Goal: Information Seeking & Learning: Learn about a topic

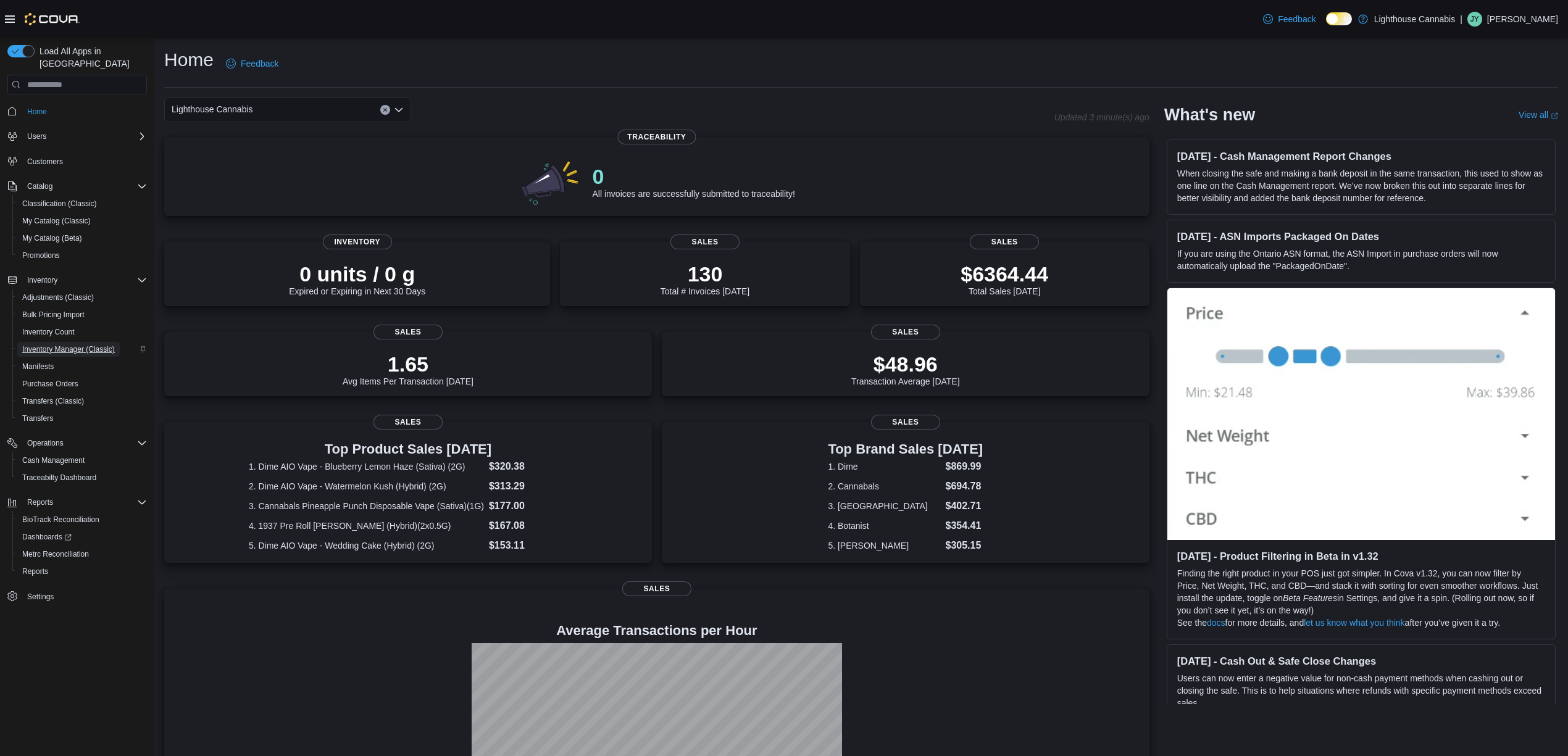
click at [62, 345] on span "Inventory Manager (Classic)" at bounding box center [68, 349] width 92 height 10
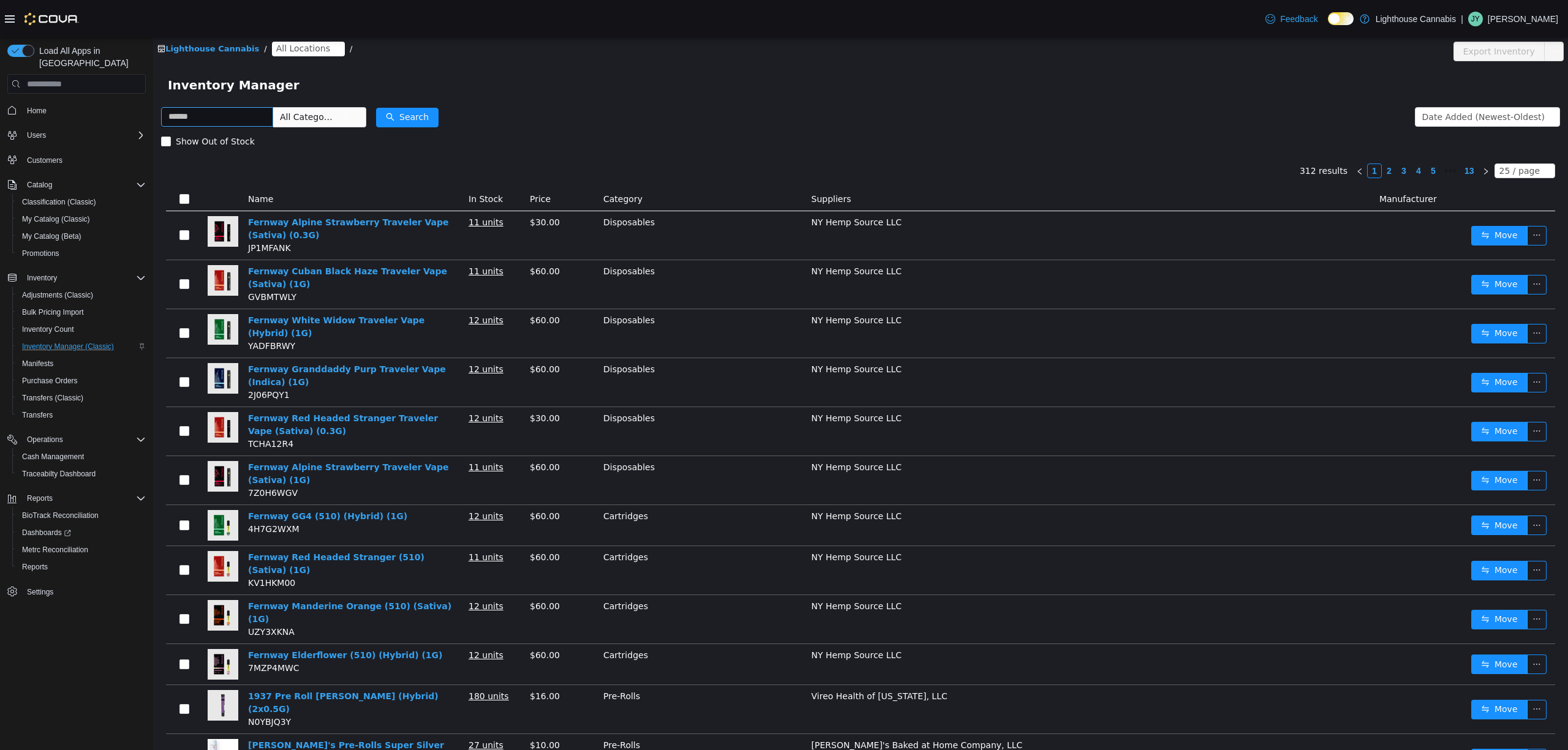
click at [273, 116] on input "text" at bounding box center [218, 117] width 112 height 20
type input "********"
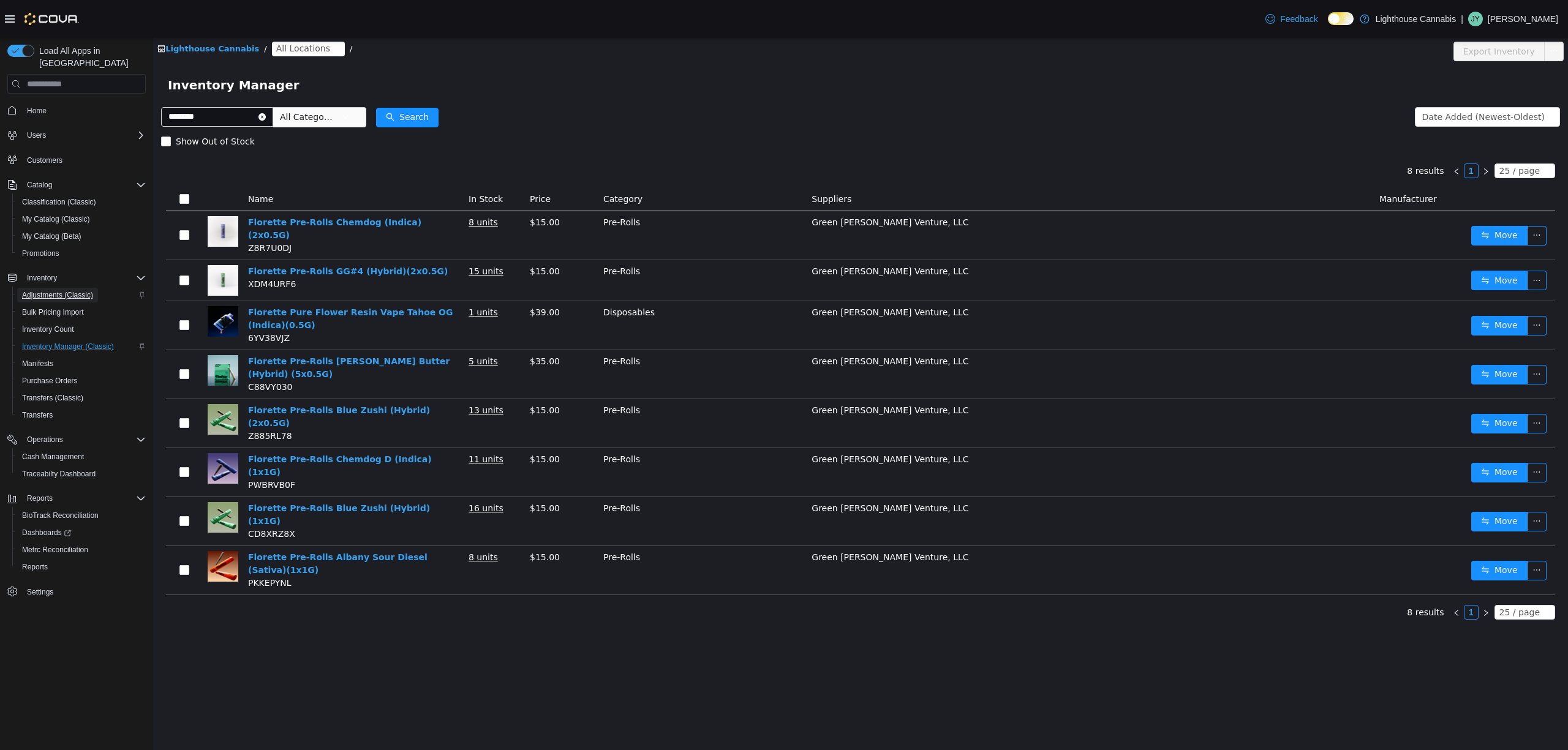
click at [52, 290] on span "Adjustments (Classic)" at bounding box center [57, 295] width 71 height 10
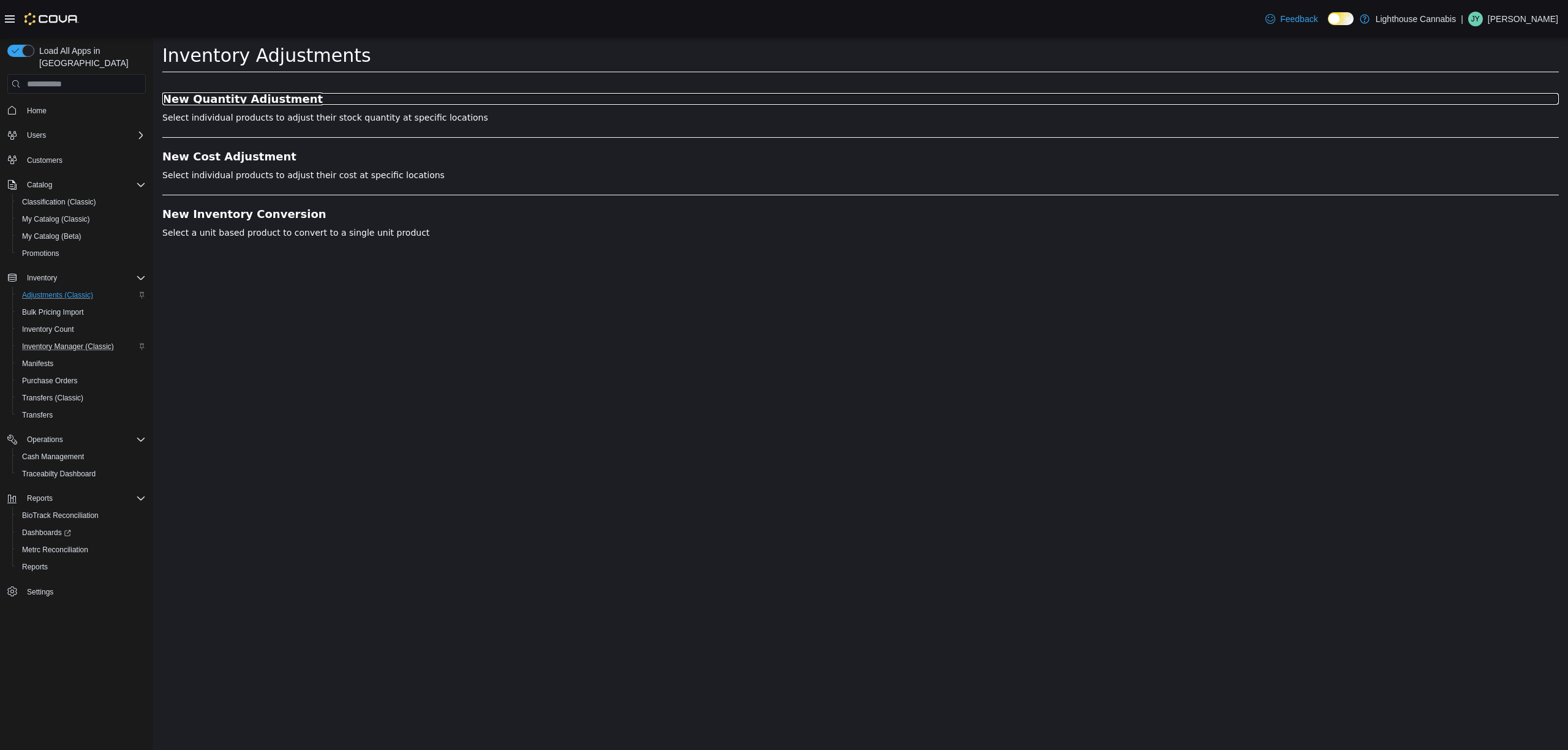
click at [243, 100] on h3 "New Quantity Adjustment" at bounding box center [861, 99] width 1397 height 12
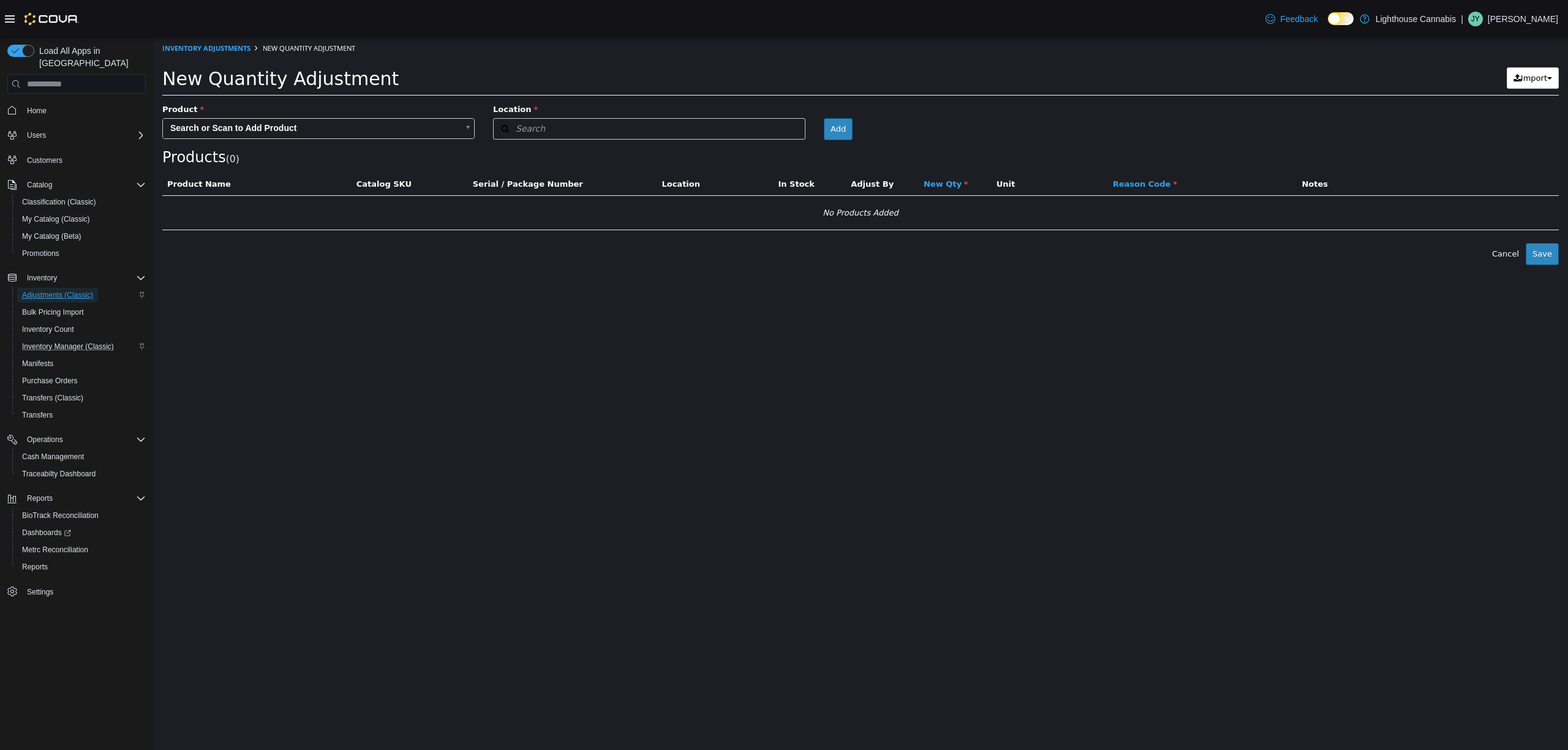
click at [68, 290] on span "Adjustments (Classic)" at bounding box center [57, 295] width 71 height 10
drag, startPoint x: 347, startPoint y: 124, endPoint x: 356, endPoint y: 121, distance: 9.5
click at [354, 121] on body "× Inventory Adjustments New Quantity Adjustment New Quantity Adjustment Import …" at bounding box center [861, 151] width 1415 height 228
click at [337, 129] on body "× Inventory Adjustments New Quantity Adjustment New Quantity Adjustment Import …" at bounding box center [861, 151] width 1415 height 228
click at [343, 129] on body "× Inventory Adjustments New Quantity Adjustment New Quantity Adjustment Import …" at bounding box center [861, 151] width 1415 height 228
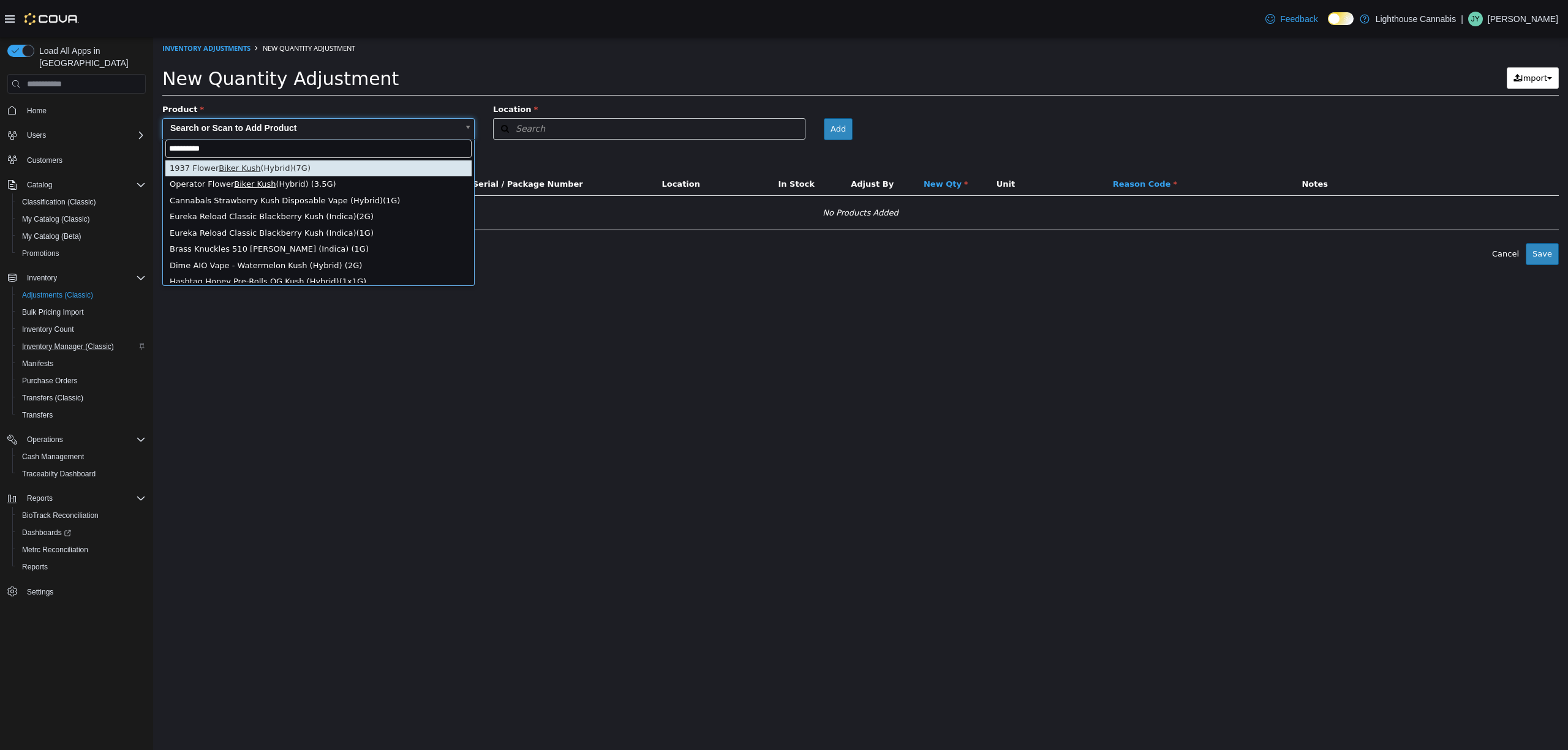
type input "**********"
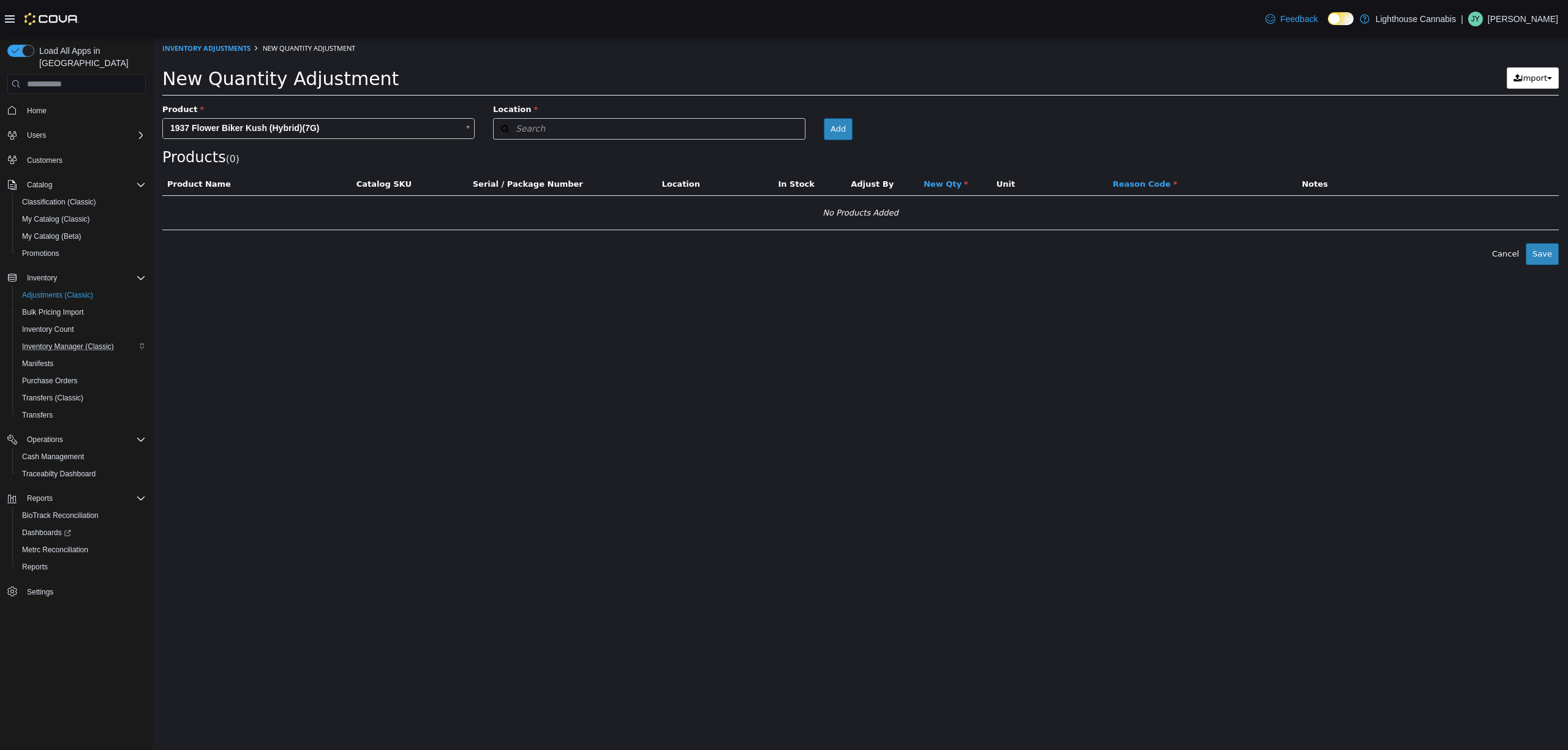
click at [573, 144] on div "Products ( 0 )" at bounding box center [861, 134] width 1397 height 62
click at [588, 126] on button "Search" at bounding box center [649, 129] width 313 height 21
click at [766, 148] on span "or browse" at bounding box center [775, 150] width 60 height 21
click at [792, 185] on span at bounding box center [786, 190] width 38 height 34
drag, startPoint x: 807, startPoint y: 148, endPoint x: 820, endPoint y: 131, distance: 21.4
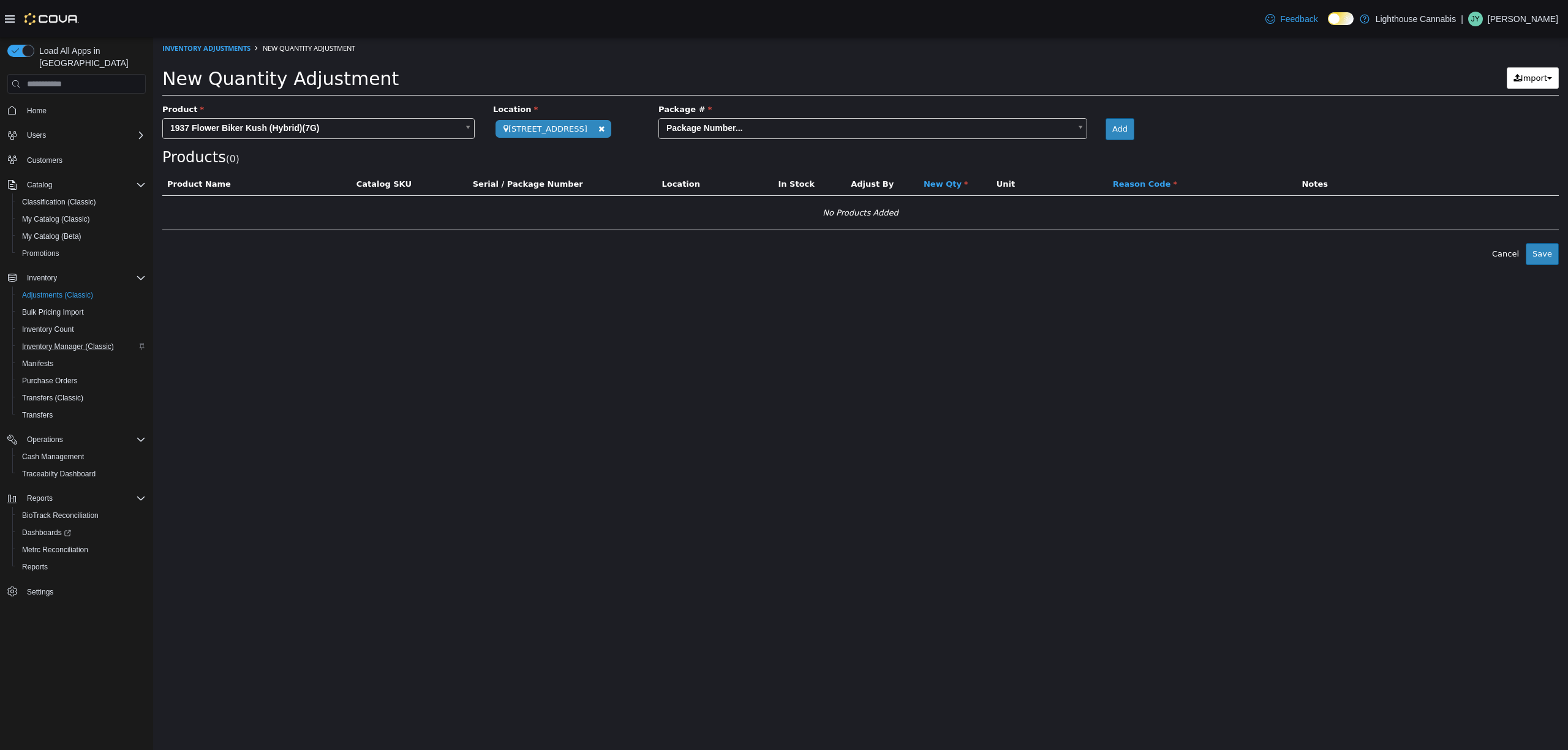
click at [809, 146] on div "Products ( 0 )" at bounding box center [861, 134] width 1397 height 62
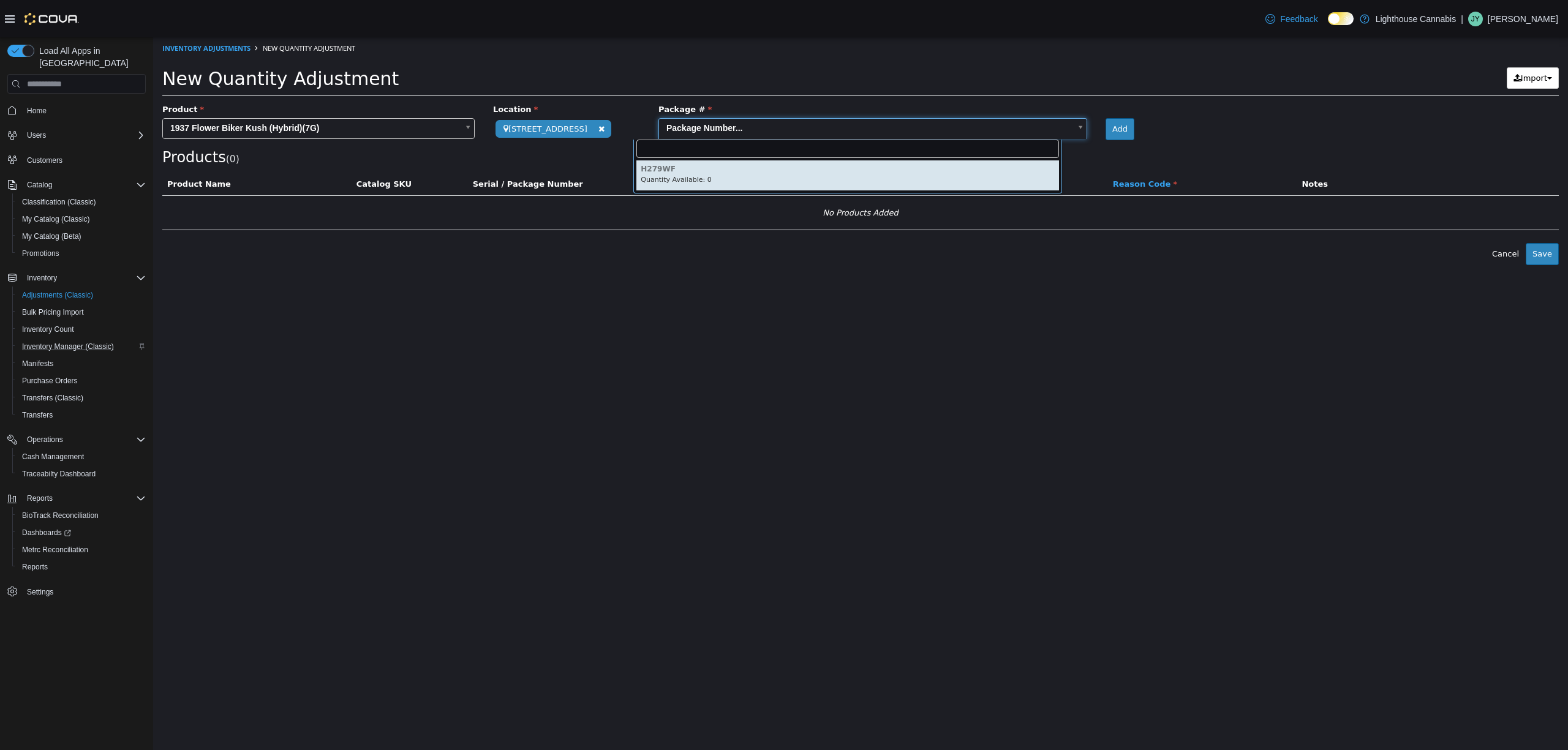
click at [820, 131] on body "**********" at bounding box center [861, 151] width 1415 height 228
click at [804, 196] on body "**********" at bounding box center [861, 151] width 1415 height 228
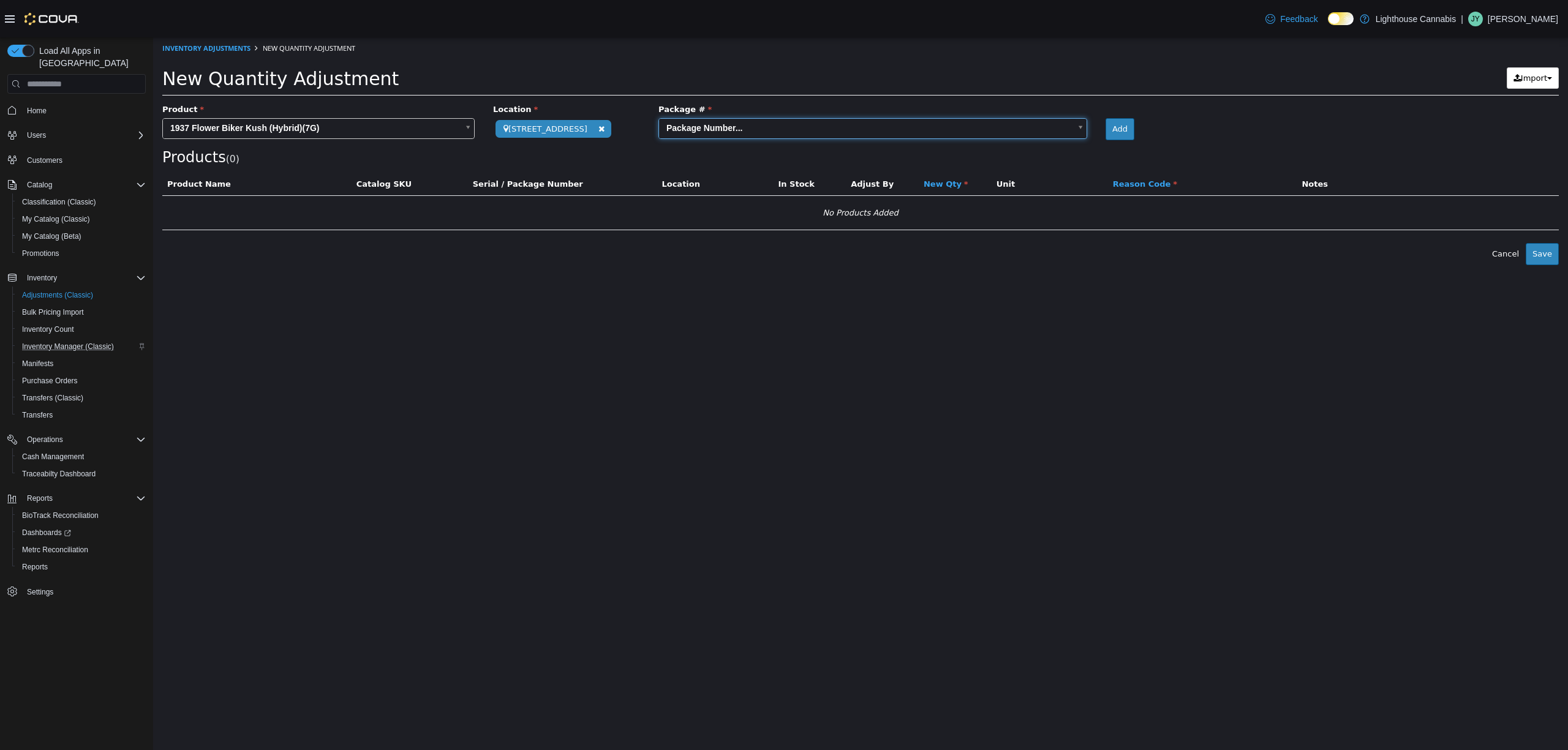
click at [770, 113] on div "Package #" at bounding box center [873, 111] width 447 height 15
click at [407, 124] on body "**********" at bounding box center [861, 151] width 1415 height 228
click at [434, 124] on body "**********" at bounding box center [861, 151] width 1415 height 228
click at [368, 126] on body "**********" at bounding box center [861, 151] width 1415 height 228
click at [319, 148] on input "text" at bounding box center [319, 148] width 306 height 18
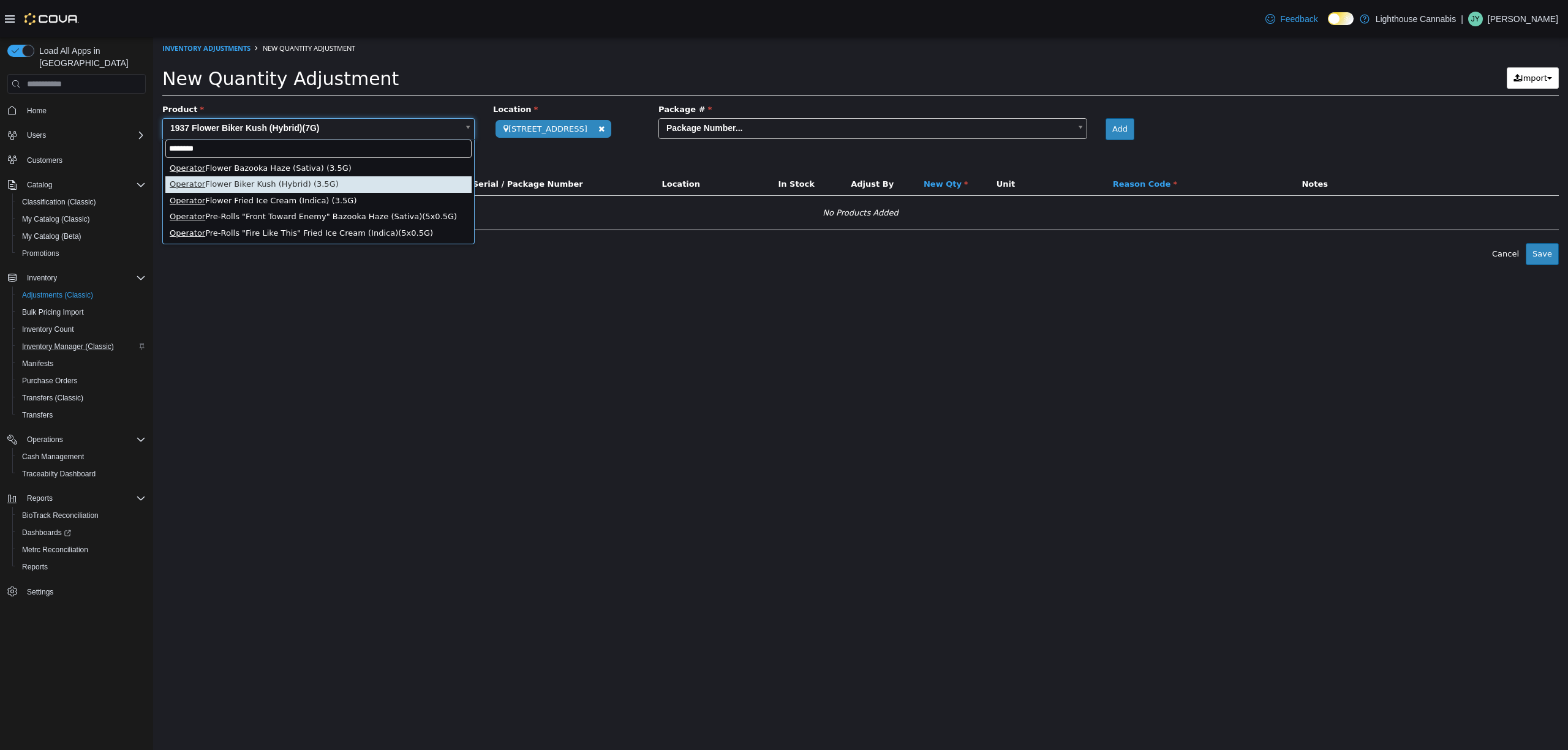
type input "********"
type input "**********"
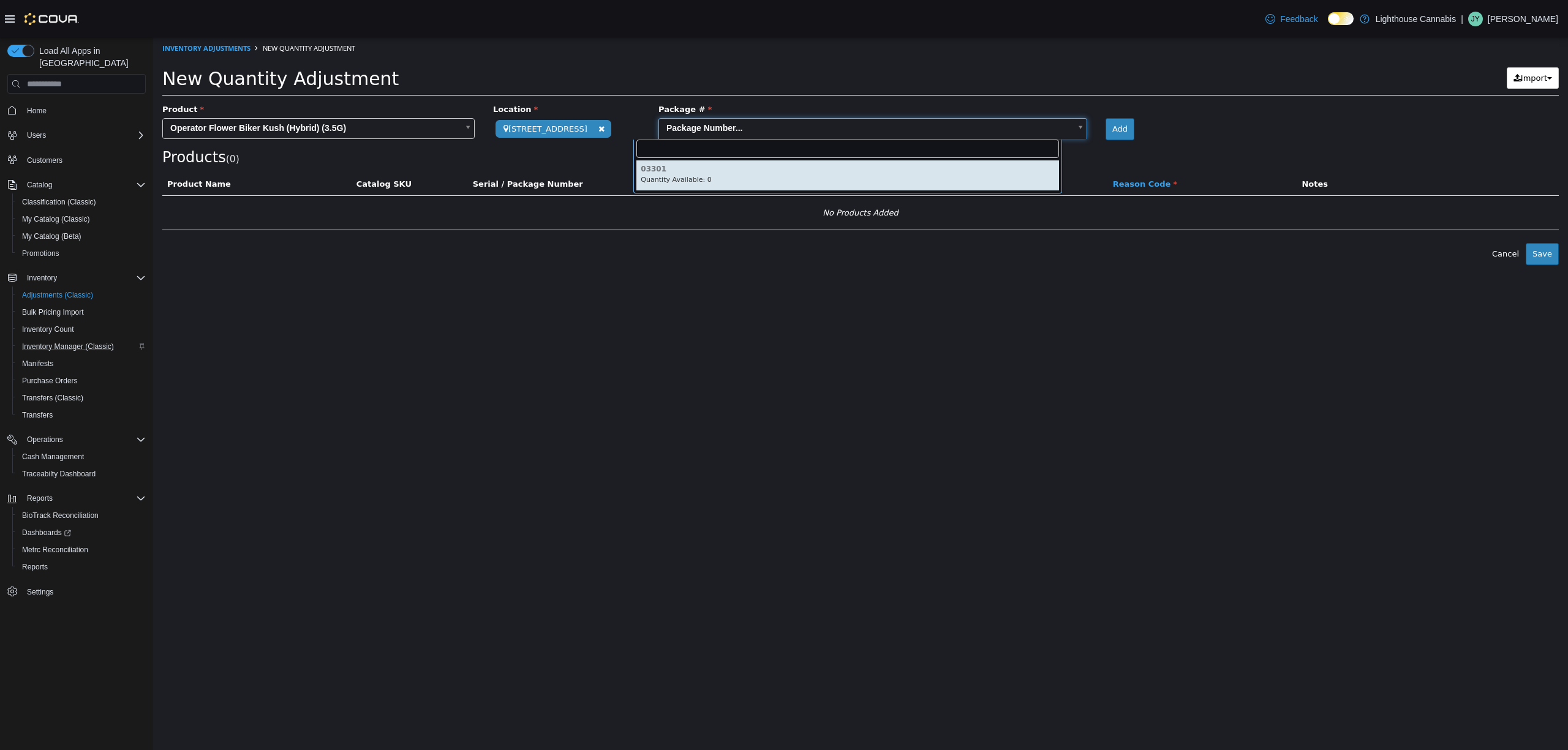
click at [727, 129] on body "**********" at bounding box center [861, 151] width 1415 height 228
click at [721, 132] on body "**********" at bounding box center [861, 151] width 1415 height 228
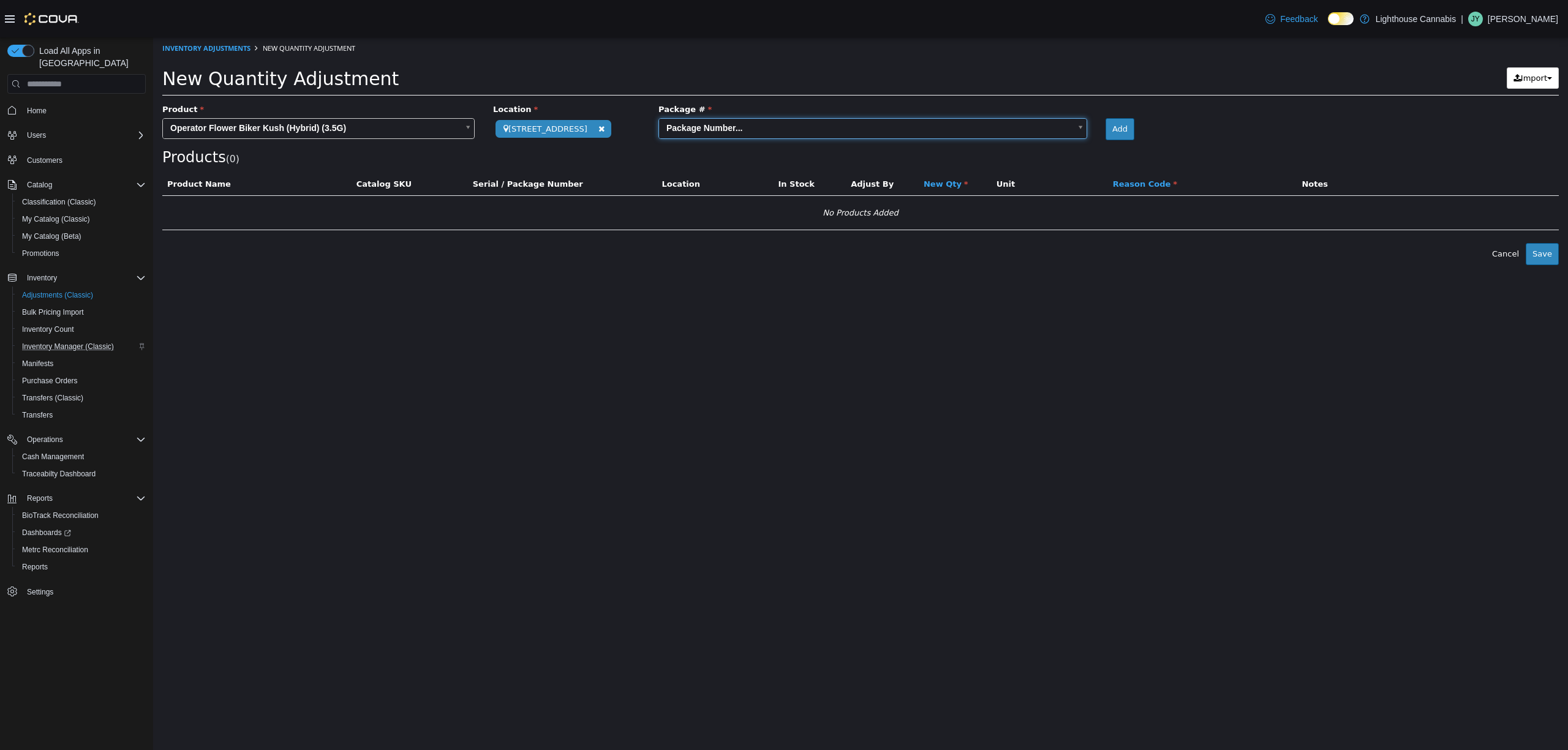
click at [746, 94] on div "New Quantity Adjustment Import Inventory Export (.CSV) Package List (.TXT)" at bounding box center [861, 81] width 1397 height 28
click at [588, 163] on div "Products ( 0 )" at bounding box center [861, 157] width 1397 height 16
click at [451, 132] on body "**********" at bounding box center [861, 151] width 1415 height 228
click at [721, 172] on body "**********" at bounding box center [861, 151] width 1415 height 228
click at [315, 124] on body "**********" at bounding box center [861, 151] width 1415 height 228
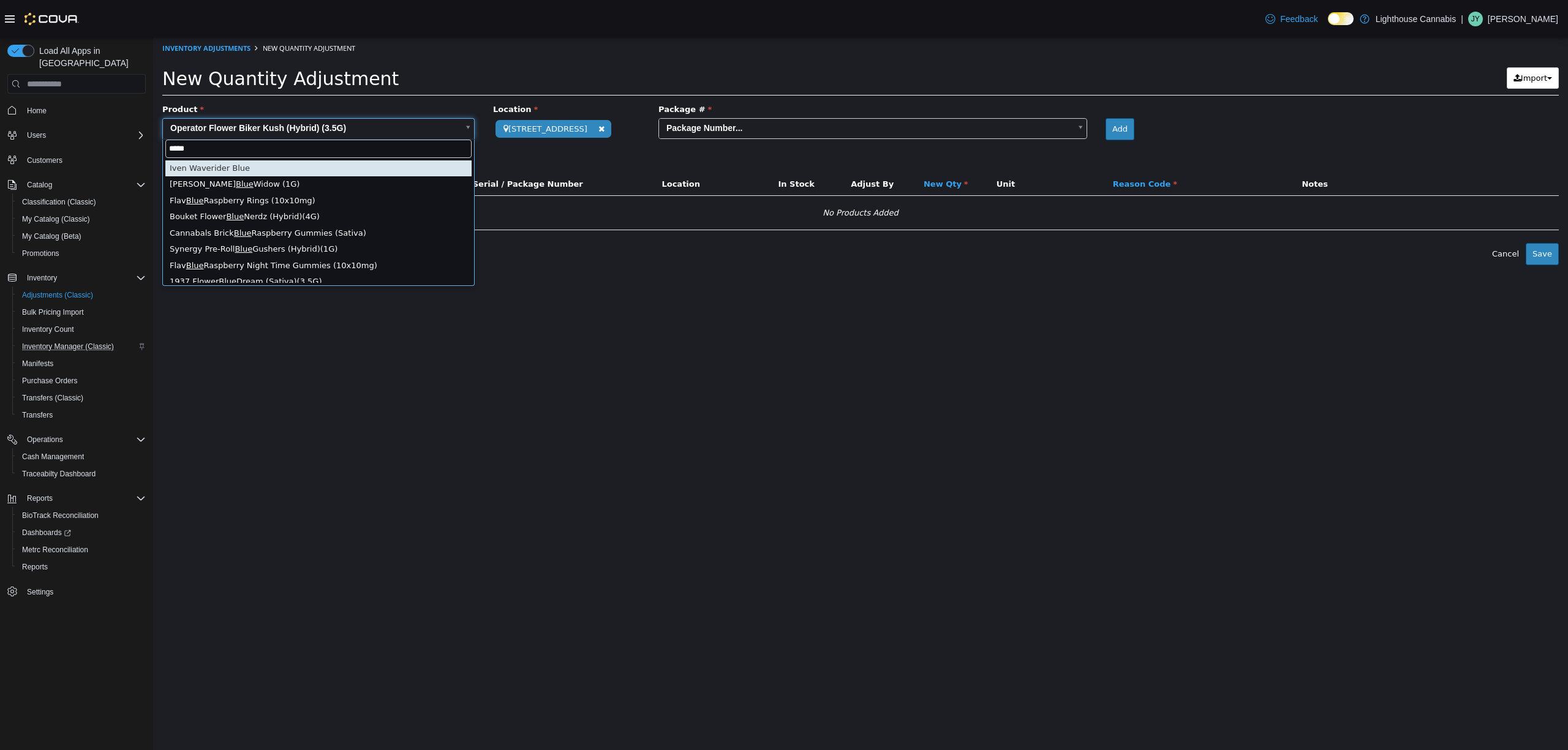
type input "****"
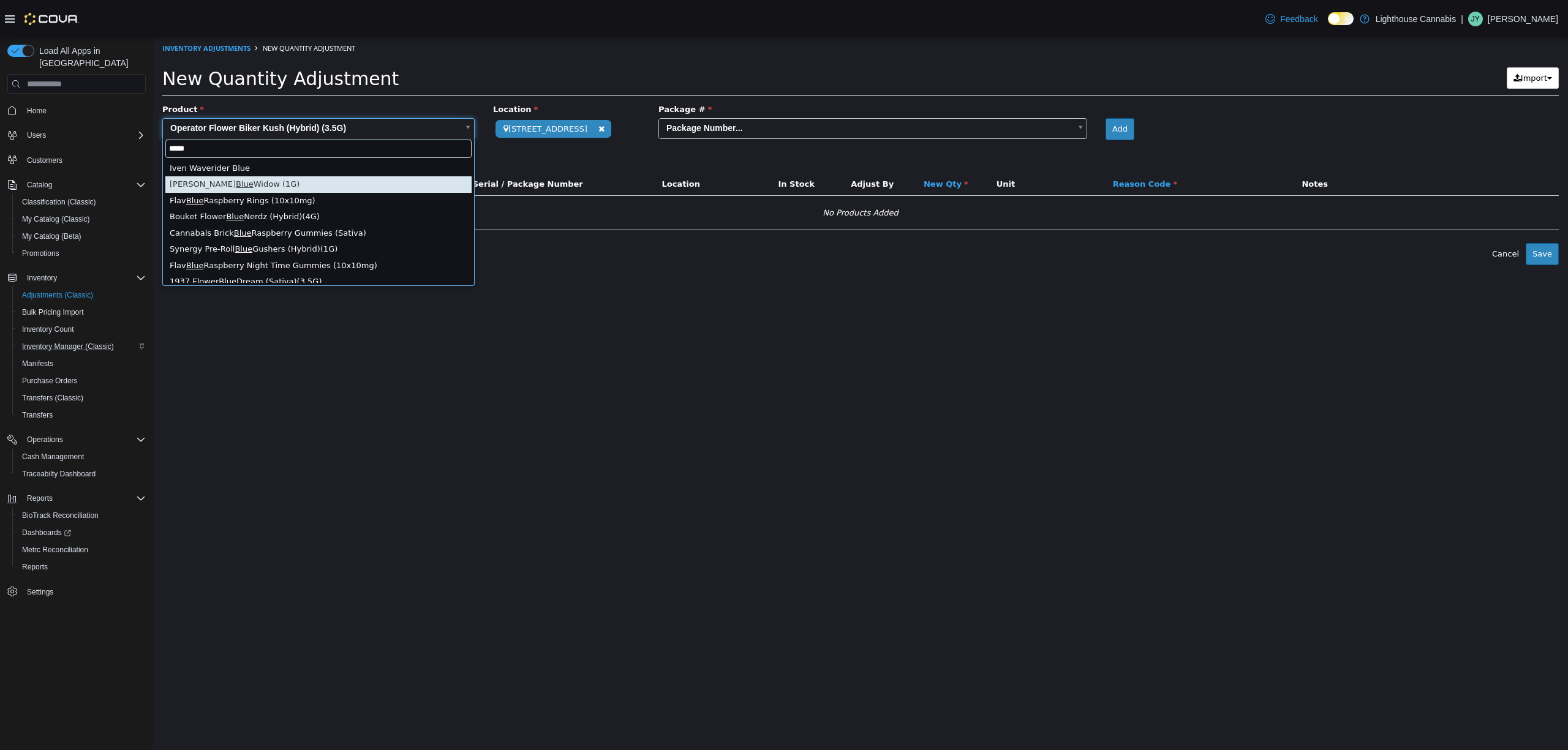
drag, startPoint x: 711, startPoint y: 18, endPoint x: 698, endPoint y: 34, distance: 20.6
click at [709, 20] on div "Feedback Dark Mode Lighthouse Cannabis | JY [PERSON_NAME]" at bounding box center [784, 18] width 1568 height 38
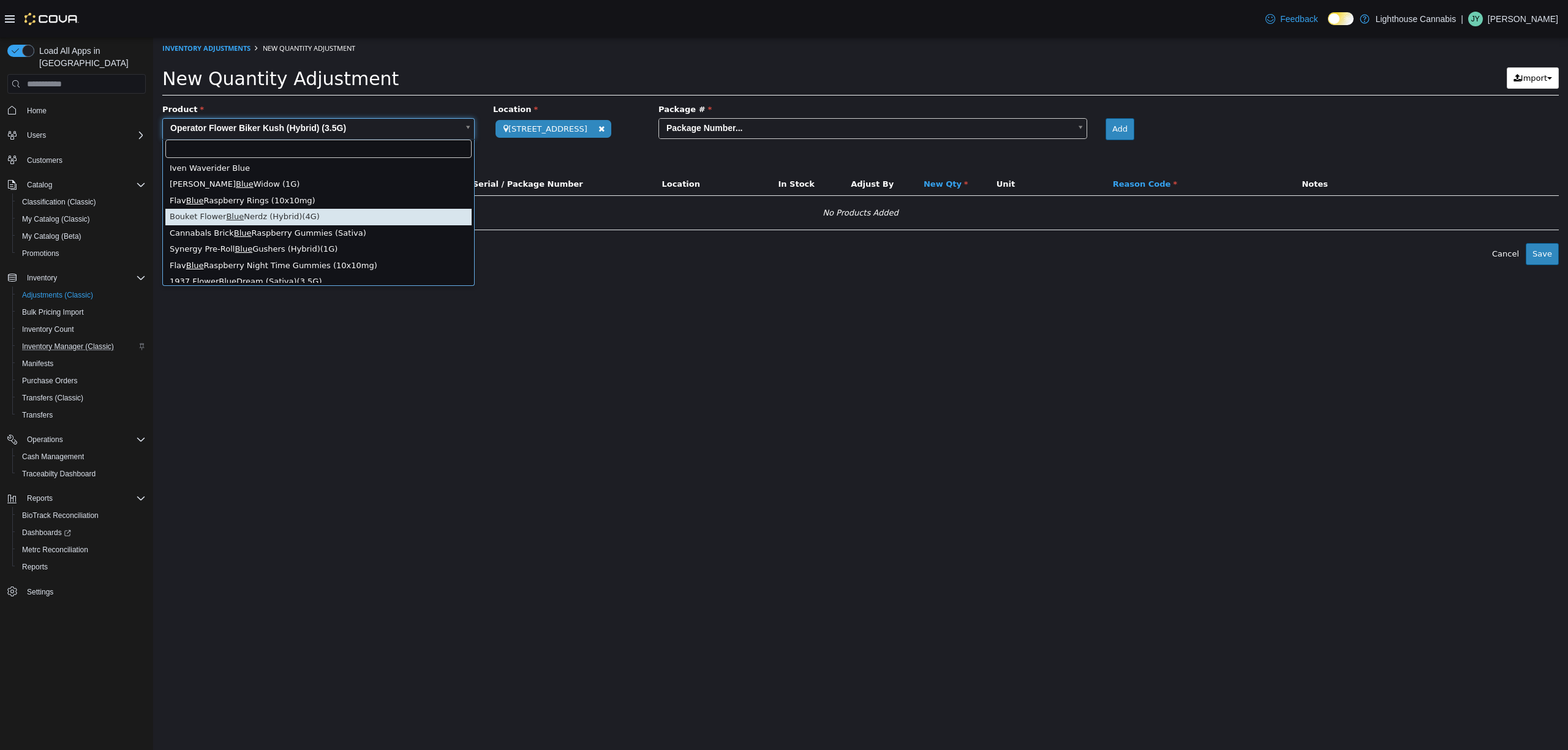
click at [642, 265] on html "**********" at bounding box center [861, 151] width 1415 height 228
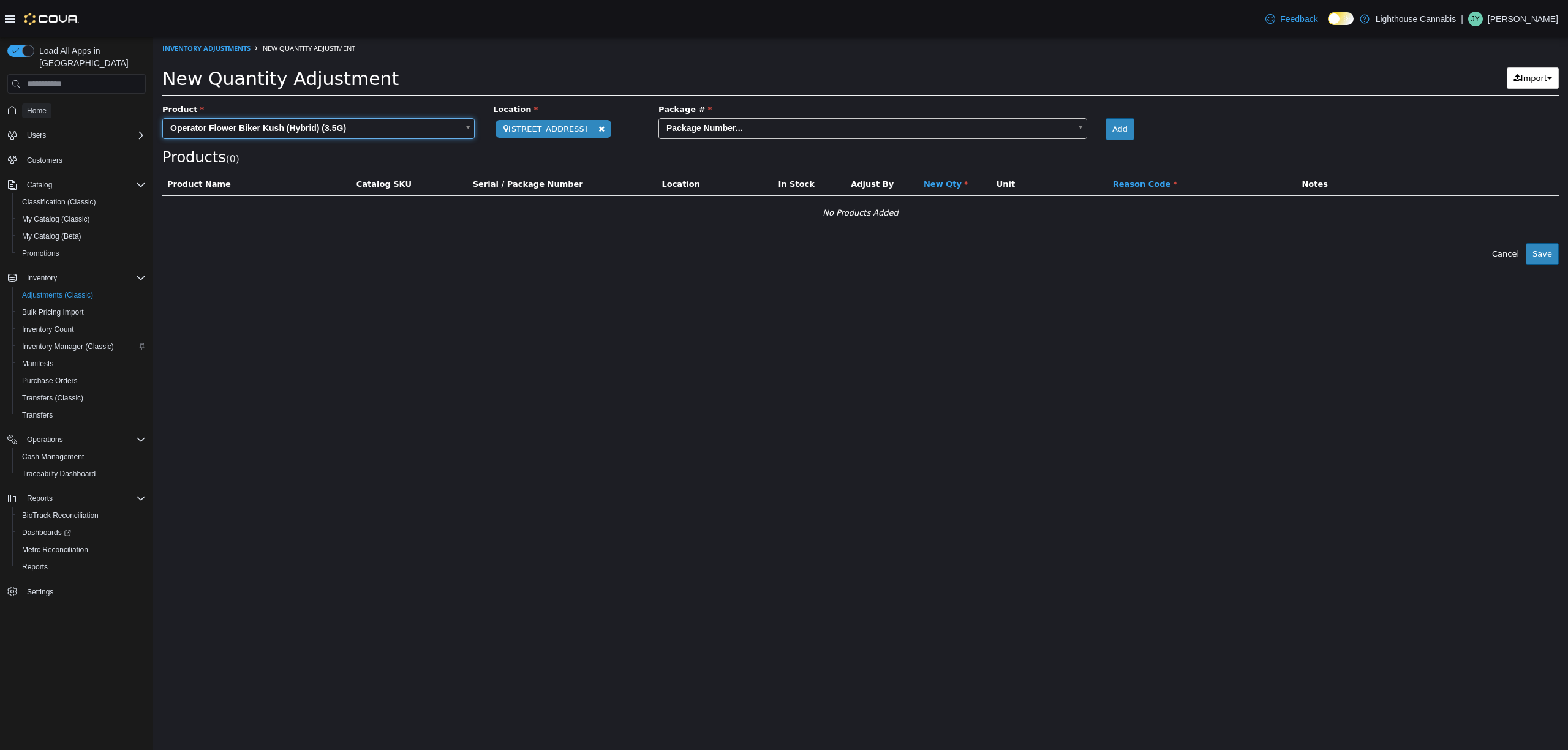
click at [34, 106] on span "Home" at bounding box center [36, 111] width 20 height 10
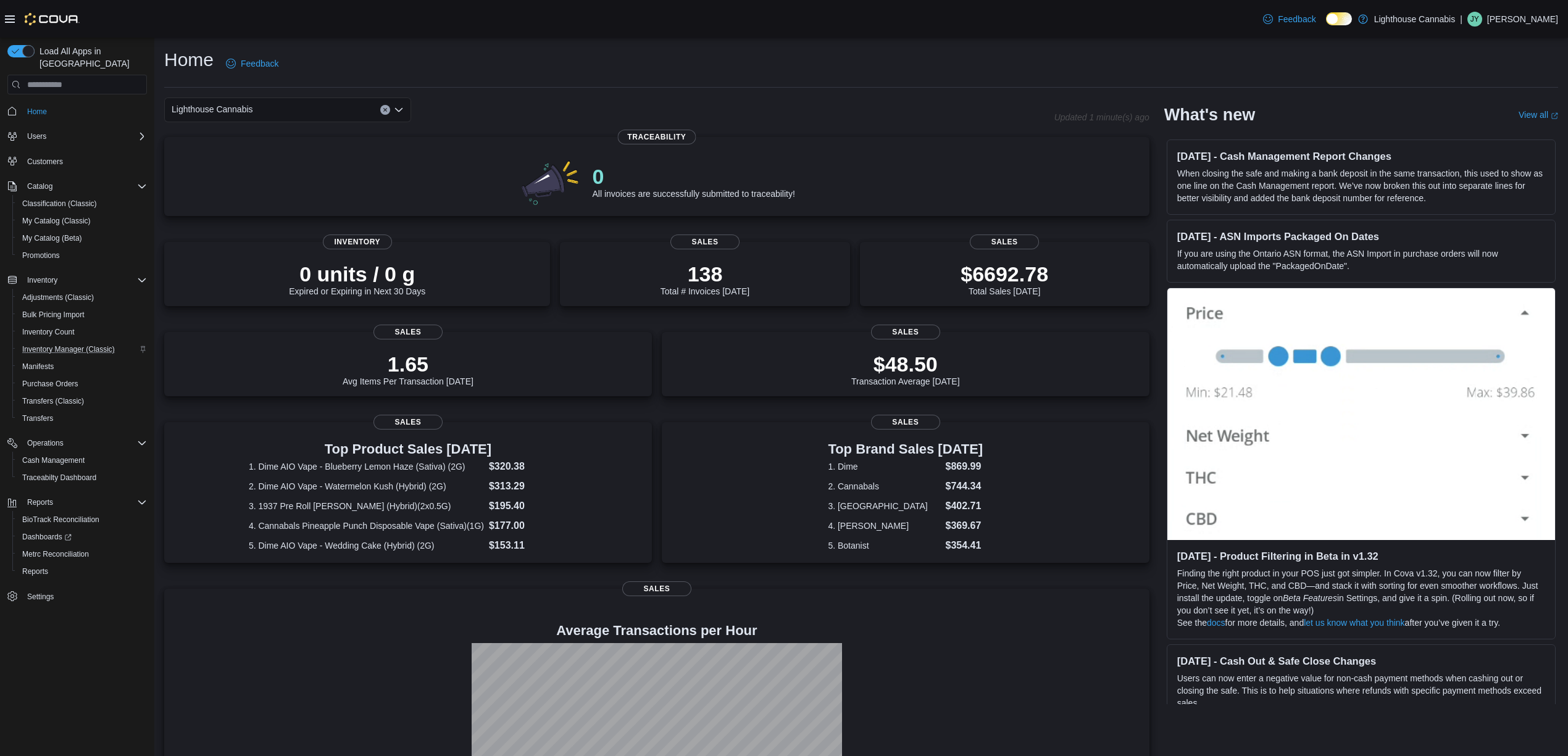
click at [546, 404] on div "1.65 Avg Items Per Transaction [DATE] Sales" at bounding box center [408, 369] width 488 height 75
click at [78, 310] on span "Bulk Pricing Import" at bounding box center [53, 315] width 62 height 10
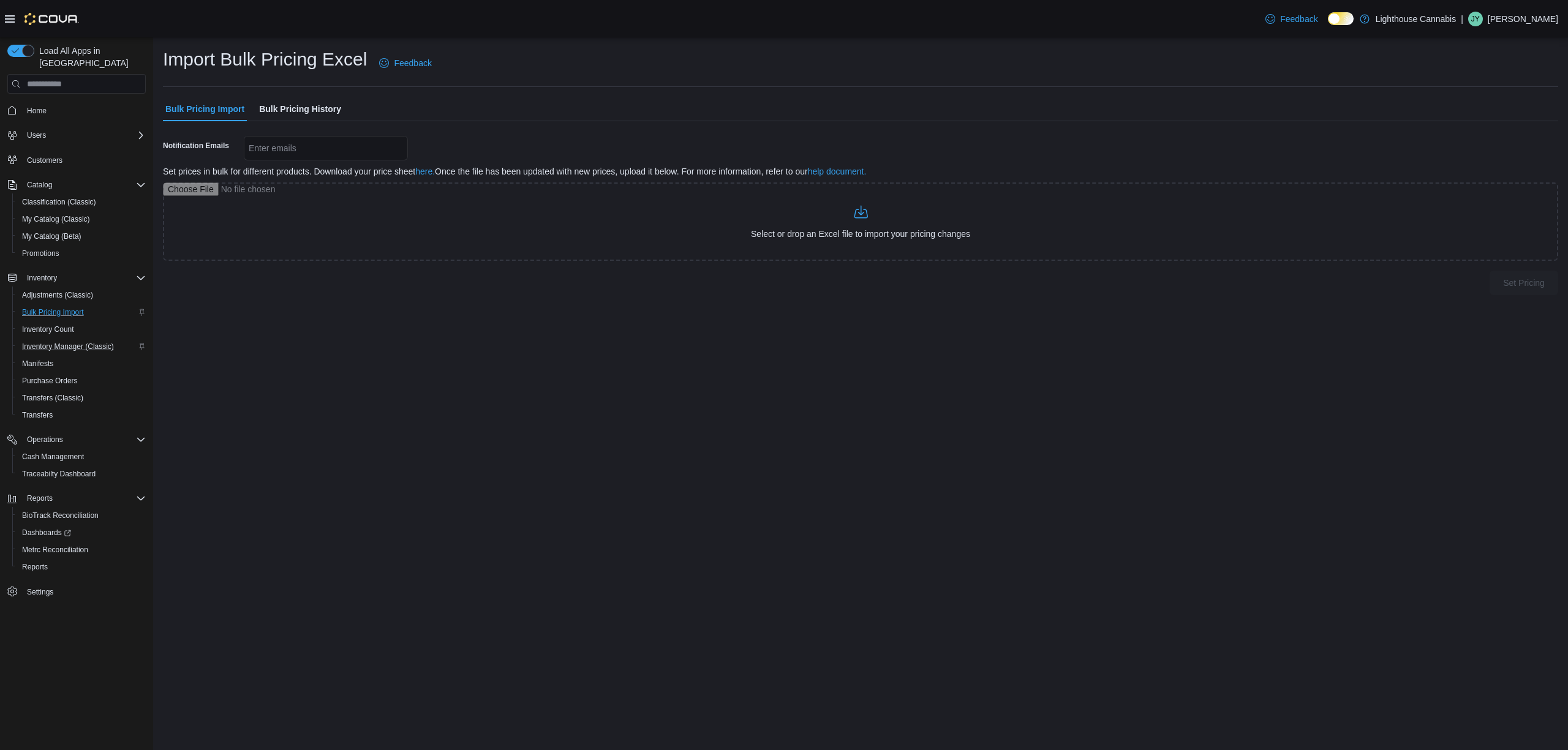
click at [364, 390] on div "Import Bulk Pricing Excel Feedback Bulk Pricing Import Bulk Pricing History Not…" at bounding box center [861, 394] width 1415 height 712
click at [57, 559] on div "Reports" at bounding box center [81, 566] width 129 height 14
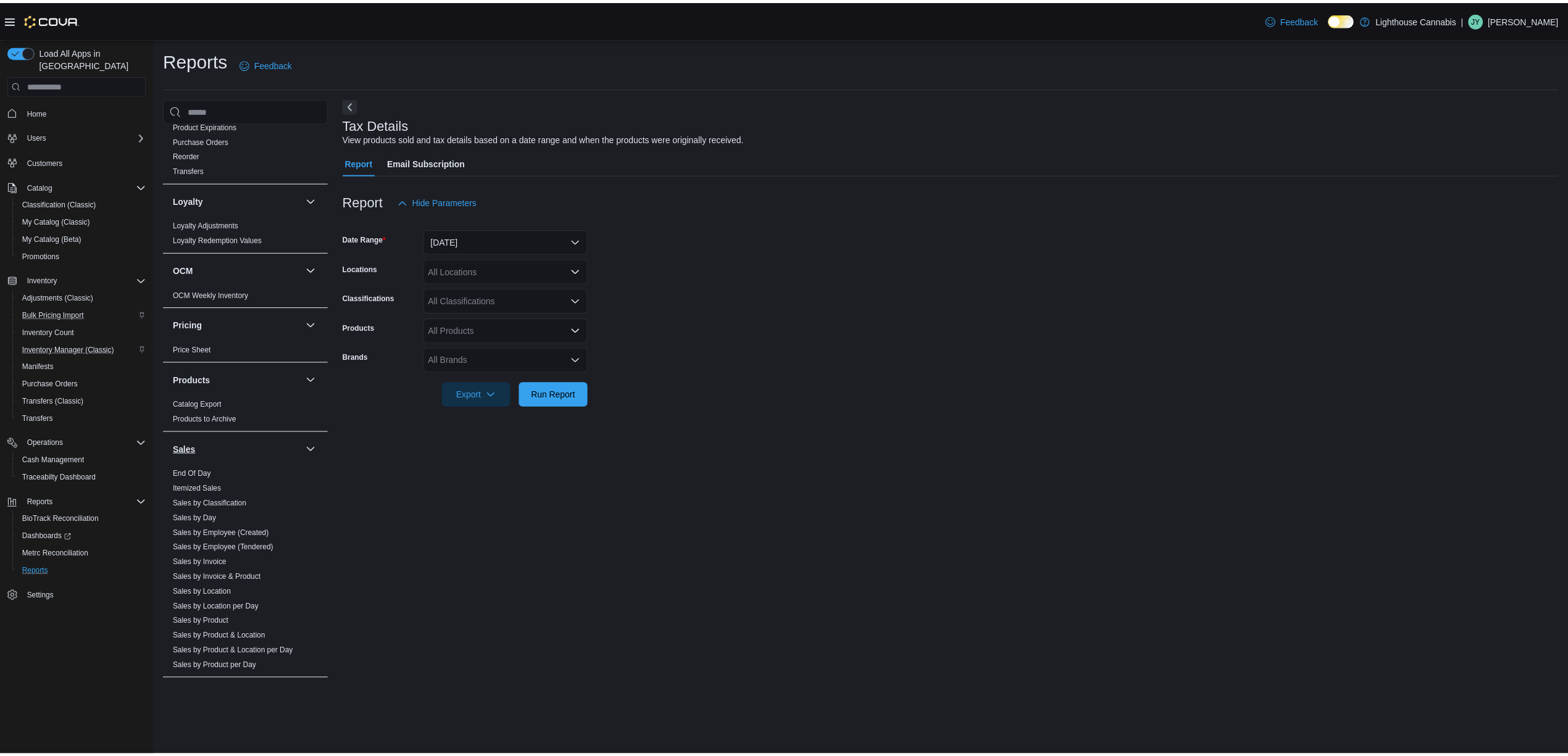
scroll to position [247, 0]
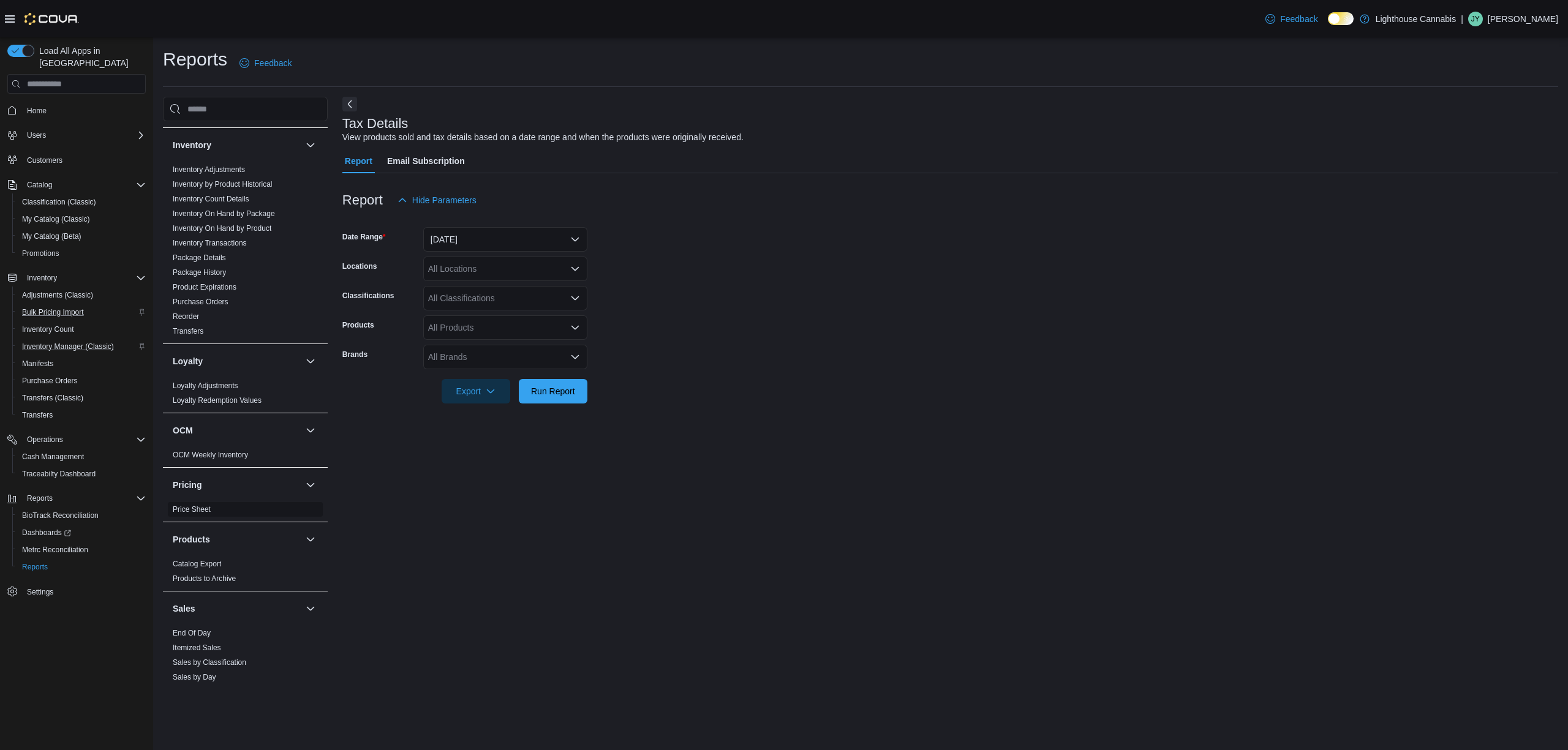
click at [226, 513] on span "Price Sheet" at bounding box center [245, 509] width 155 height 14
click at [216, 512] on span "Price Sheet" at bounding box center [245, 509] width 155 height 14
click at [198, 513] on link "Price Sheet" at bounding box center [192, 509] width 38 height 9
click at [466, 237] on div "Select Entity" at bounding box center [506, 239] width 164 height 25
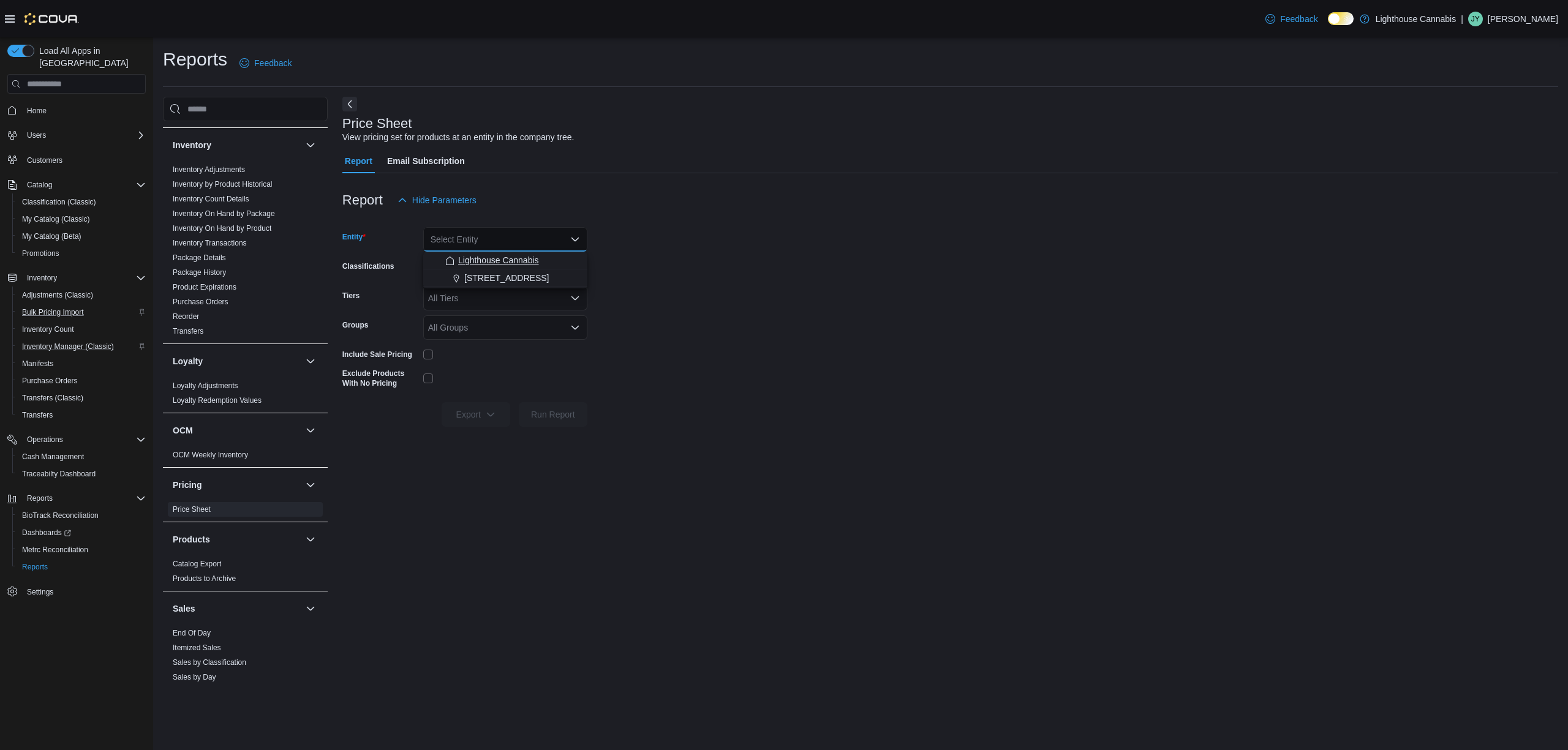
click at [501, 258] on span "Lighthouse Cannabis" at bounding box center [499, 260] width 81 height 12
drag, startPoint x: 688, startPoint y: 319, endPoint x: 682, endPoint y: 325, distance: 8.5
click at [686, 325] on form "Entity Lighthouse Cannabis Classifications All Classifications Tiers All Tiers …" at bounding box center [950, 319] width 1216 height 214
drag, startPoint x: 648, startPoint y: 359, endPoint x: 648, endPoint y: 351, distance: 8.0
click at [648, 358] on form "Entity Lighthouse Cannabis Classifications All Classifications Tiers All Tiers …" at bounding box center [950, 319] width 1216 height 214
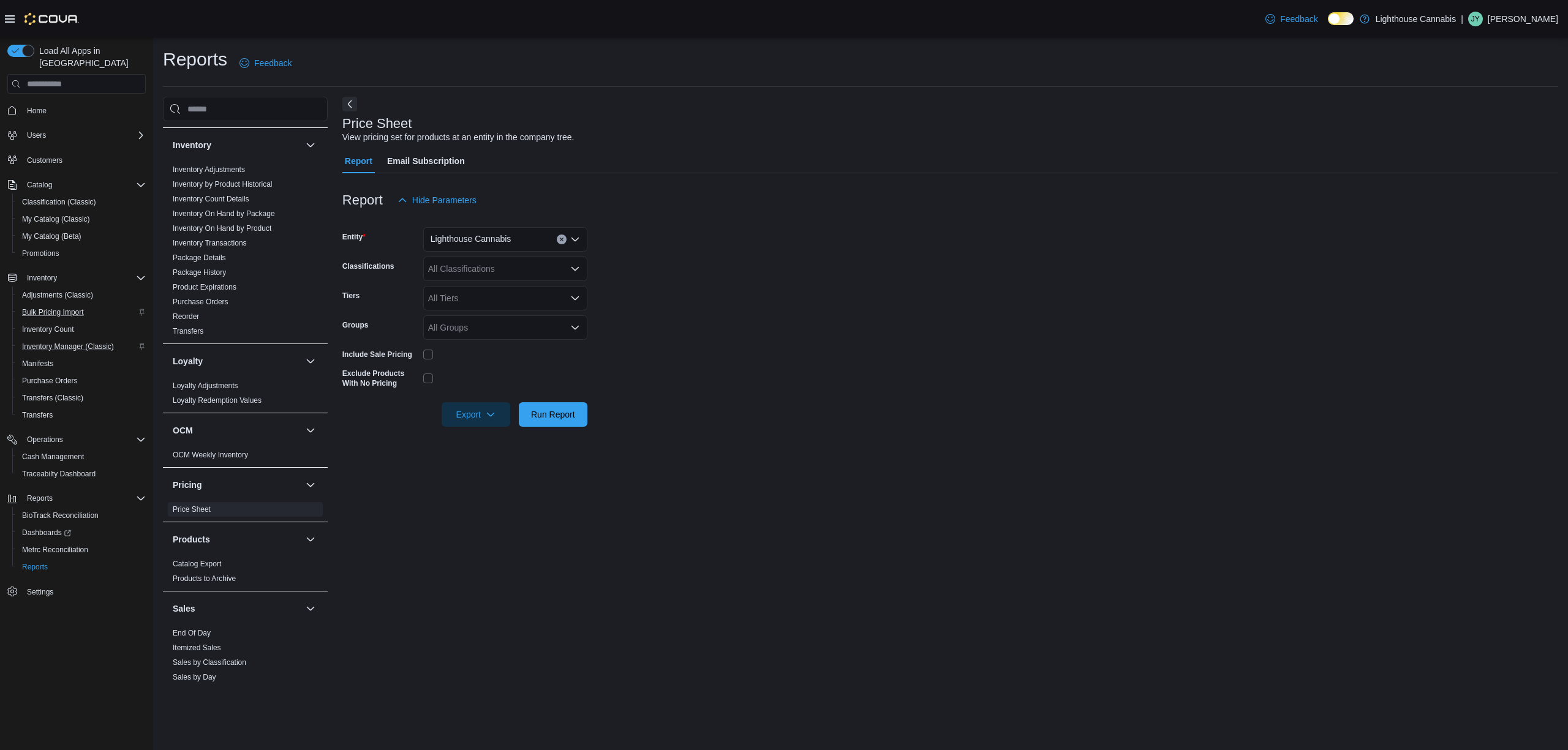
drag, startPoint x: 688, startPoint y: 312, endPoint x: 598, endPoint y: 293, distance: 92.0
click at [686, 312] on form "Entity Lighthouse Cannabis Classifications All Classifications Tiers All Tiers …" at bounding box center [950, 319] width 1216 height 214
drag, startPoint x: 717, startPoint y: 326, endPoint x: 562, endPoint y: 307, distance: 156.2
click at [716, 325] on form "Entity Lighthouse Cannabis Classifications All Classifications Tiers All Tiers …" at bounding box center [950, 319] width 1216 height 214
drag, startPoint x: 773, startPoint y: 317, endPoint x: 753, endPoint y: 334, distance: 26.2
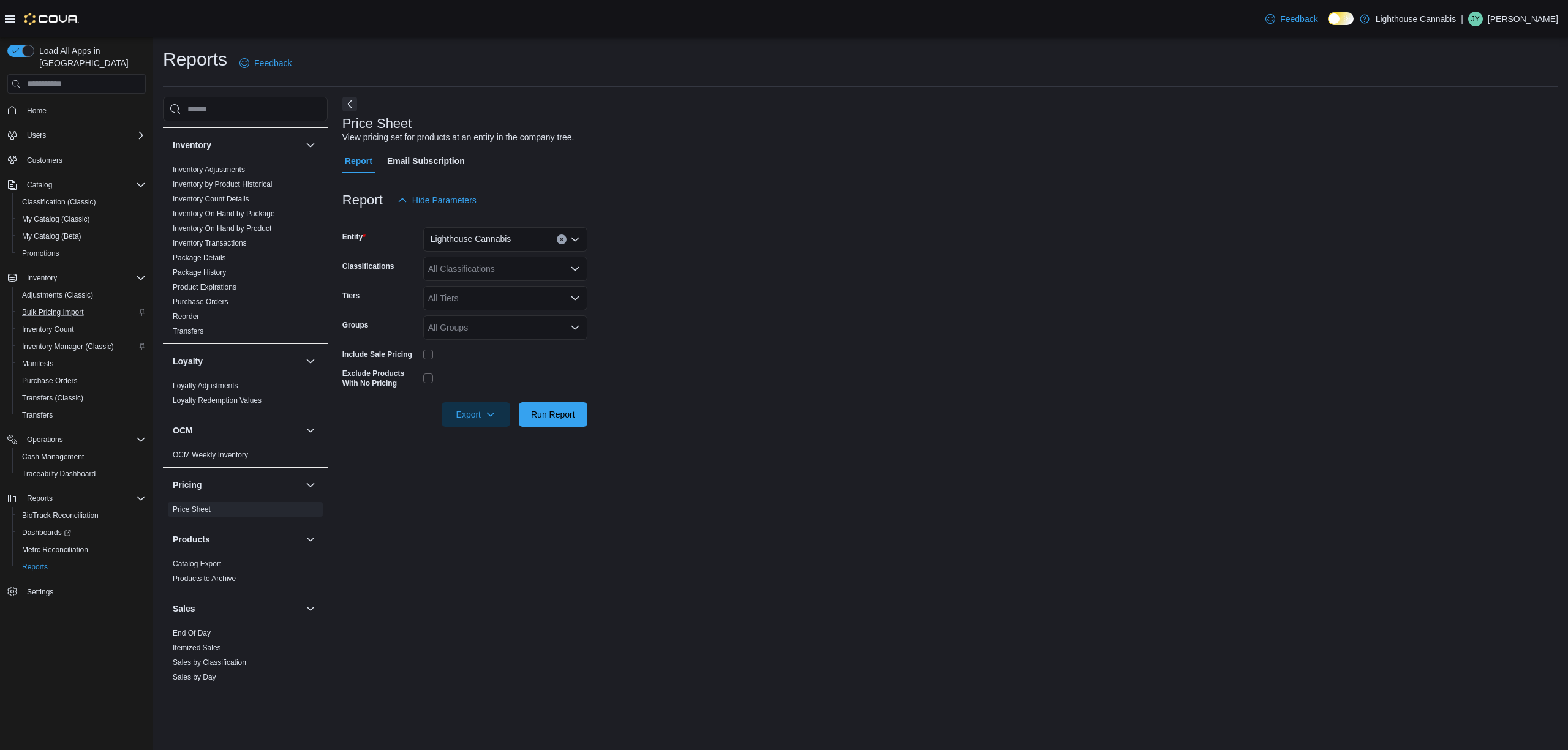
click at [776, 319] on form "Entity Lighthouse Cannabis Classifications All Classifications Tiers All Tiers …" at bounding box center [950, 319] width 1216 height 214
click at [497, 277] on div "All Classifications" at bounding box center [506, 269] width 164 height 25
click at [497, 277] on div "All Classifications Combo box. Selected. Combo box input. All Classifications. …" at bounding box center [506, 269] width 164 height 25
click at [658, 299] on form "Entity Lighthouse Cannabis Classifications All Classifications Combo box. Selec…" at bounding box center [950, 319] width 1216 height 214
click at [564, 420] on span "Run Report" at bounding box center [553, 414] width 54 height 25
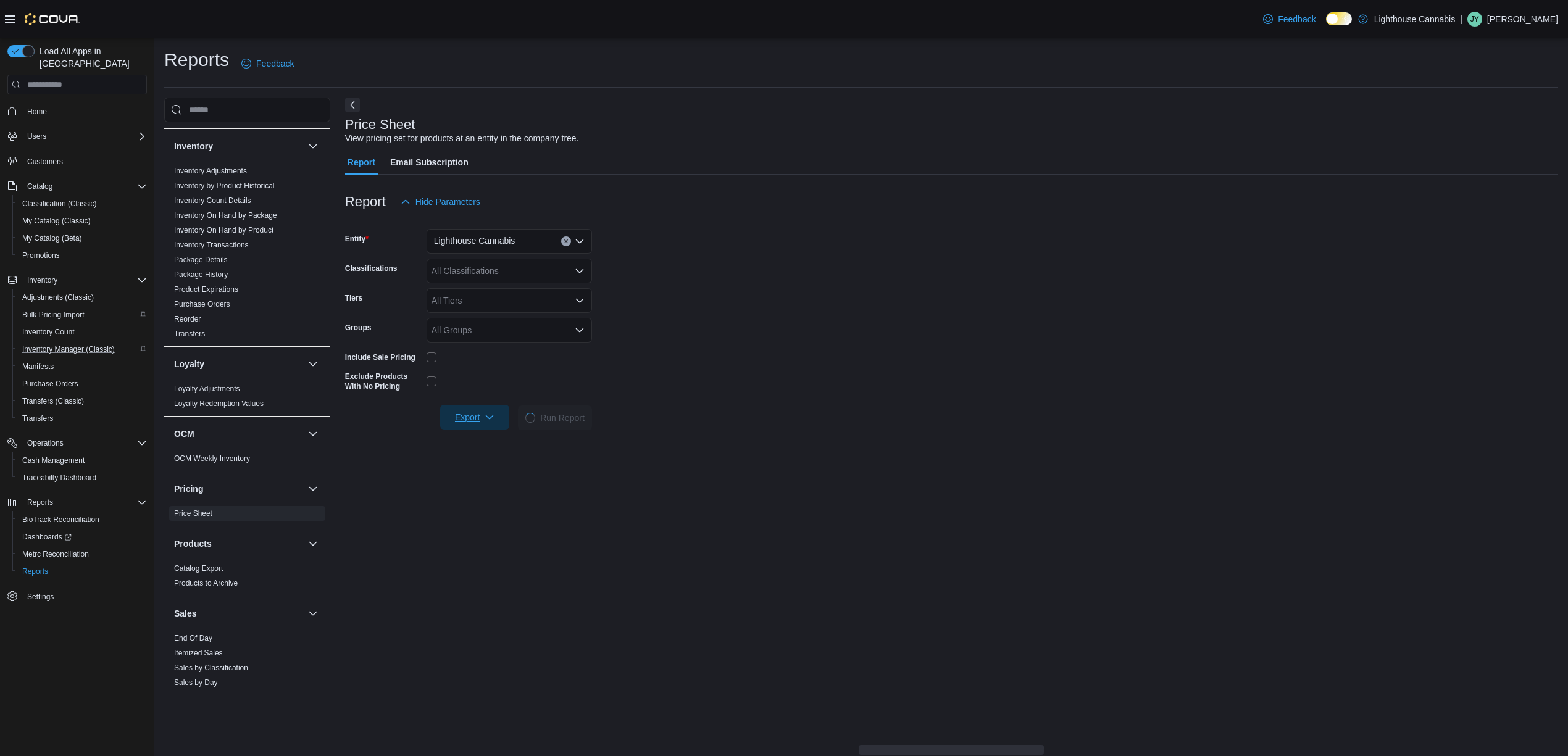
click at [505, 418] on button "Export" at bounding box center [474, 417] width 69 height 25
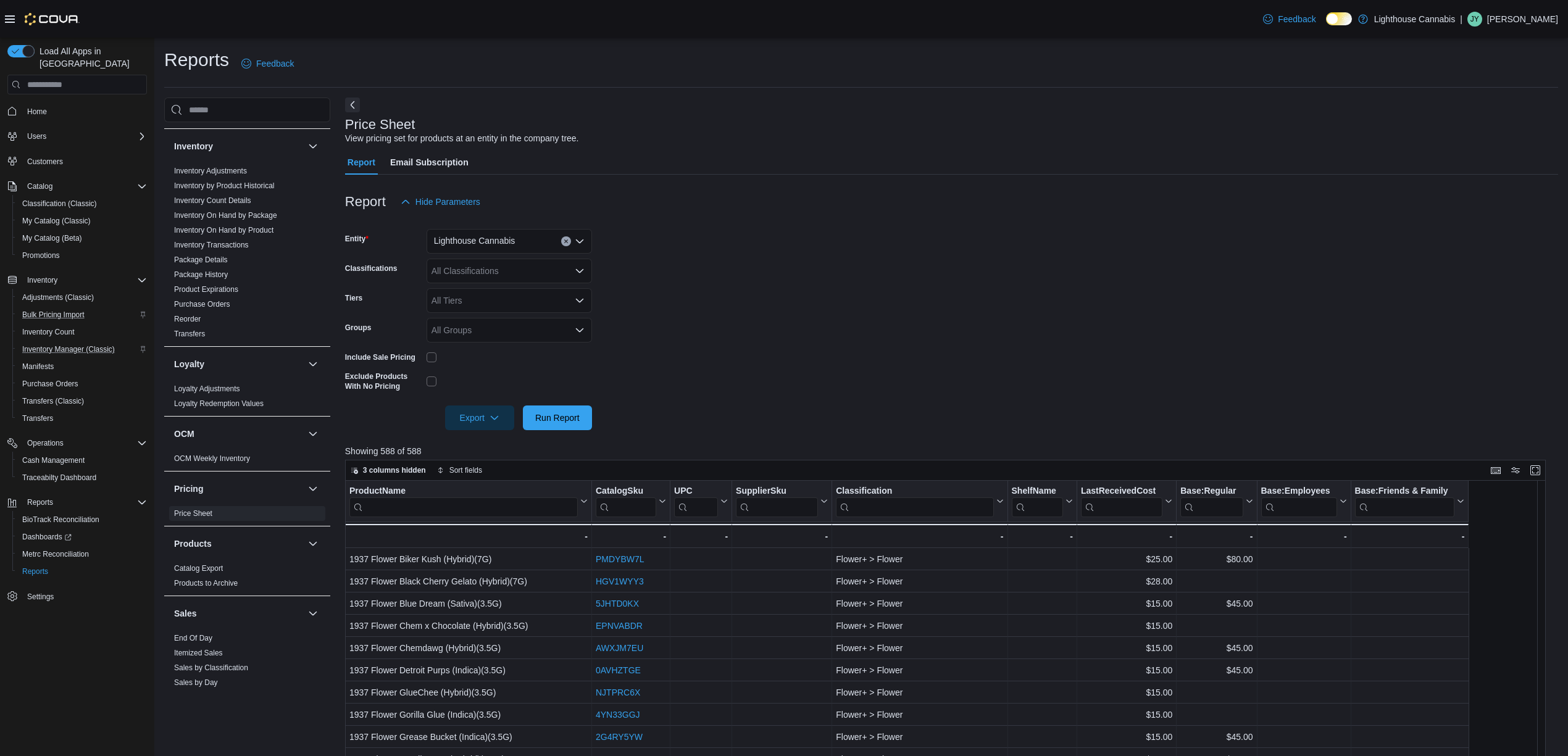
click at [803, 417] on form "Entity Lighthouse Cannabis Classifications All Classifications Tiers All Tiers …" at bounding box center [952, 322] width 1214 height 216
drag, startPoint x: 481, startPoint y: 430, endPoint x: 493, endPoint y: 422, distance: 14.4
click at [482, 428] on div "Report Hide Parameters Entity Lighthouse Cannabis Classifications All Classific…" at bounding box center [952, 619] width 1214 height 890
click at [494, 422] on span "Export" at bounding box center [479, 417] width 54 height 25
click at [496, 442] on span "Export to Excel" at bounding box center [479, 442] width 56 height 10
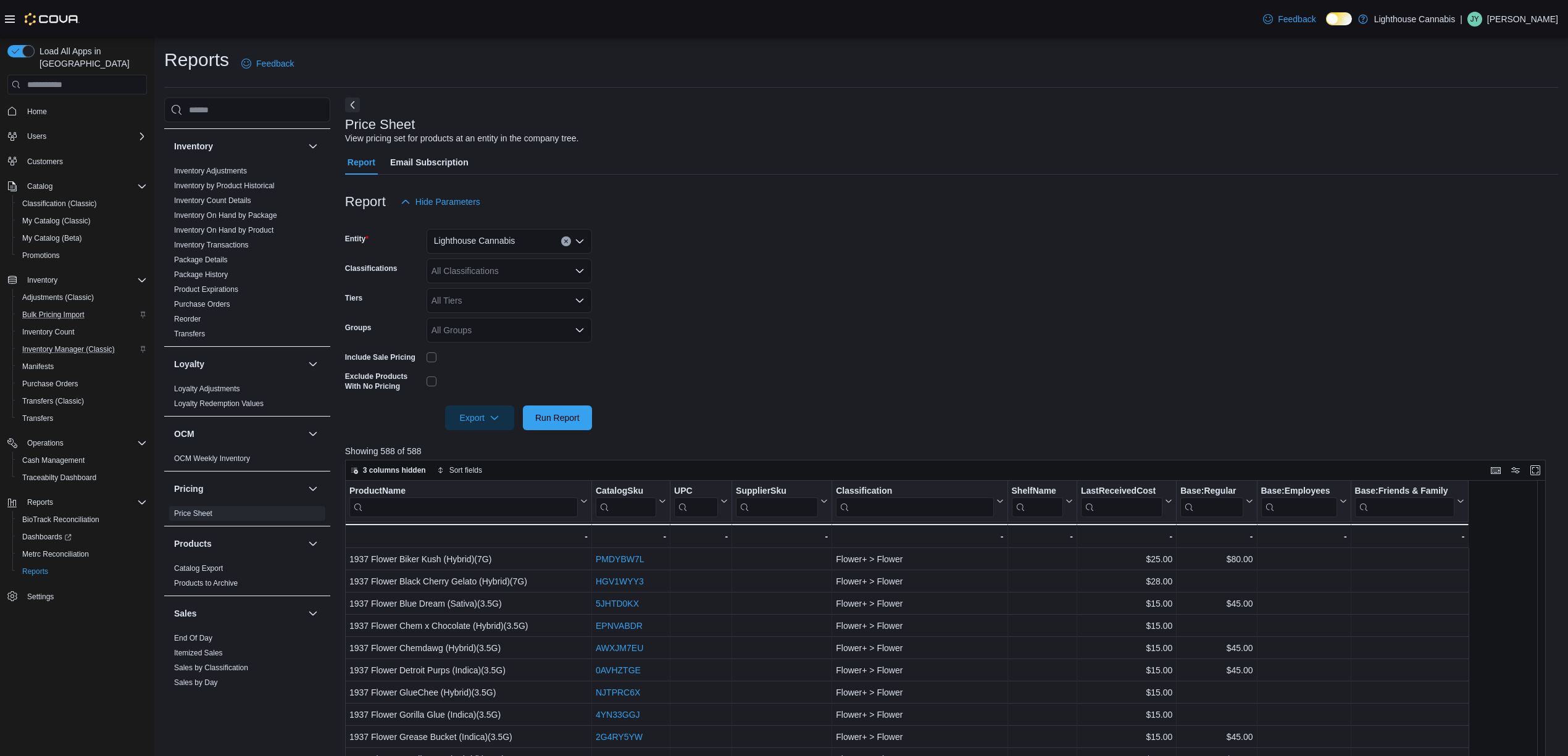
drag, startPoint x: 757, startPoint y: 263, endPoint x: 551, endPoint y: 286, distance: 207.3
click at [747, 273] on form "Entity Lighthouse Cannabis Classifications All Classifications Tiers All Tiers …" at bounding box center [952, 322] width 1214 height 216
click at [584, 237] on icon "Open list of options" at bounding box center [580, 241] width 10 height 10
click at [512, 286] on button "[STREET_ADDRESS]" at bounding box center [510, 280] width 165 height 18
click at [554, 410] on span "Run Report" at bounding box center [557, 418] width 54 height 25
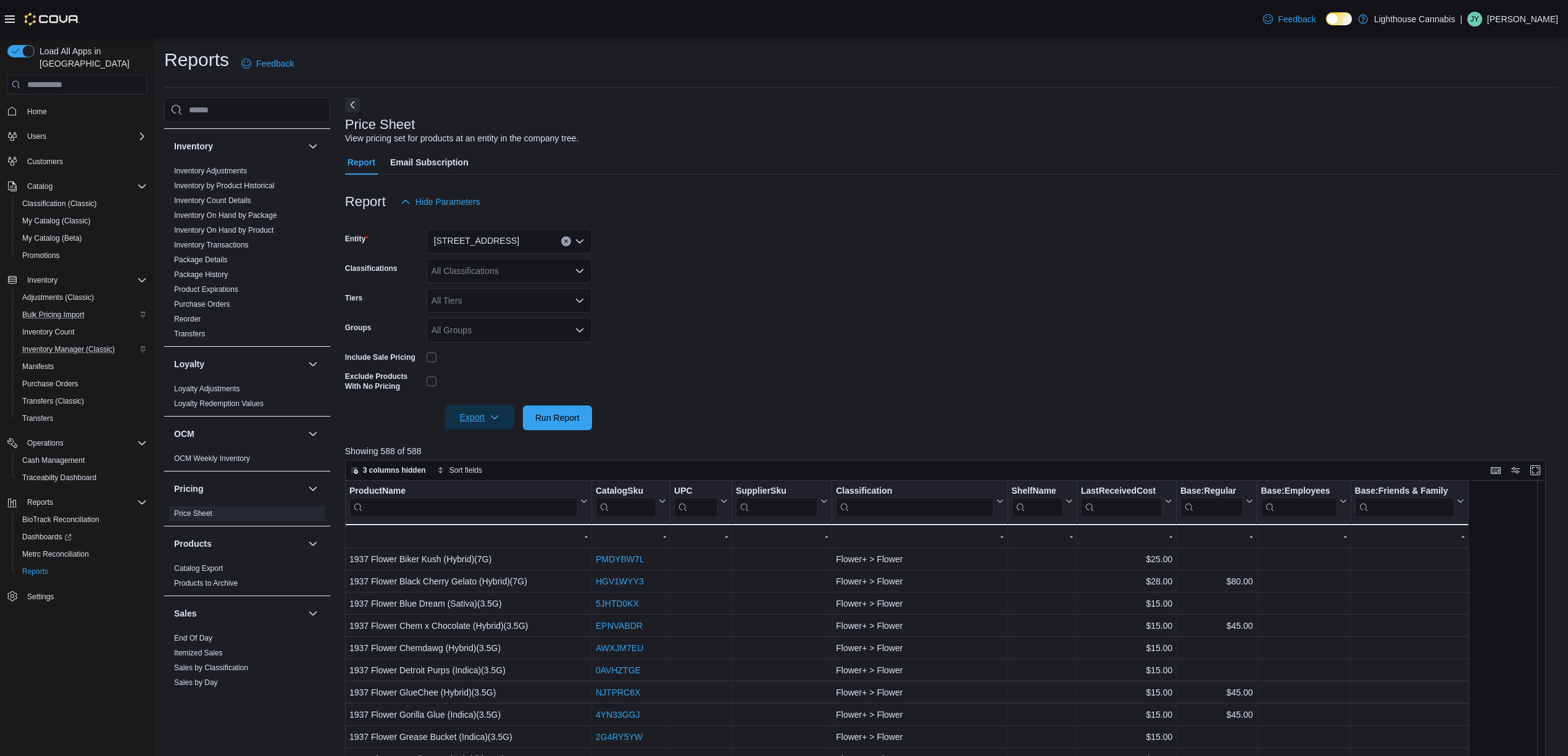
click at [498, 422] on icon "button" at bounding box center [494, 417] width 10 height 10
click at [489, 438] on span "Export to Excel" at bounding box center [479, 442] width 56 height 10
drag, startPoint x: 1063, startPoint y: 275, endPoint x: 981, endPoint y: 294, distance: 84.2
click at [1065, 276] on form "Entity 381 Broadway Classifications All Classifications Tiers All Tiers Groups …" at bounding box center [952, 322] width 1214 height 216
click at [65, 345] on span "Inventory Manager (Classic)" at bounding box center [68, 349] width 92 height 10
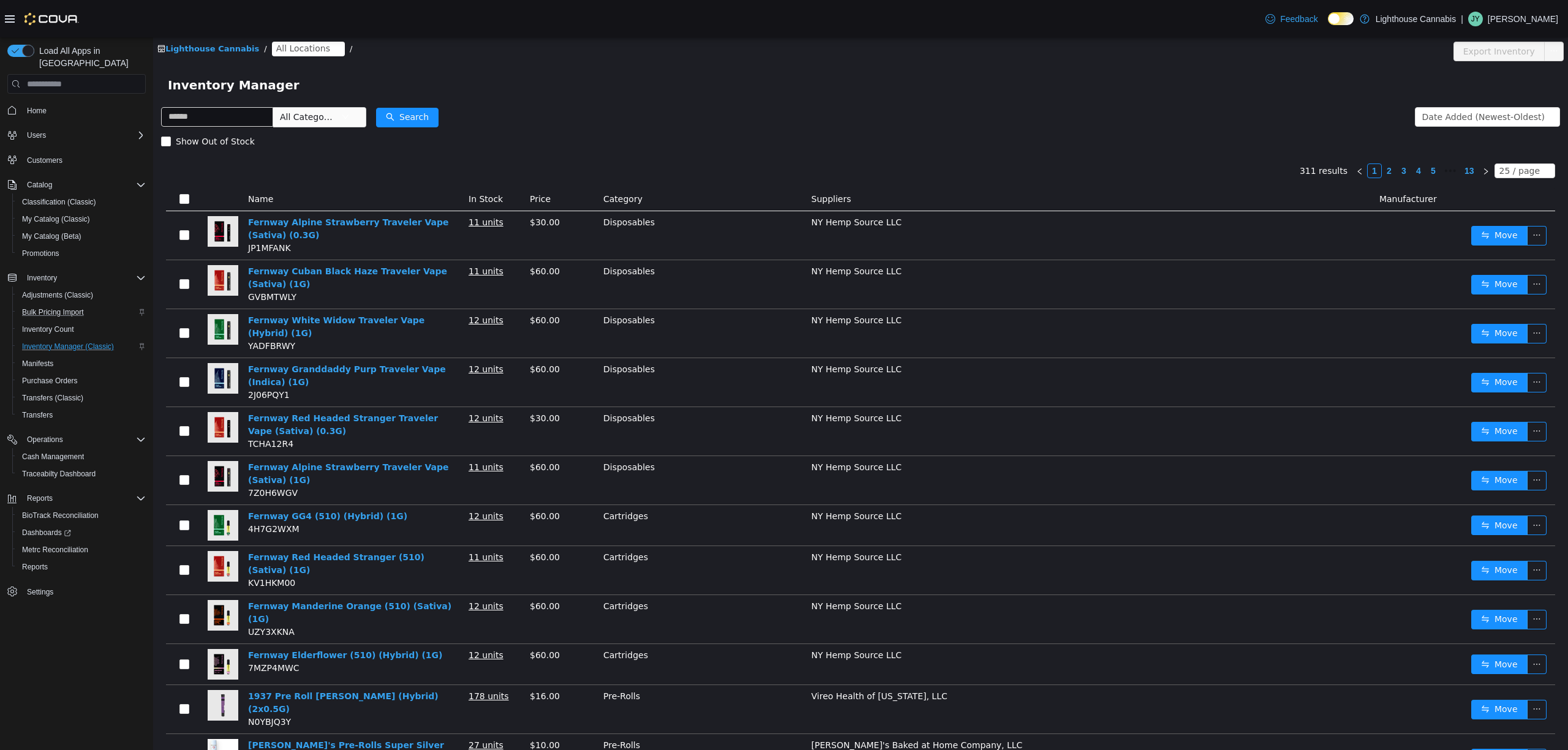
click at [699, 121] on form "All Categories Date Added (Newest-Oldest) Search Show Out of Stock" at bounding box center [861, 129] width 1399 height 49
click at [226, 145] on span "Show Out of Stock" at bounding box center [215, 142] width 89 height 10
click at [838, 105] on div "Lighthouse Cannabis / All Locations / Export Inventory Inventory Manager All Ca…" at bounding box center [861, 734] width 1415 height 1393
click at [540, 100] on div "Inventory Manager" at bounding box center [861, 85] width 1415 height 39
click at [342, 53] on div "Lighthouse Cannabis / All Locations /" at bounding box center [743, 49] width 1172 height 14
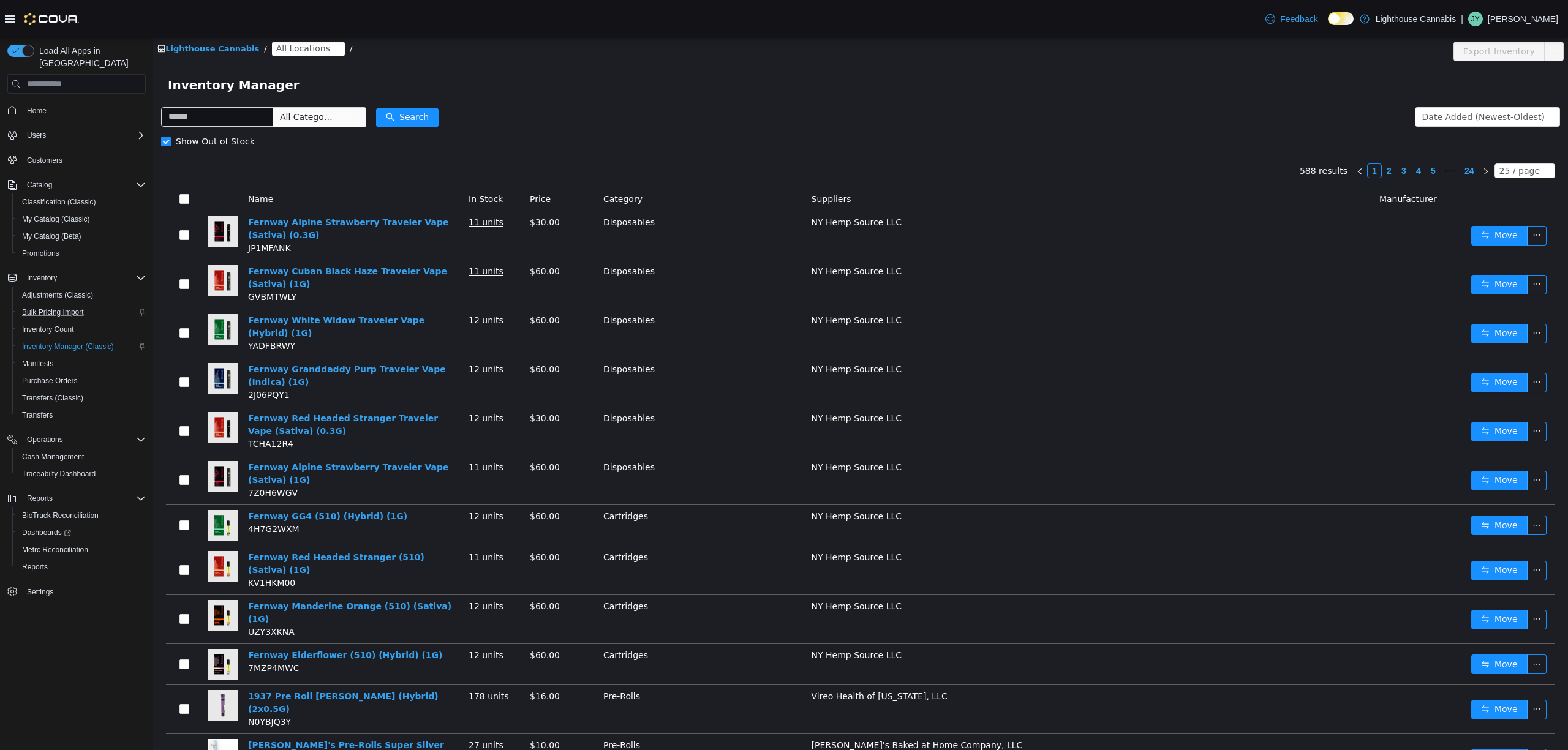
click at [332, 47] on icon "icon: close-circle" at bounding box center [336, 49] width 8 height 8
drag, startPoint x: 1045, startPoint y: 163, endPoint x: 1062, endPoint y: 163, distance: 17.0
drag, startPoint x: 738, startPoint y: 151, endPoint x: 731, endPoint y: 154, distance: 7.6
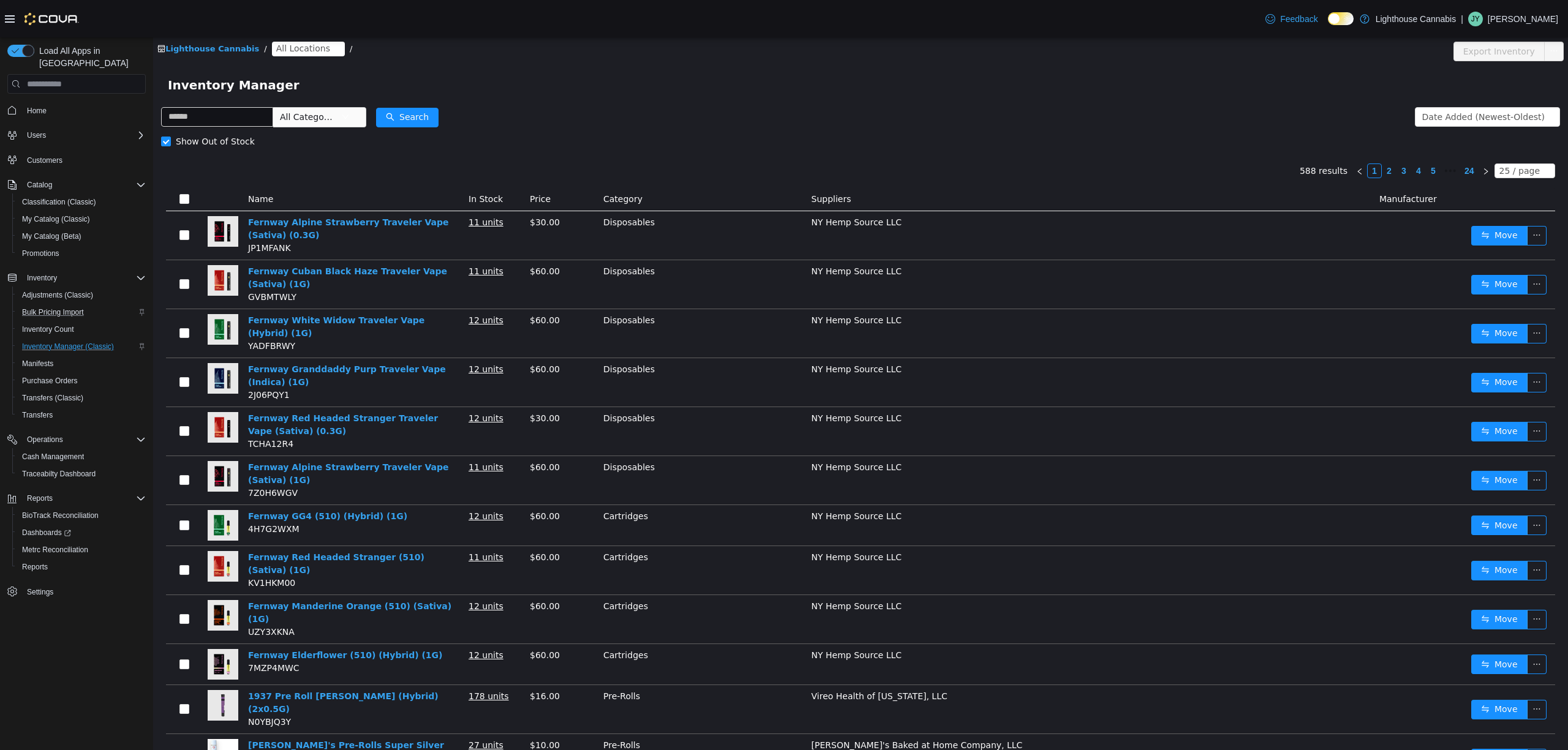
click at [737, 151] on div "Show Out of Stock" at bounding box center [861, 142] width 1399 height 25
click at [336, 118] on span "All Categories" at bounding box center [307, 117] width 55 height 12
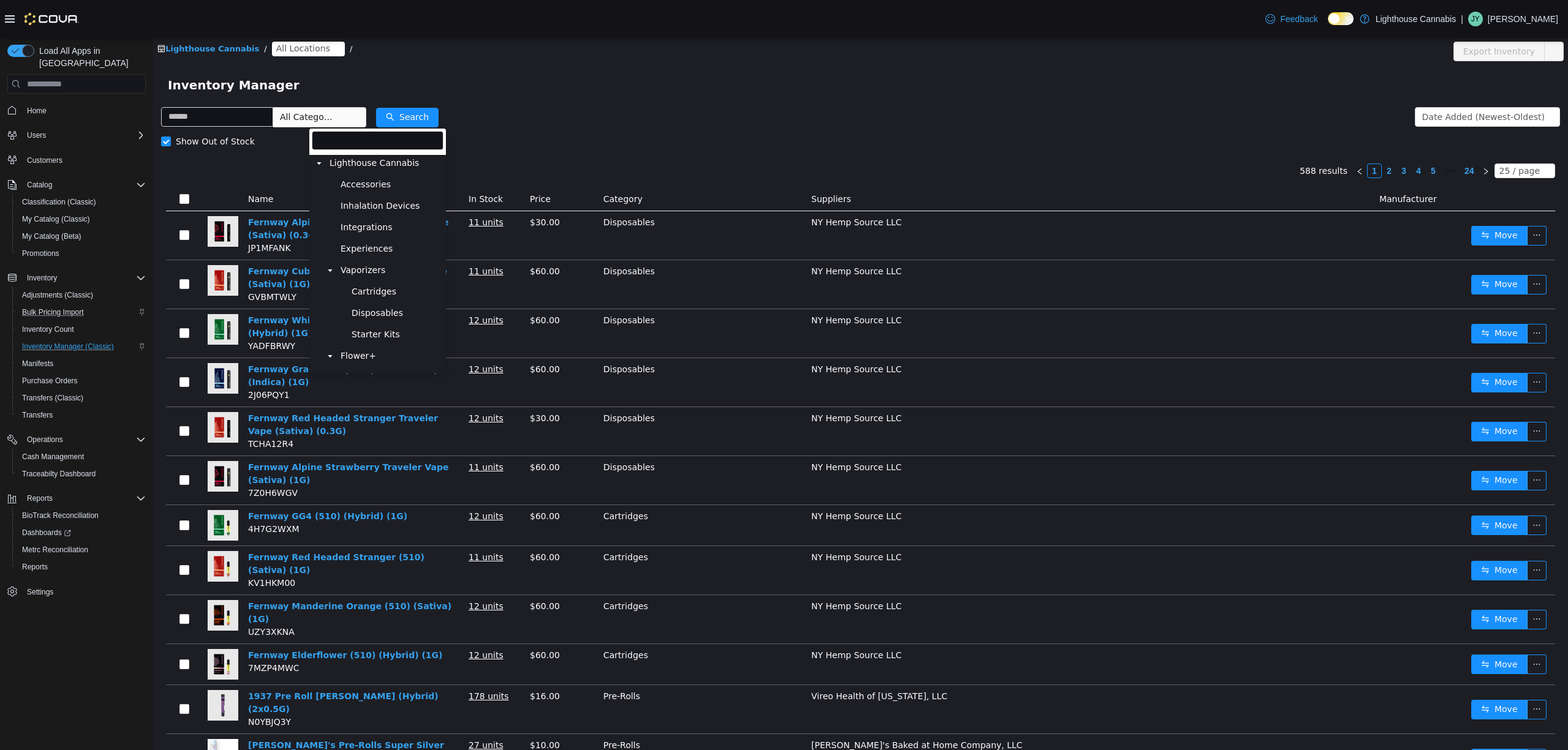
click at [336, 114] on span "All Categories" at bounding box center [307, 117] width 55 height 12
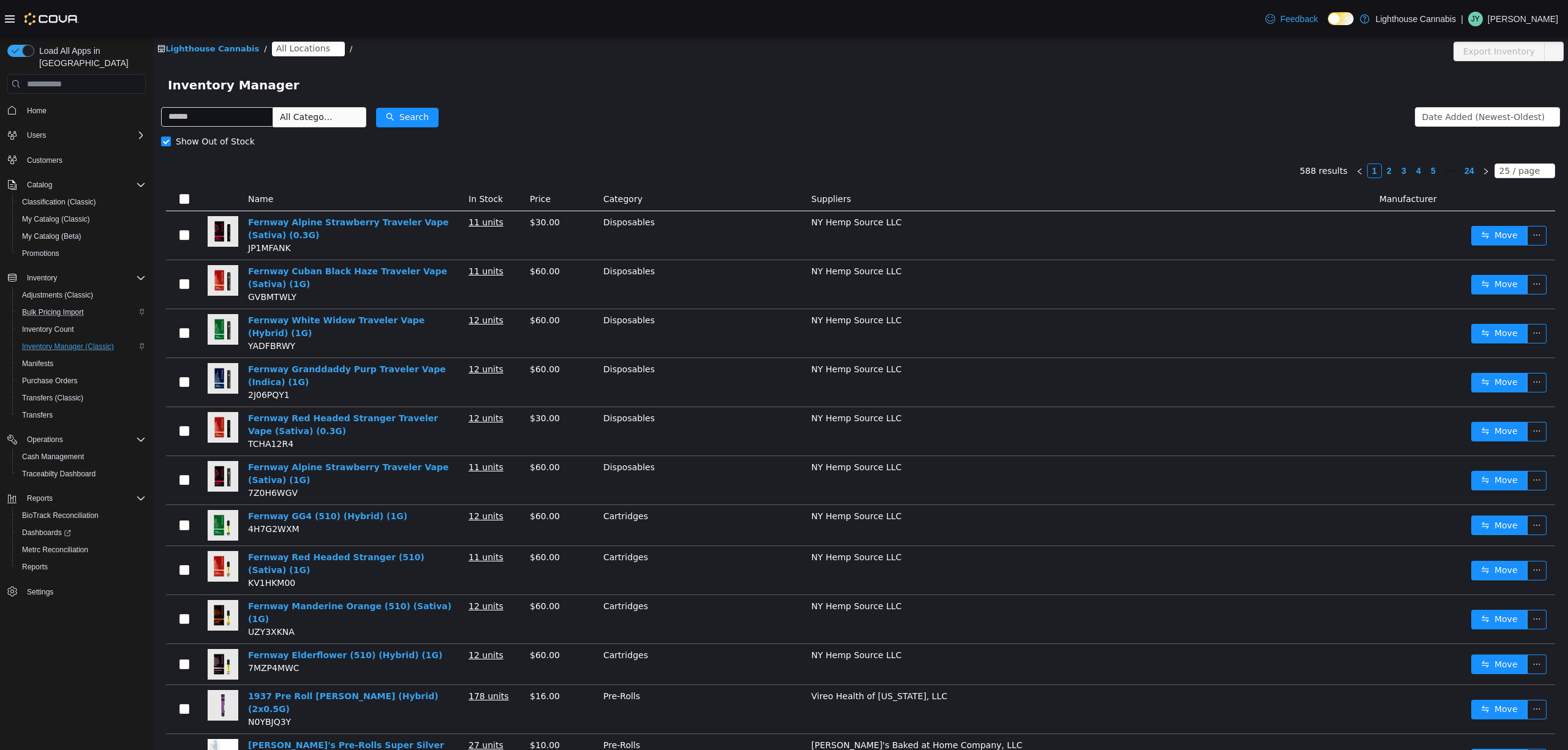
click at [714, 111] on form "All Categories Date Added (Newest-Oldest) Search Show Out of Stock" at bounding box center [861, 129] width 1399 height 49
click at [341, 119] on span "All Categories" at bounding box center [311, 117] width 62 height 18
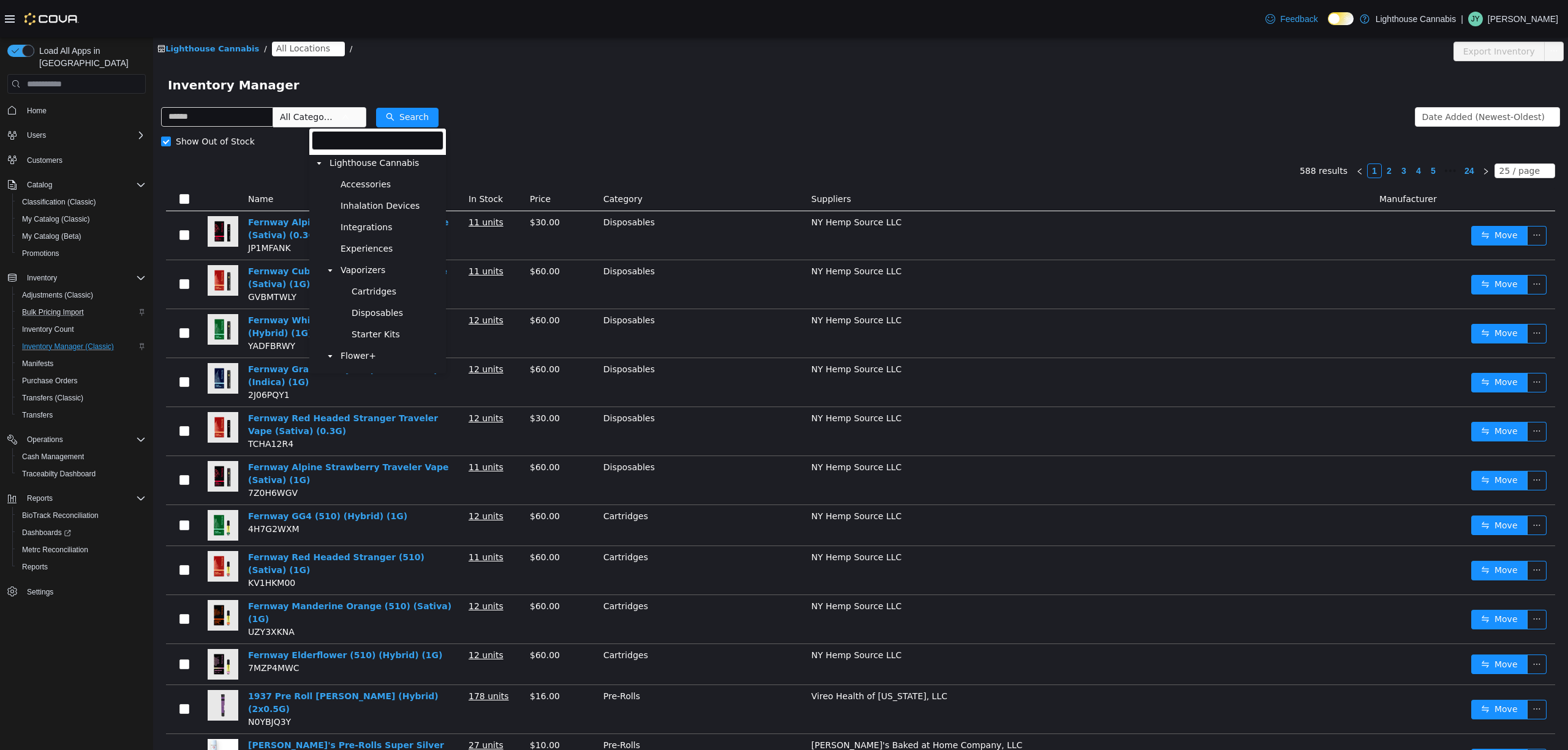
click at [341, 120] on span "All Categories" at bounding box center [311, 117] width 62 height 18
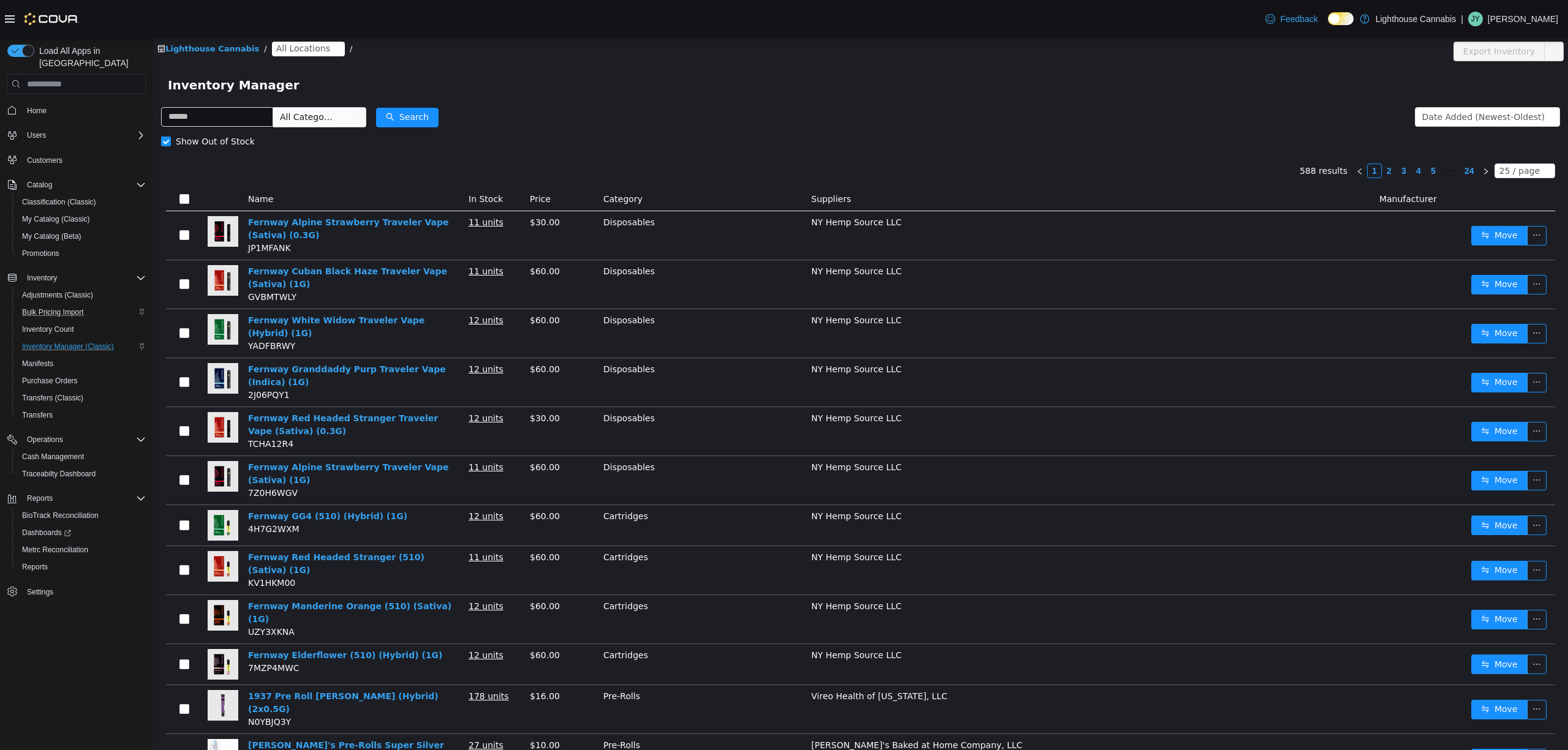
click at [665, 99] on div "Inventory Manager" at bounding box center [861, 85] width 1415 height 39
click at [249, 118] on input "text" at bounding box center [218, 117] width 112 height 20
drag, startPoint x: 844, startPoint y: 82, endPoint x: 708, endPoint y: 97, distance: 136.8
click at [848, 85] on div "Inventory Manager" at bounding box center [860, 85] width 1385 height 20
click at [336, 112] on span "All Categories" at bounding box center [307, 117] width 55 height 12
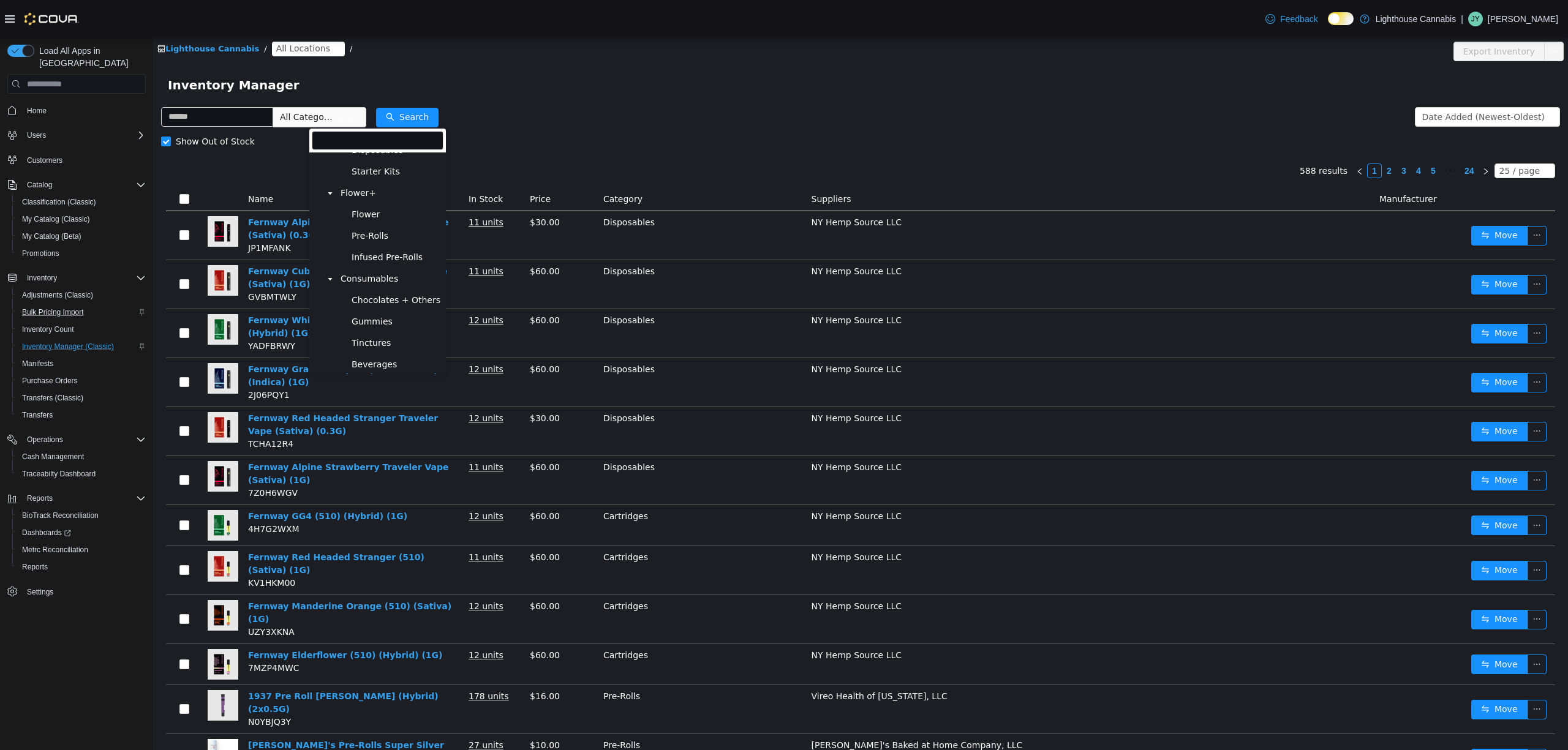
scroll to position [274, 0]
click at [804, 52] on div "Lighthouse Cannabis / All Locations /" at bounding box center [743, 49] width 1172 height 14
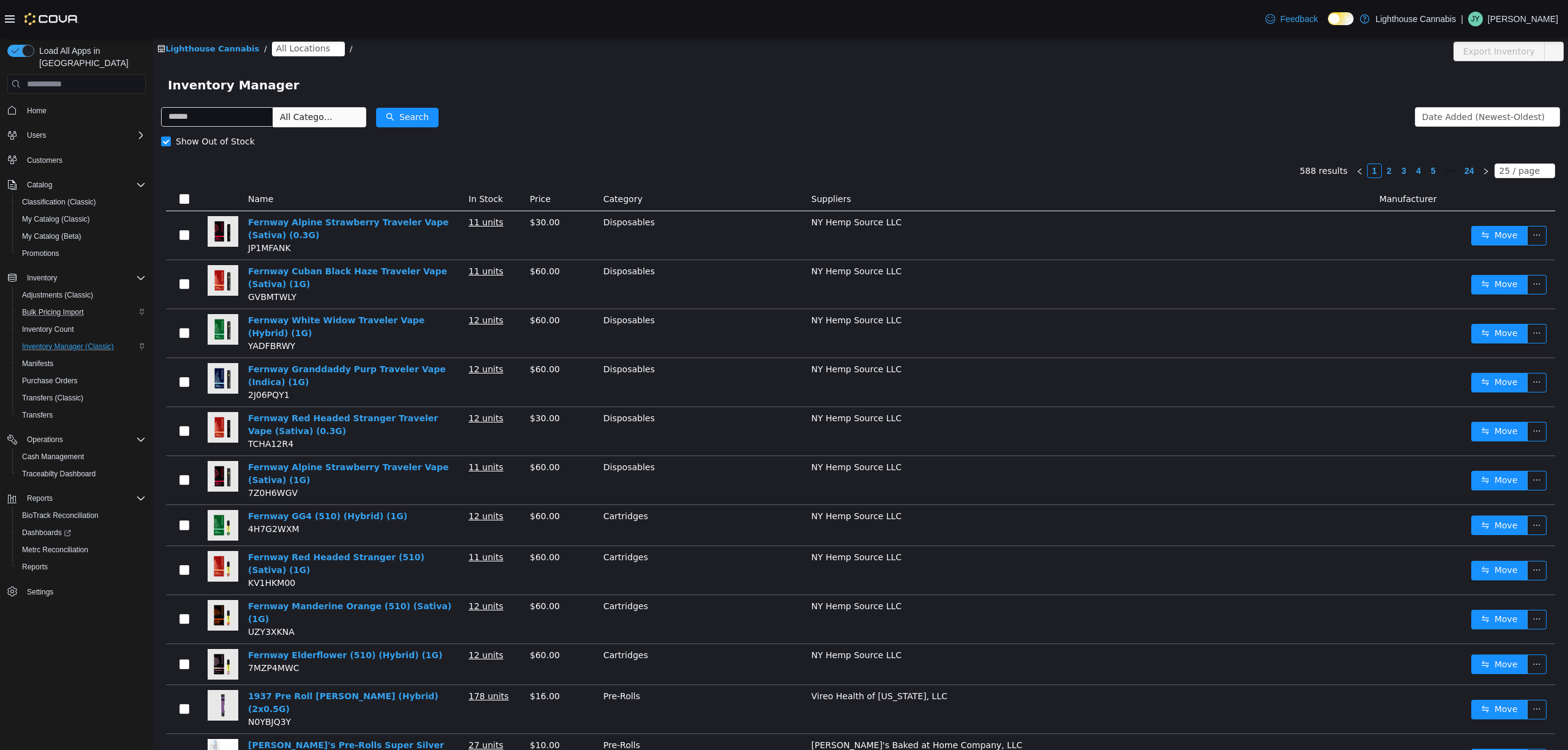
click at [866, 103] on div "Inventory Manager" at bounding box center [861, 85] width 1415 height 39
drag, startPoint x: 906, startPoint y: 116, endPoint x: 869, endPoint y: 124, distance: 37.9
click at [908, 116] on form "All Categories Date Added (Newest-Oldest) Search Show Out of Stock" at bounding box center [861, 129] width 1399 height 49
click at [832, 111] on form "All Categories Date Added (Newest-Oldest) Search Show Out of Stock" at bounding box center [861, 129] width 1399 height 49
drag, startPoint x: 936, startPoint y: 120, endPoint x: 926, endPoint y: 128, distance: 12.8
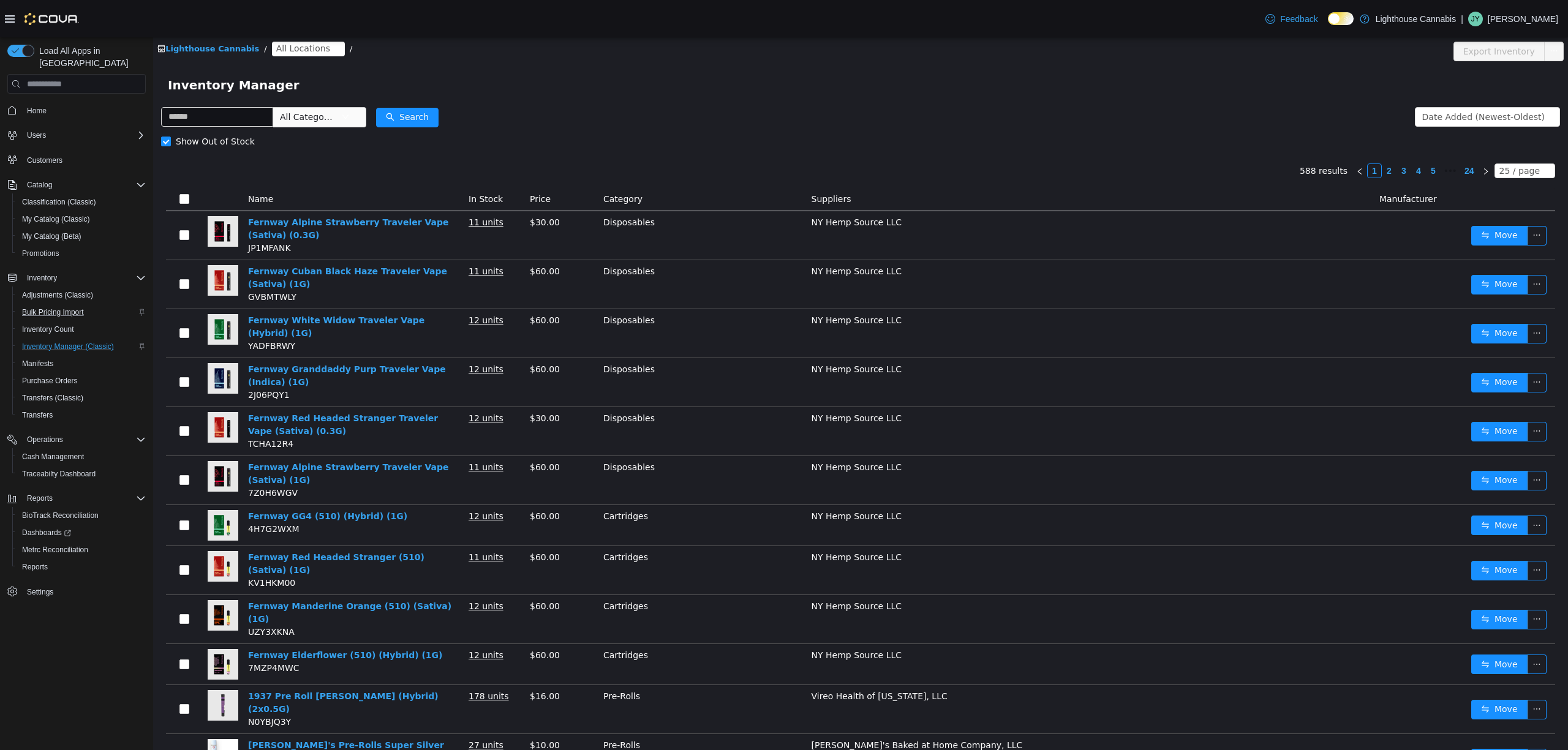
click at [928, 126] on form "All Categories Date Added (Newest-Oldest) Search Show Out of Stock" at bounding box center [861, 129] width 1399 height 49
click at [302, 48] on span "All Locations" at bounding box center [303, 49] width 54 height 14
click at [316, 53] on span "All Locations" at bounding box center [303, 49] width 54 height 14
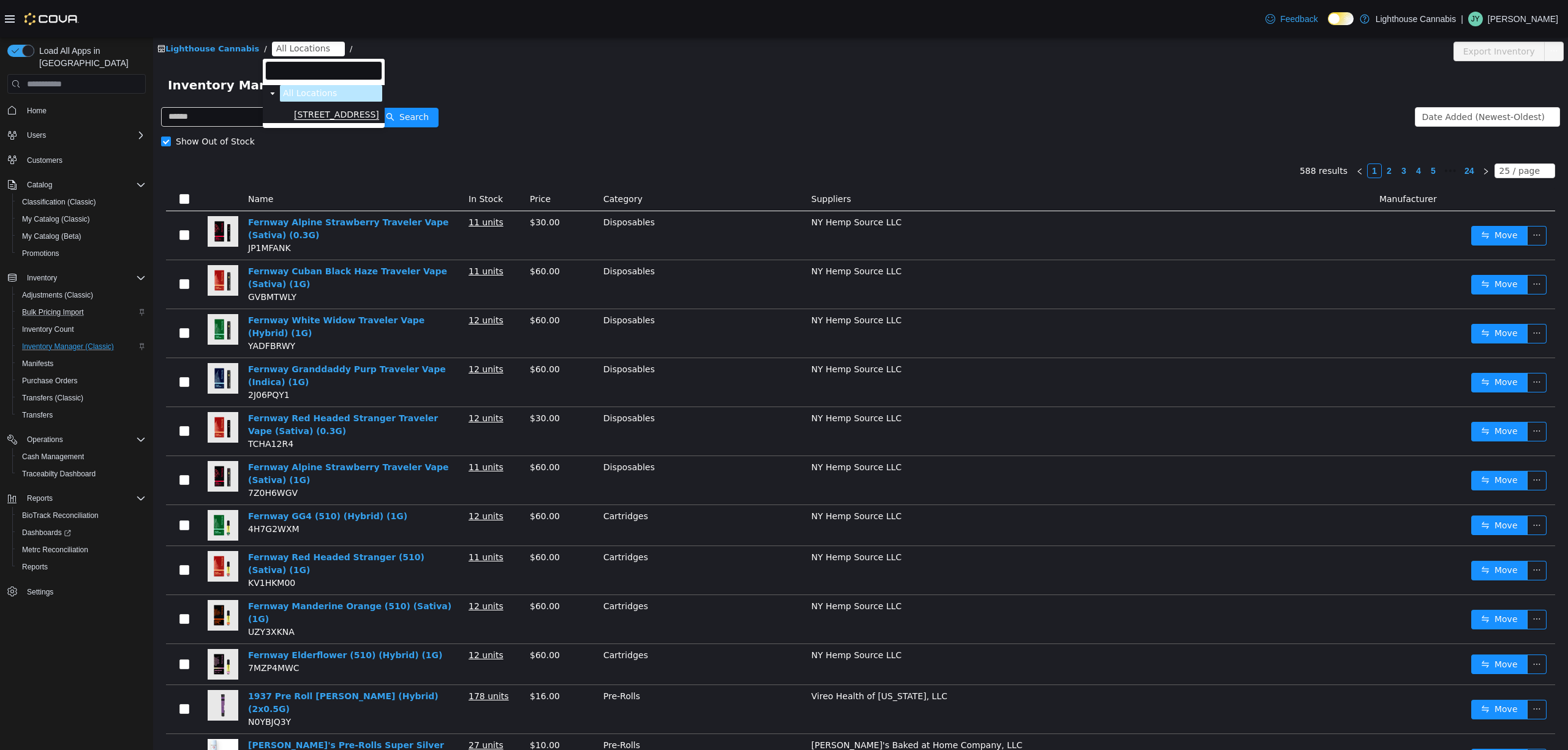
click at [313, 116] on span "[STREET_ADDRESS]" at bounding box center [337, 114] width 85 height 10
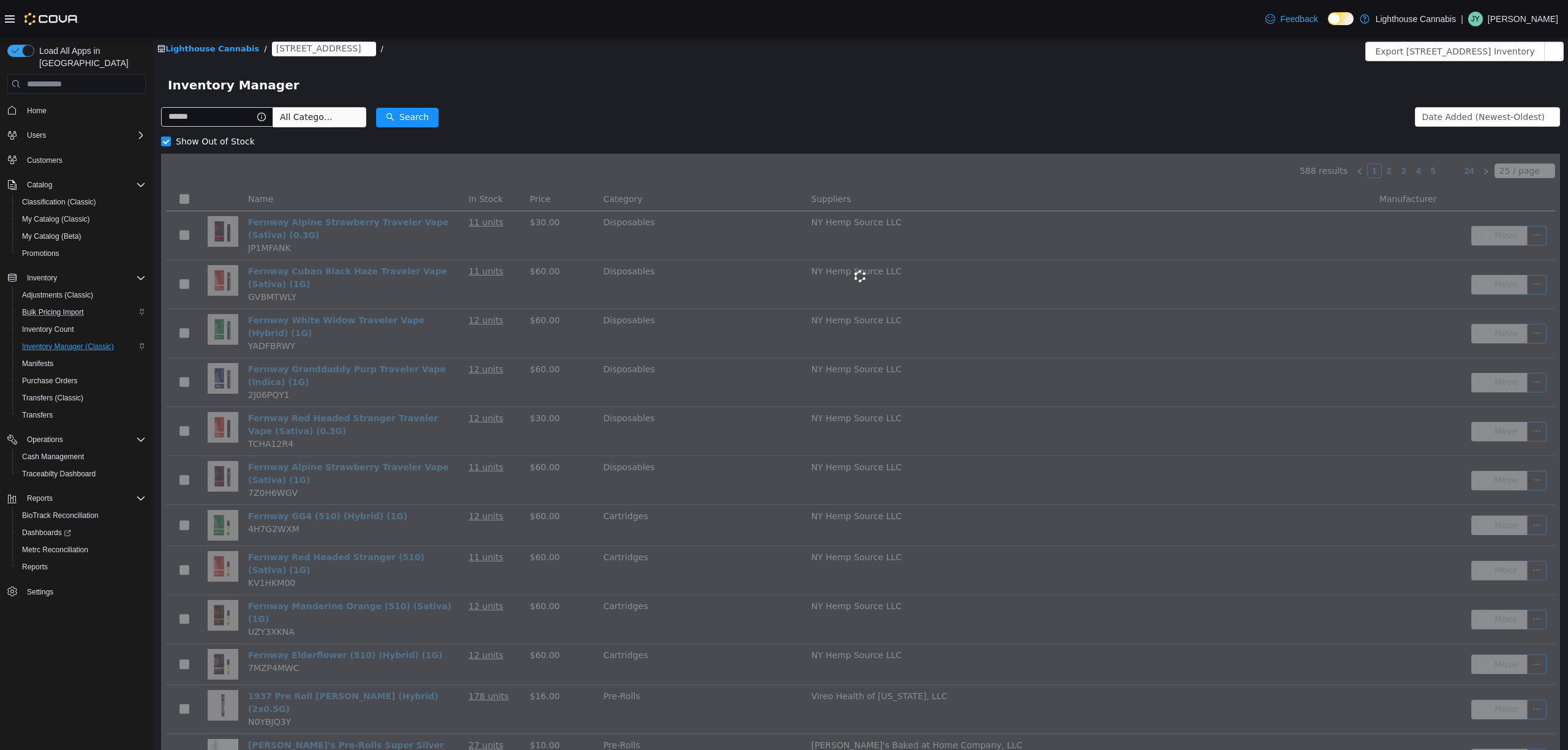
click at [852, 146] on div "Show Out of Stock" at bounding box center [861, 142] width 1399 height 25
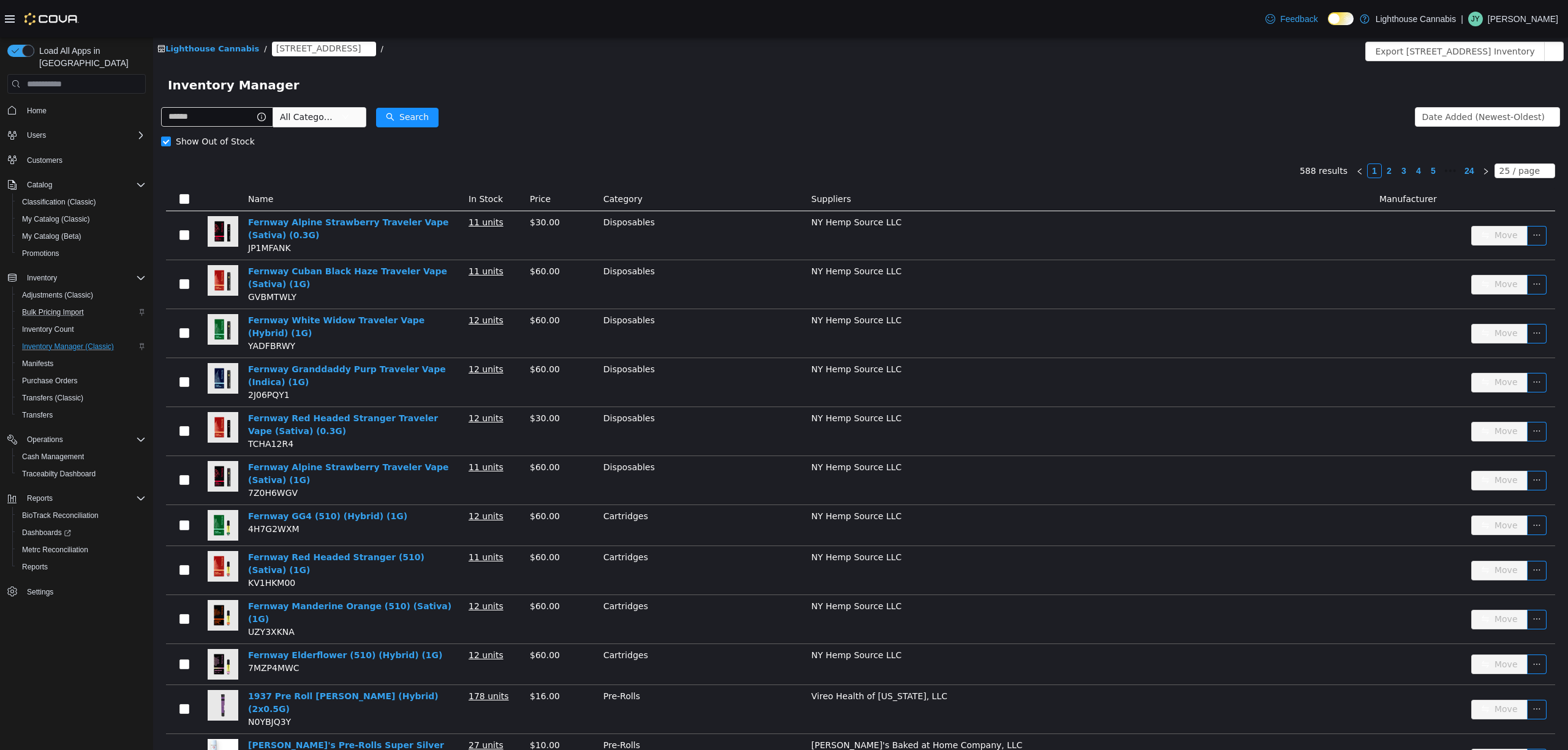
click at [1277, 118] on form "All Categories Date Added (Newest-Oldest) Search Show Out of Stock" at bounding box center [861, 129] width 1399 height 49
click at [1485, 66] on div "Inventory Manager" at bounding box center [861, 85] width 1415 height 39
click at [1486, 55] on button "Export [STREET_ADDRESS] Inventory" at bounding box center [1454, 51] width 179 height 20
click at [1045, 126] on form "All Categories Date Added (Newest-Oldest) Search Show Out of Stock" at bounding box center [861, 129] width 1399 height 49
click at [928, 137] on div "Show Out of Stock" at bounding box center [861, 142] width 1399 height 25
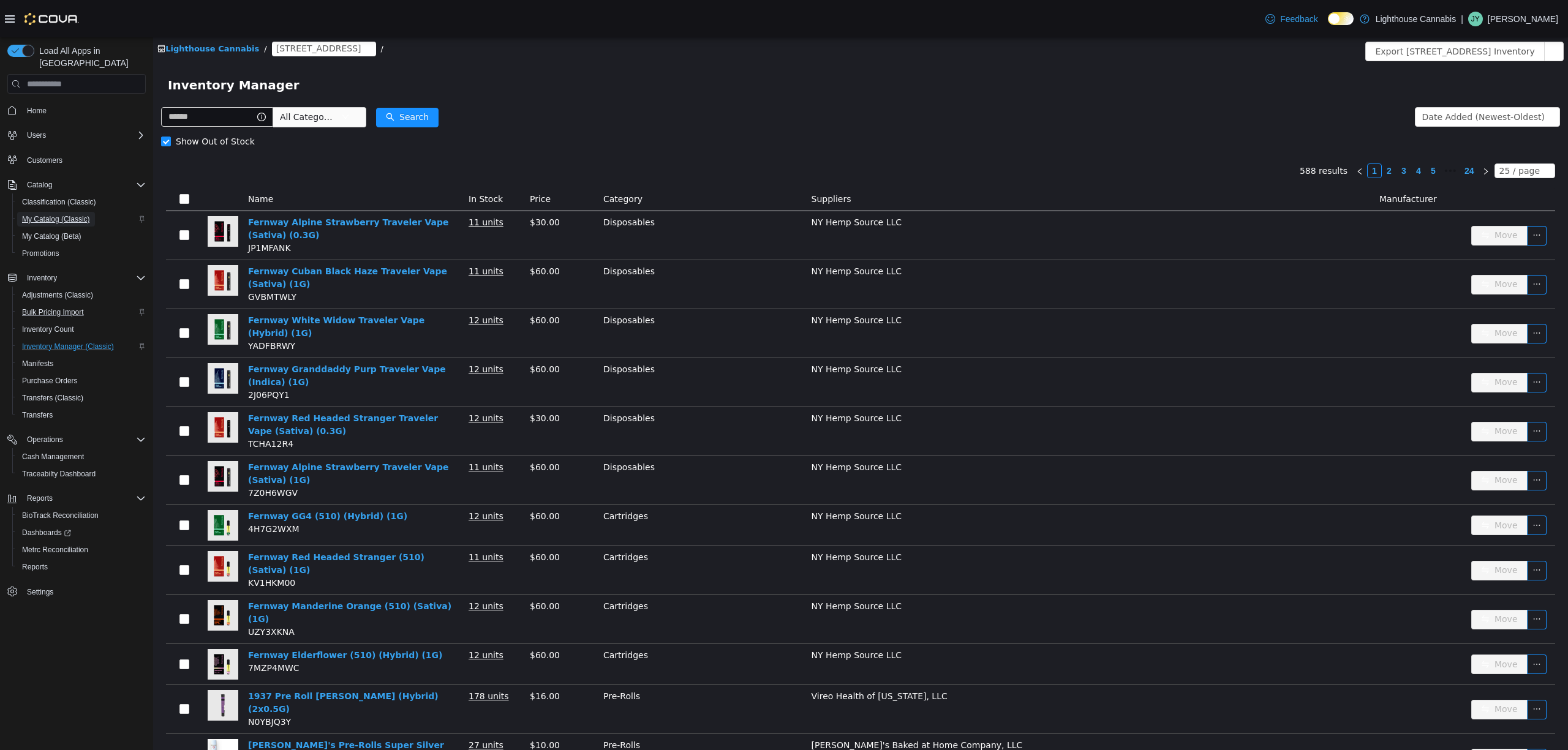
click at [70, 214] on span "My Catalog (Classic)" at bounding box center [55, 219] width 68 height 10
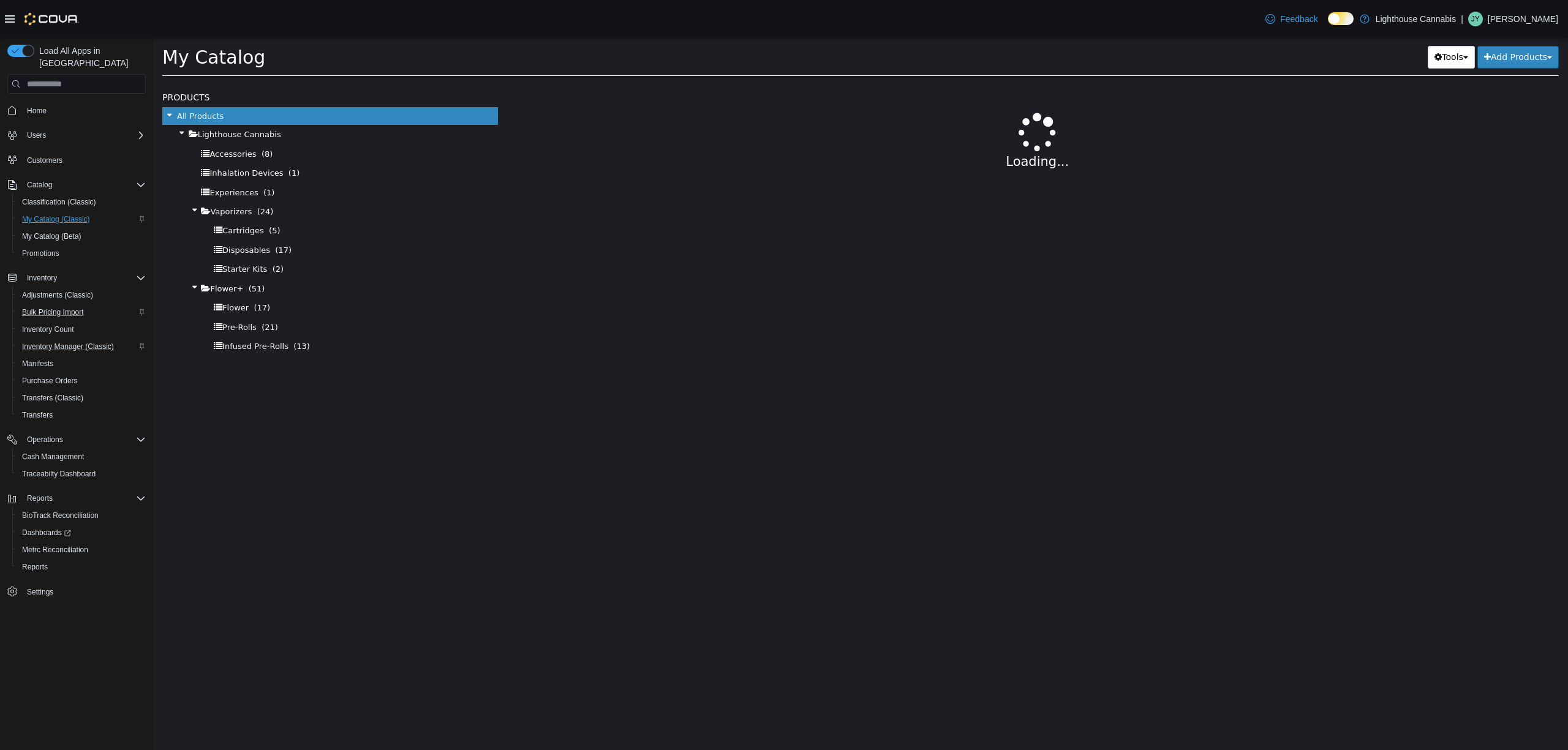
select select "**********"
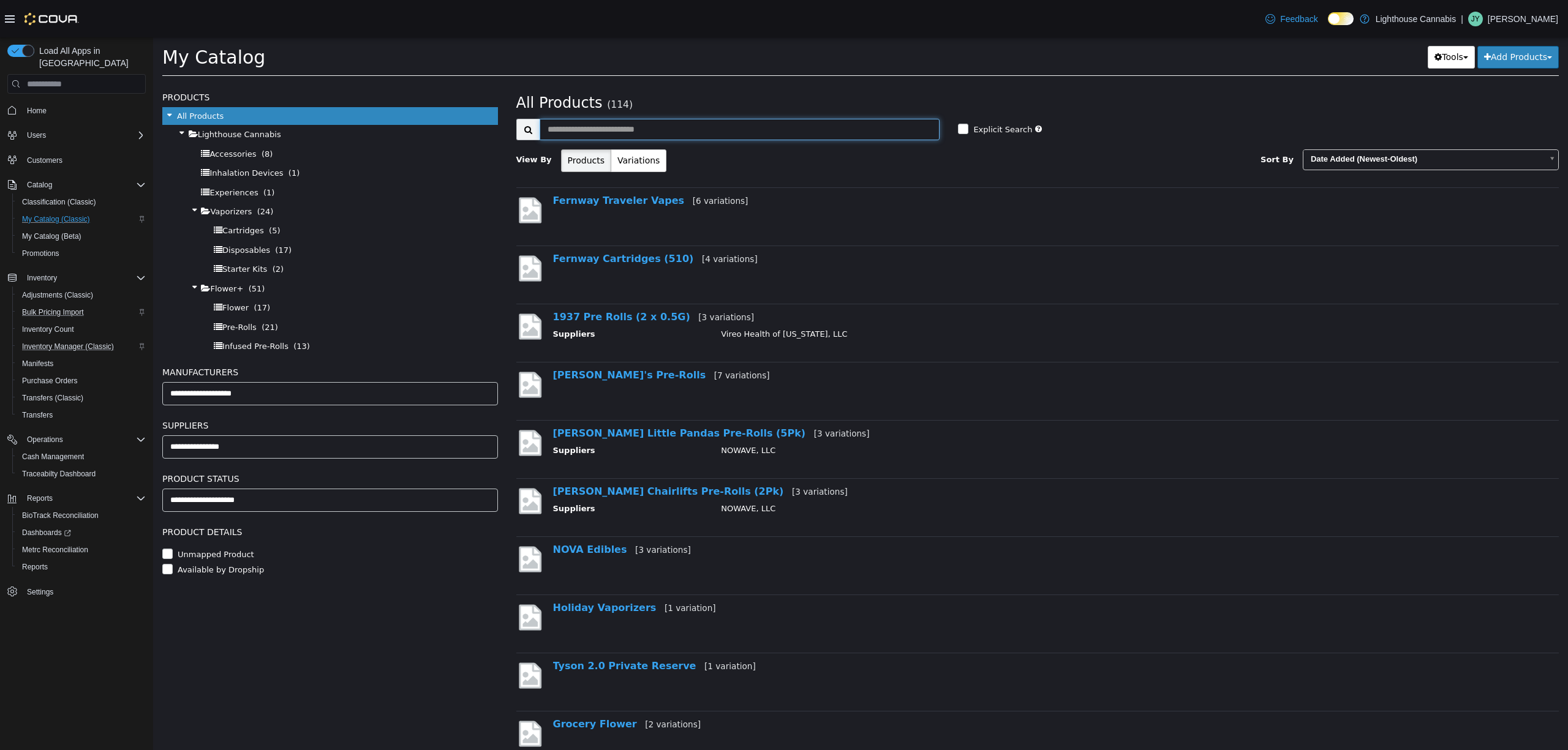
drag, startPoint x: 731, startPoint y: 124, endPoint x: 728, endPoint y: 131, distance: 7.6
click at [728, 131] on input "text" at bounding box center [740, 129] width 401 height 21
type input "*****"
select select "**********"
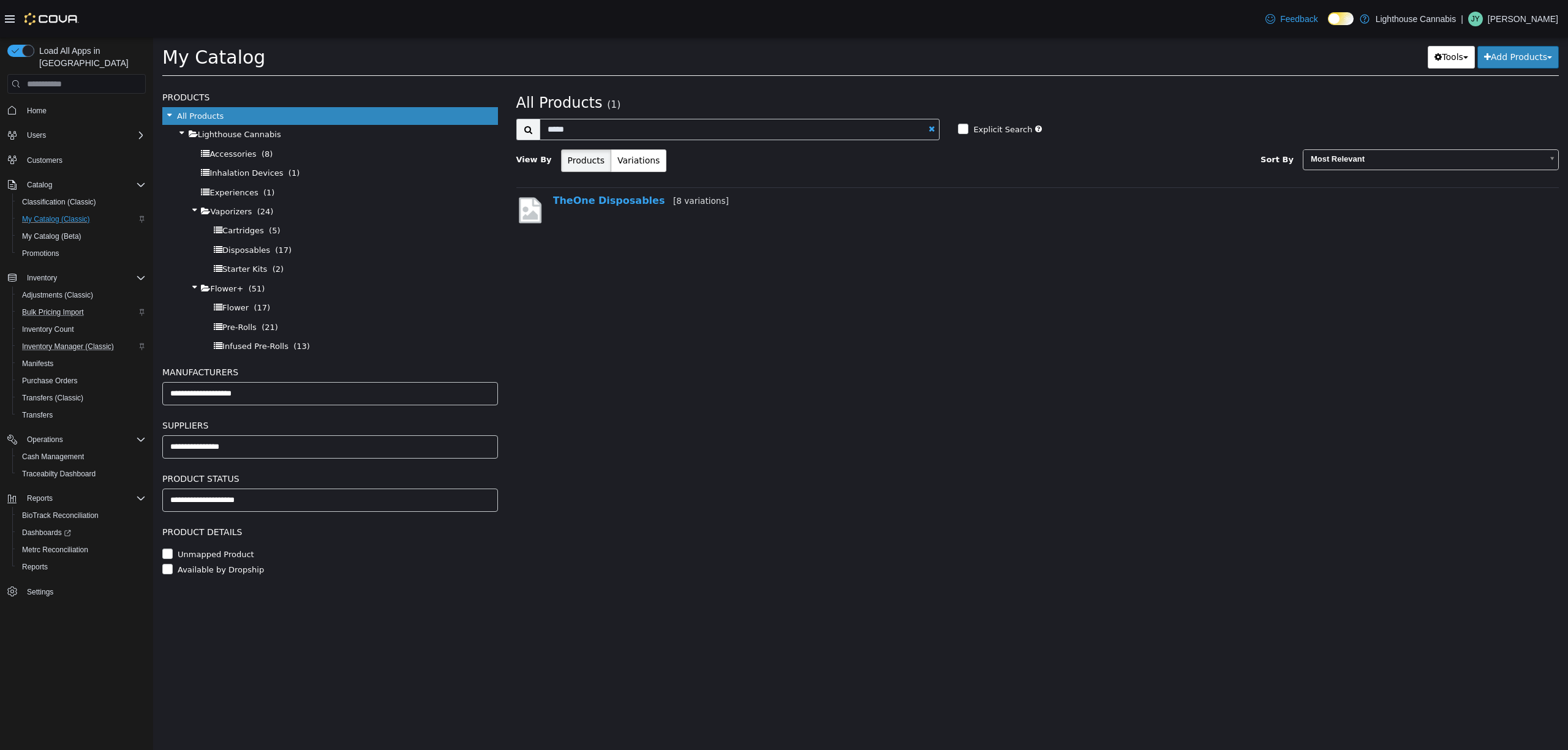
click at [214, 719] on div "**********" at bounding box center [330, 416] width 354 height 667
click at [589, 200] on link "TheOne Disposables [8 variations]" at bounding box center [641, 200] width 176 height 12
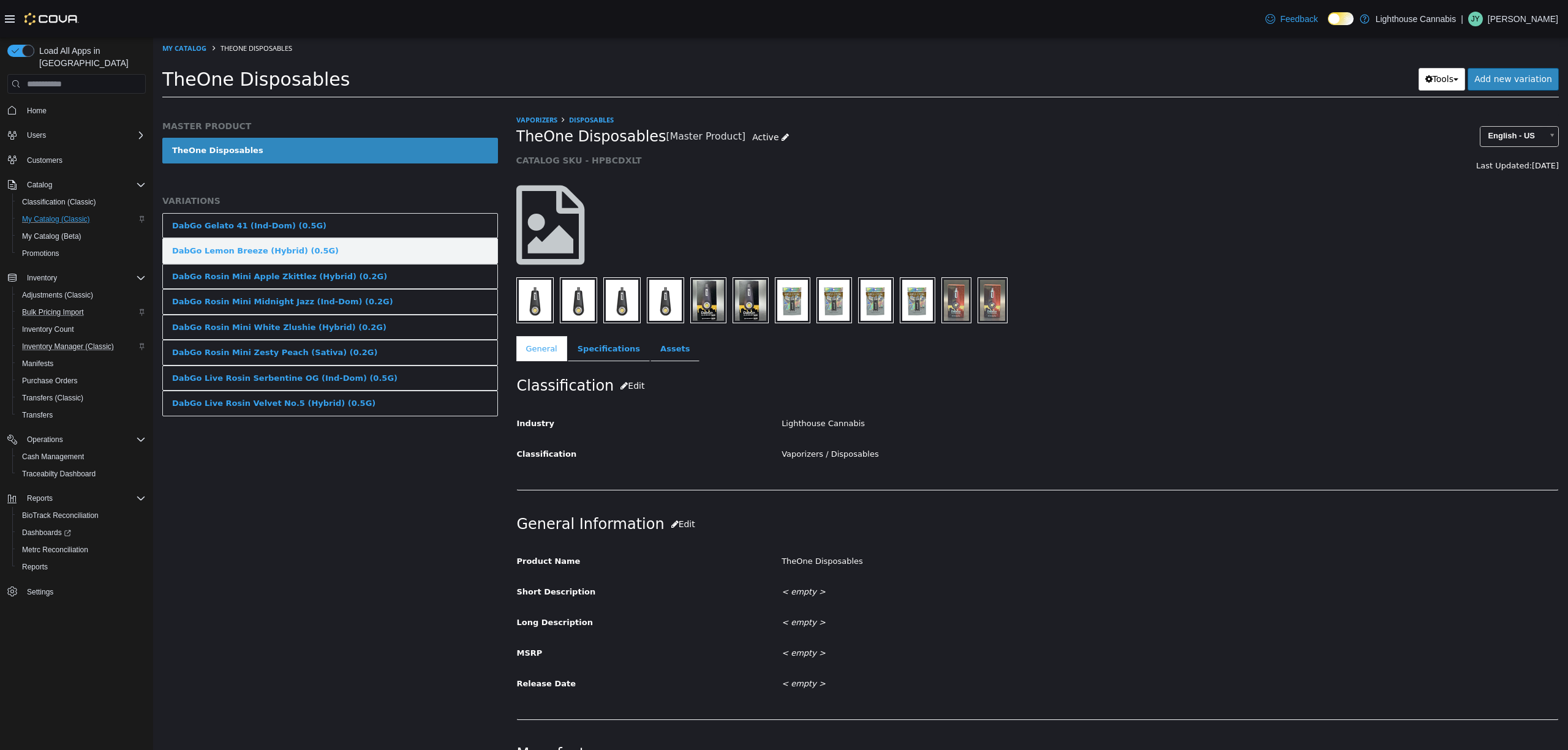
click at [314, 257] on div "DabGo Lemon Breeze (Hybrid) (0.5G)" at bounding box center [256, 251] width 167 height 12
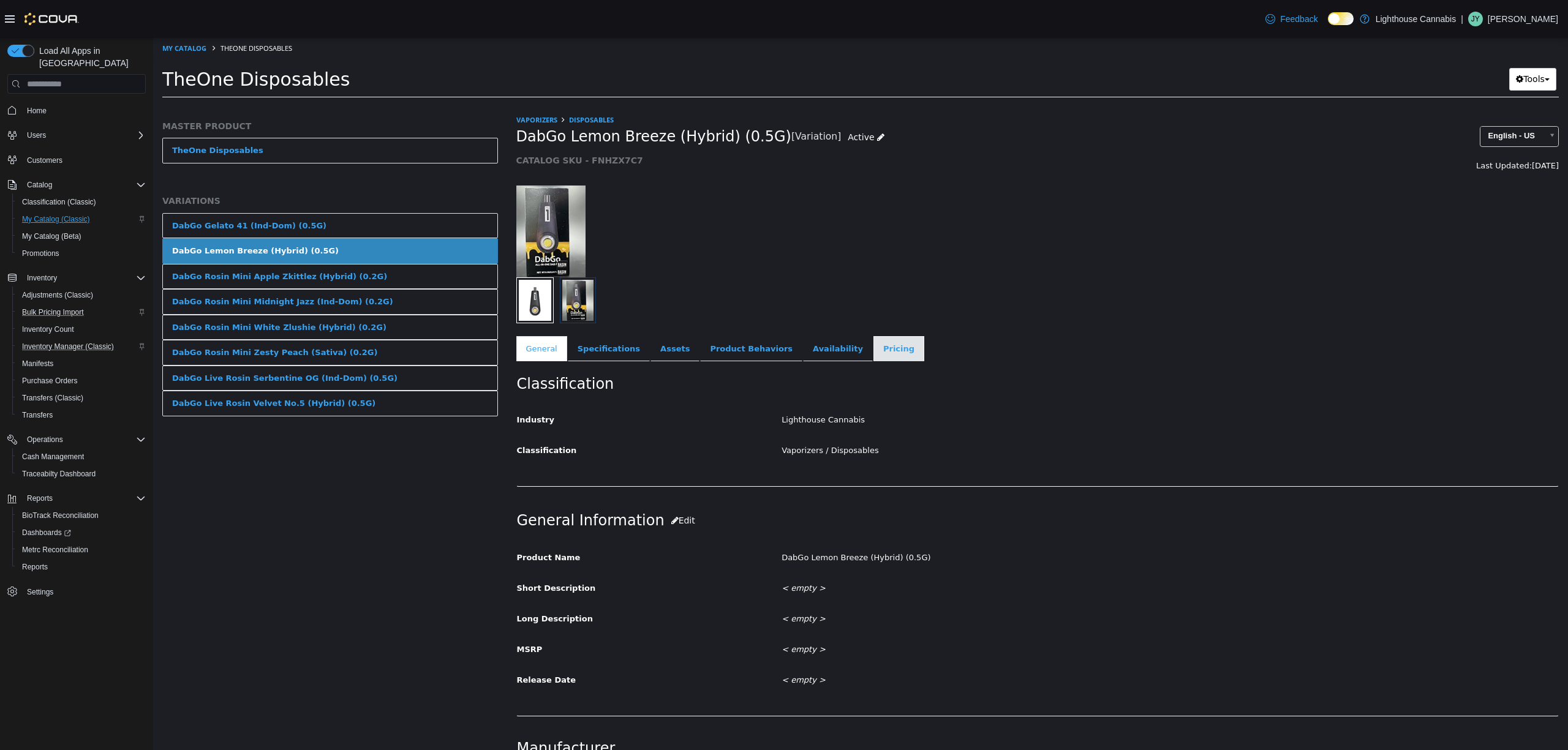
click at [878, 349] on link "Pricing" at bounding box center [899, 349] width 51 height 26
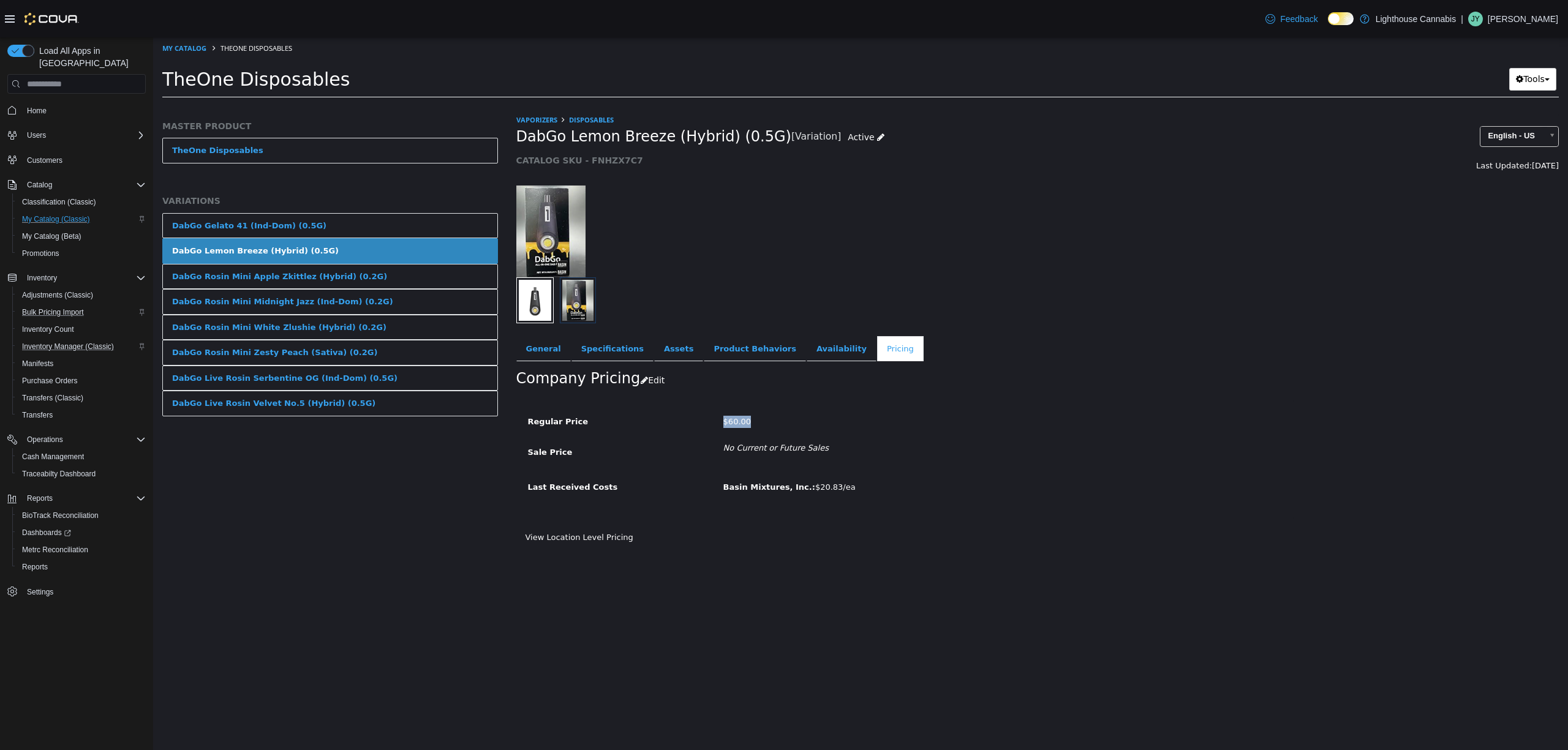
drag, startPoint x: 724, startPoint y: 420, endPoint x: 772, endPoint y: 418, distance: 48.0
click at [772, 418] on div "$60.00" at bounding box center [1007, 422] width 586 height 21
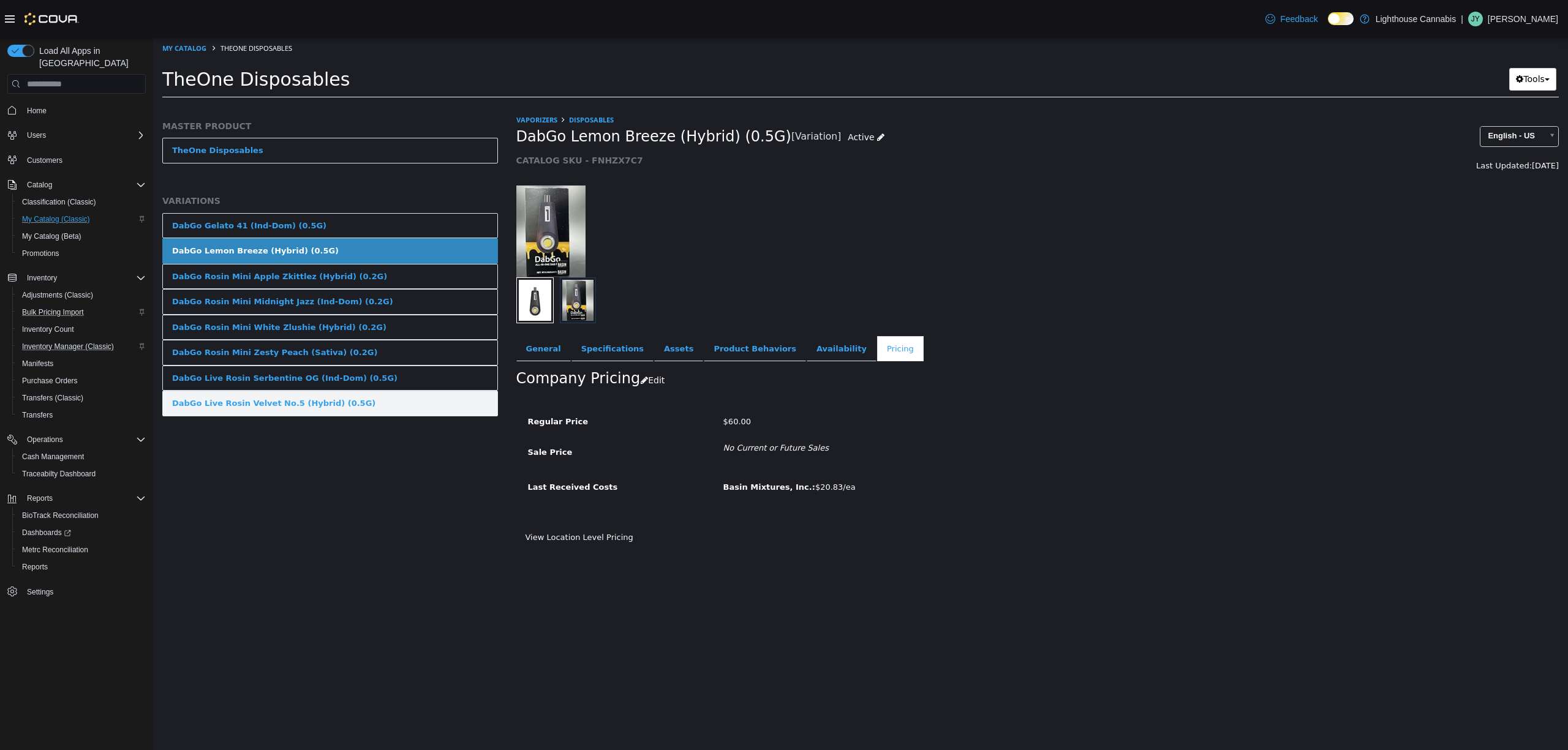
click at [361, 407] on link "DabGo Live Rosin Velvet No.5 (Hybrid) (0.5G)" at bounding box center [330, 403] width 336 height 26
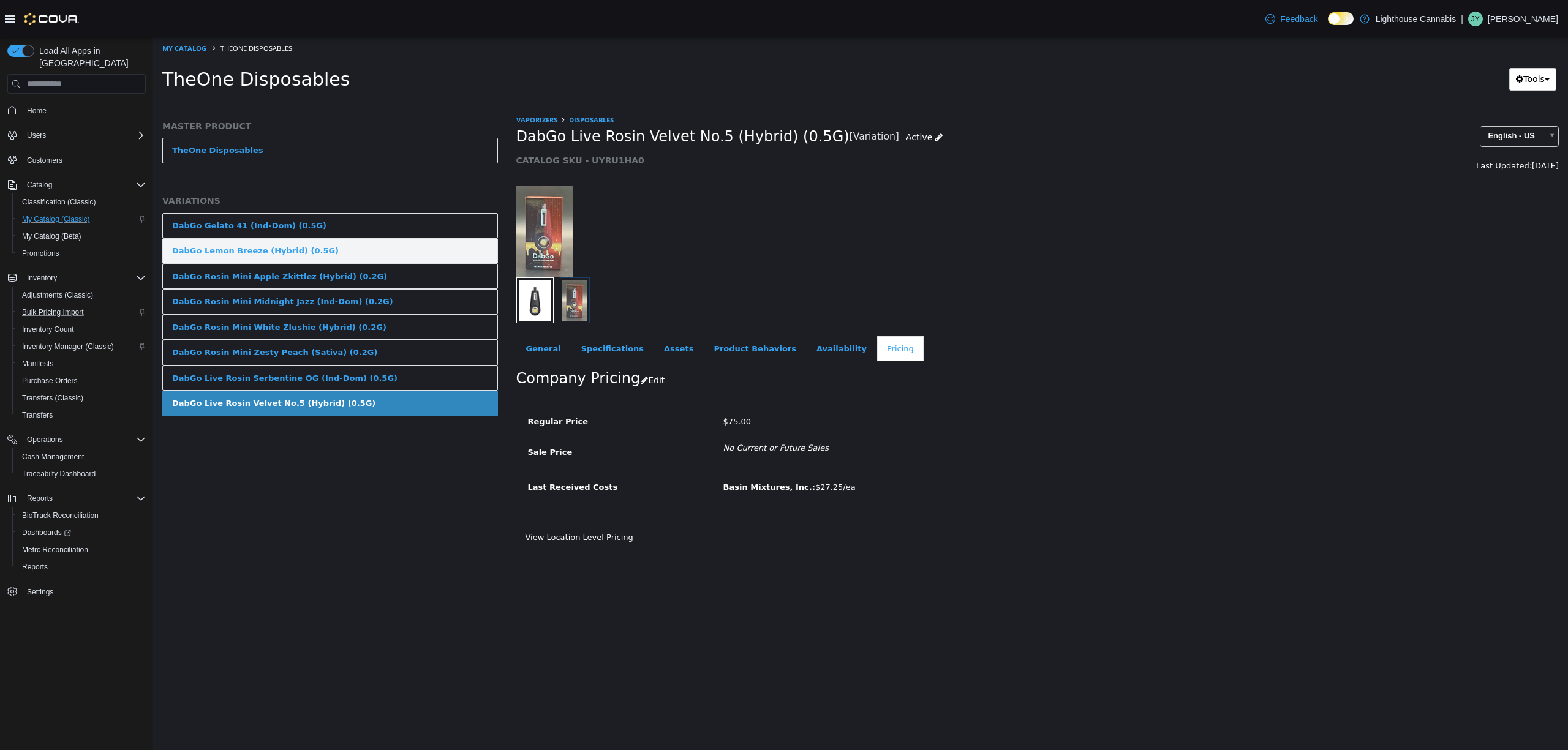
click at [339, 252] on link "DabGo Lemon Breeze (Hybrid) (0.5G)" at bounding box center [330, 251] width 336 height 26
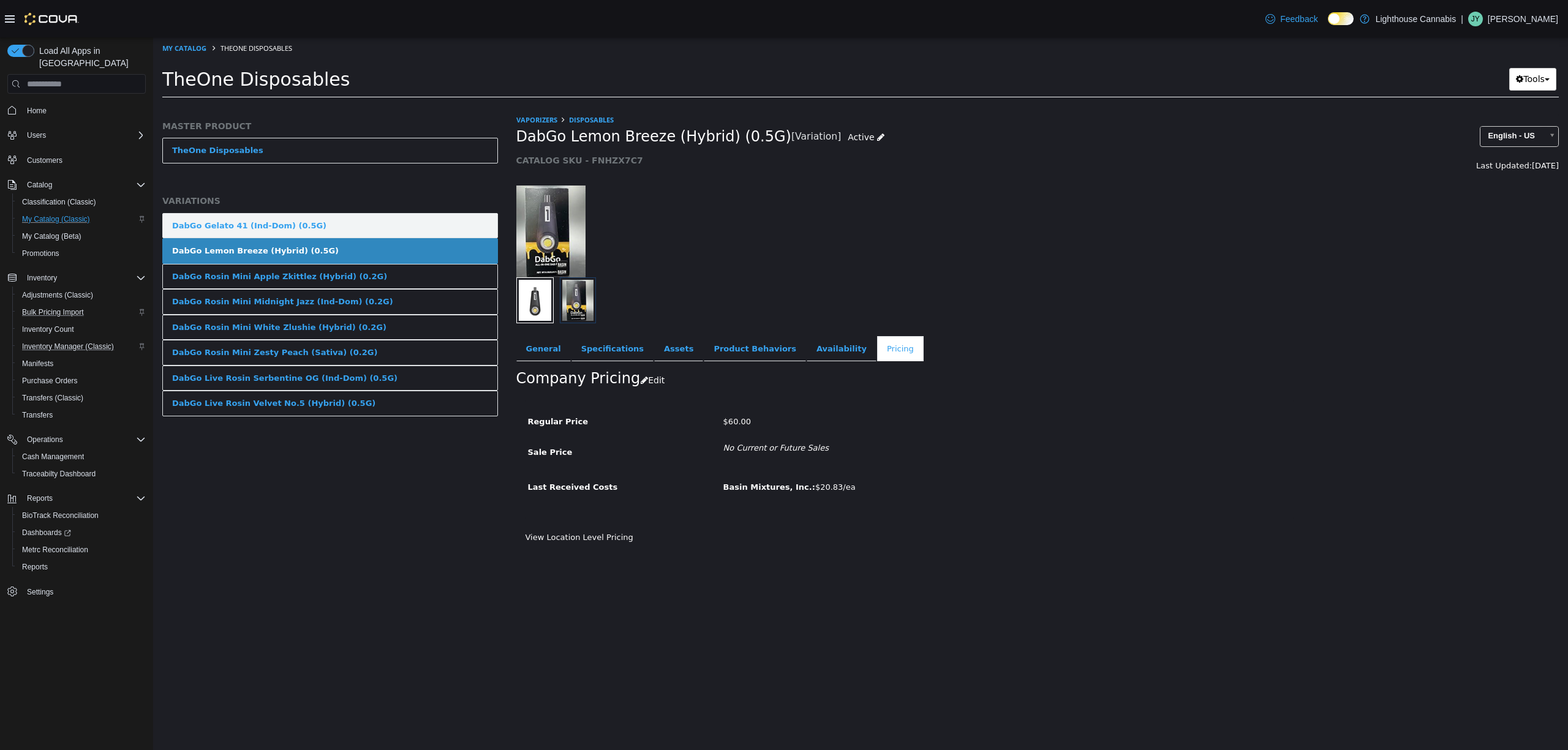
click at [319, 227] on link "DabGo Gelato 41 (Ind-Dom) (0.5G)" at bounding box center [330, 226] width 336 height 26
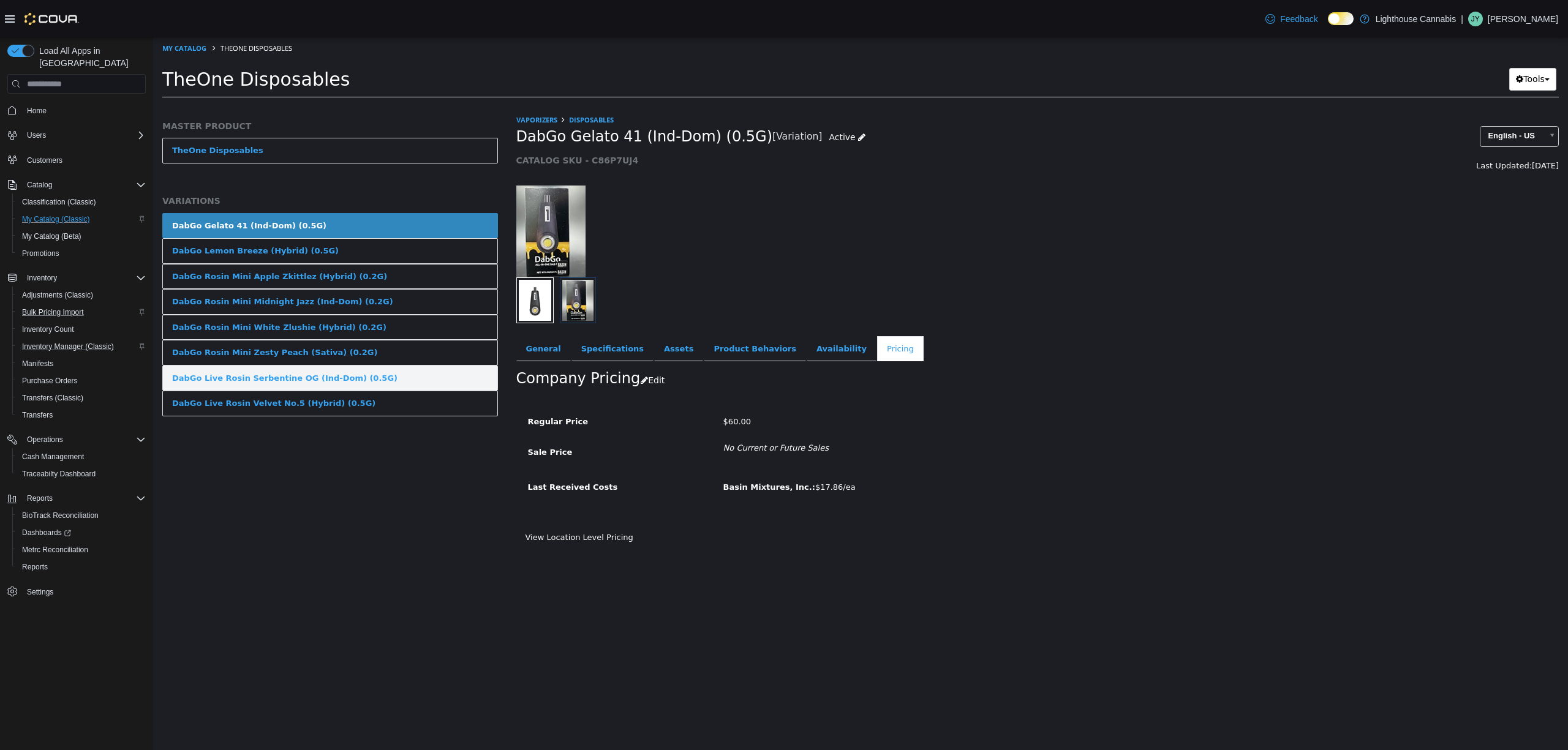
click at [374, 384] on link "DabGo Live Rosin Serbentine OG (Ind-Dom) (0.5G)" at bounding box center [330, 379] width 336 height 26
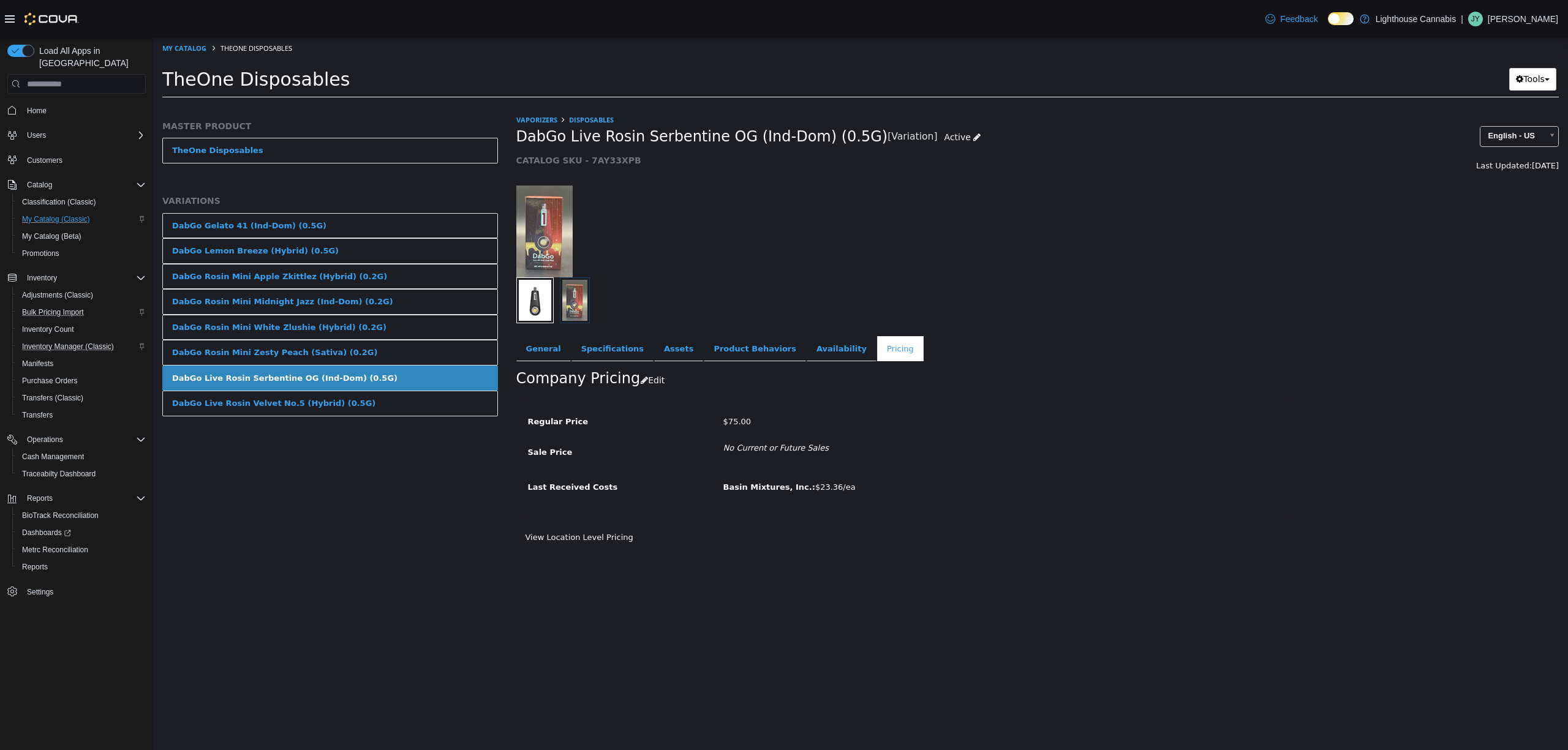
click at [374, 405] on link "DabGo Live Rosin Velvet No.5 (Hybrid) (0.5G)" at bounding box center [330, 403] width 336 height 26
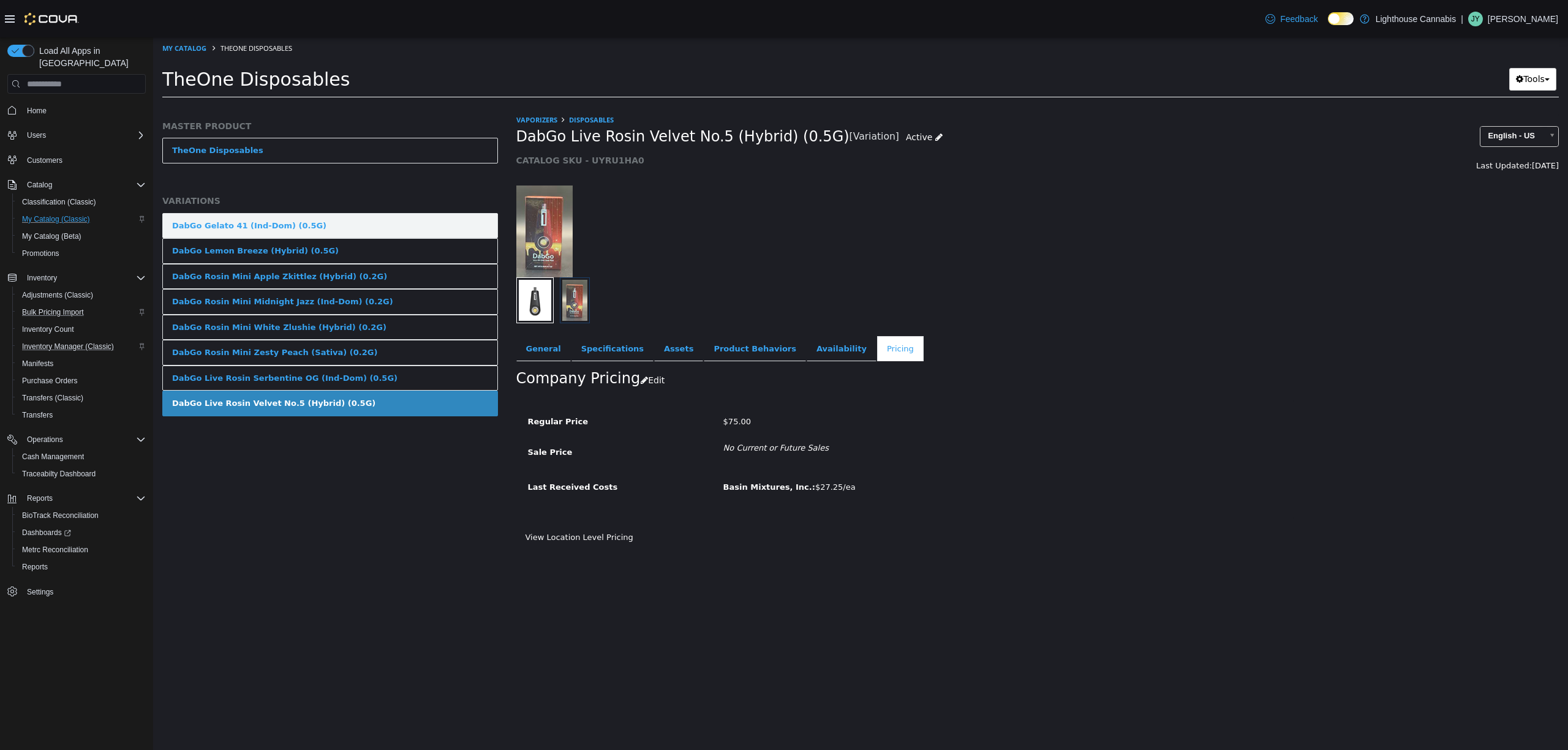
click at [353, 232] on link "DabGo Gelato 41 (Ind-Dom) (0.5G)" at bounding box center [330, 226] width 336 height 26
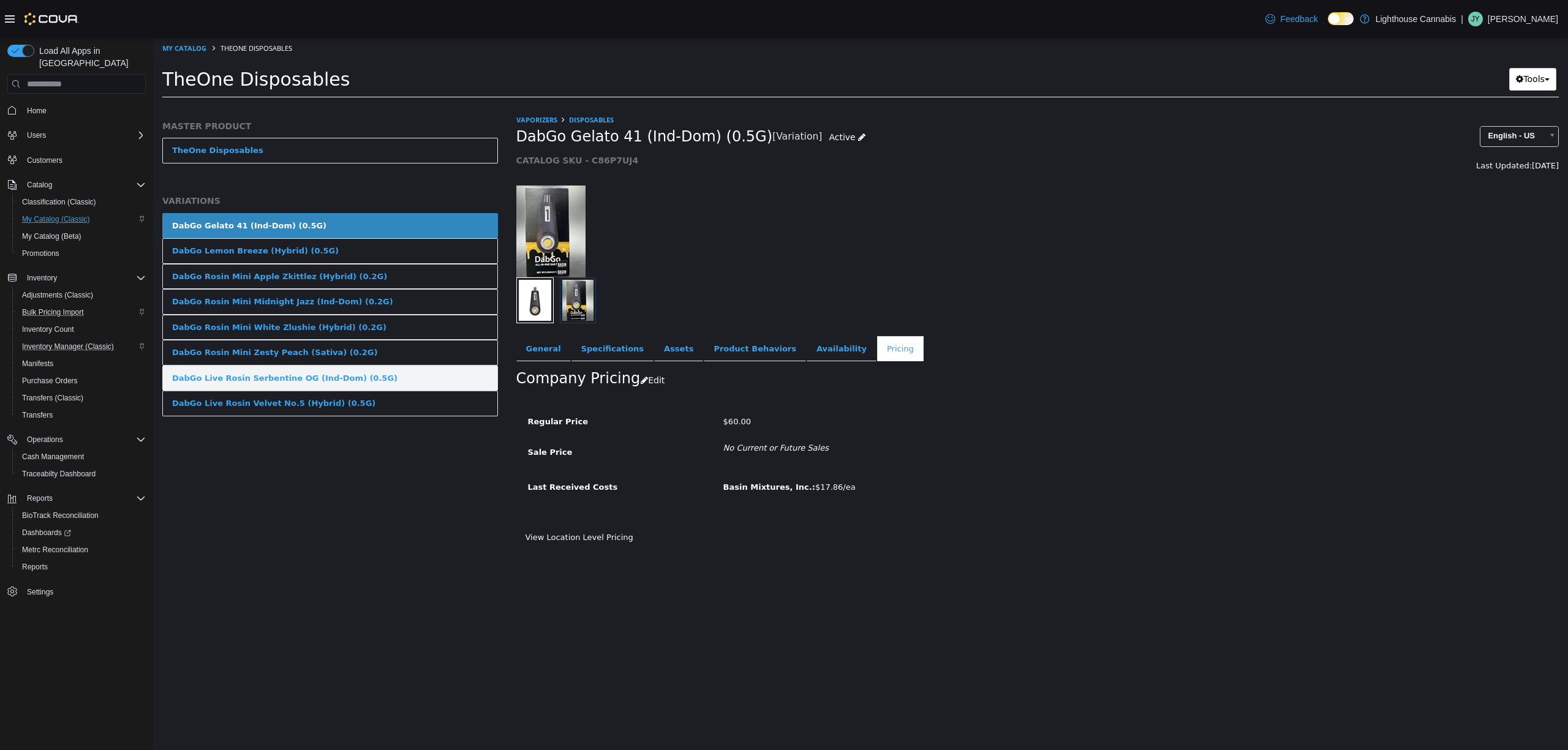
click at [376, 384] on link "DabGo Live Rosin Serbentine OG (Ind-Dom) (0.5G)" at bounding box center [330, 379] width 336 height 26
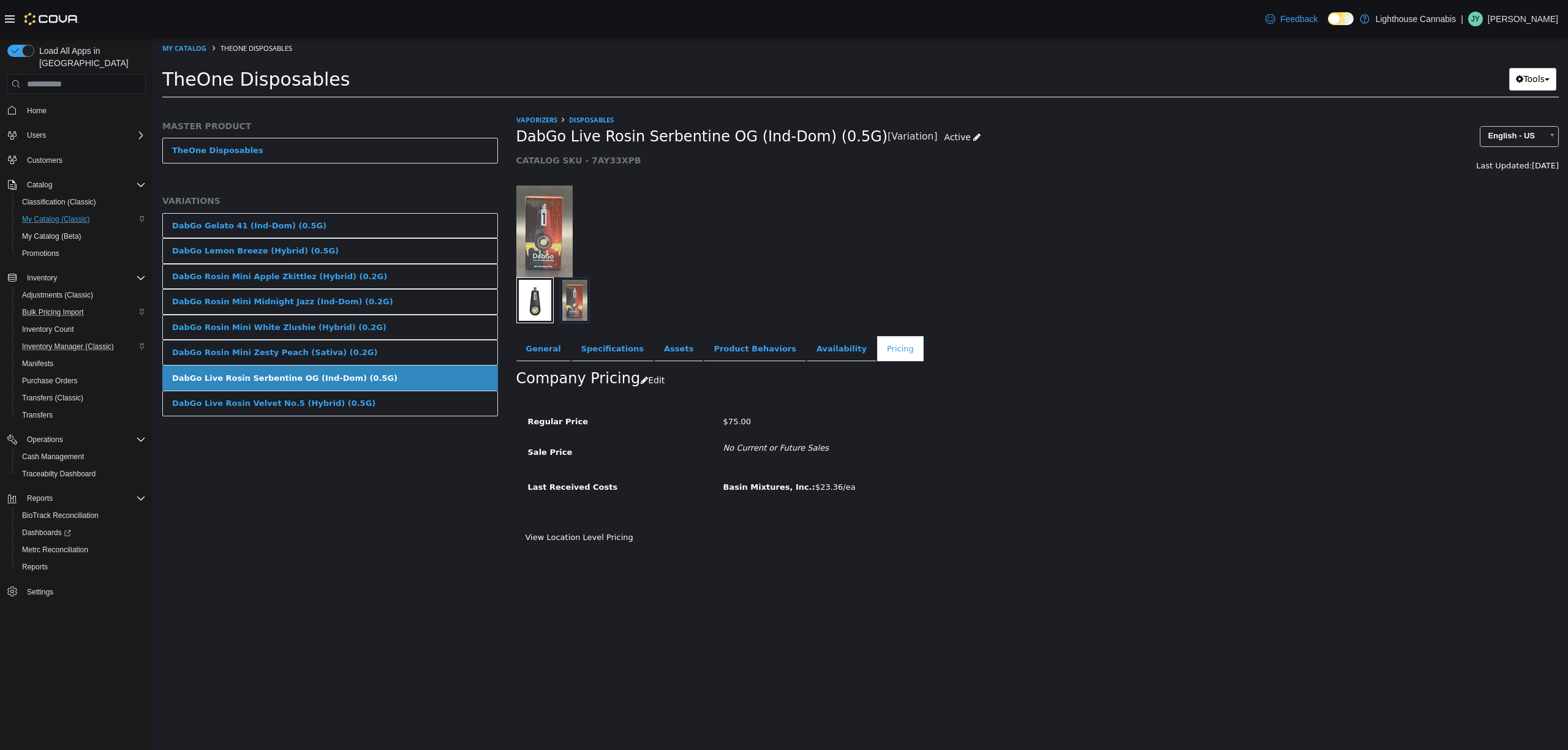
click at [688, 209] on div at bounding box center [683, 231] width 354 height 92
click at [683, 215] on div at bounding box center [683, 231] width 354 height 92
click at [683, 217] on div at bounding box center [683, 231] width 354 height 92
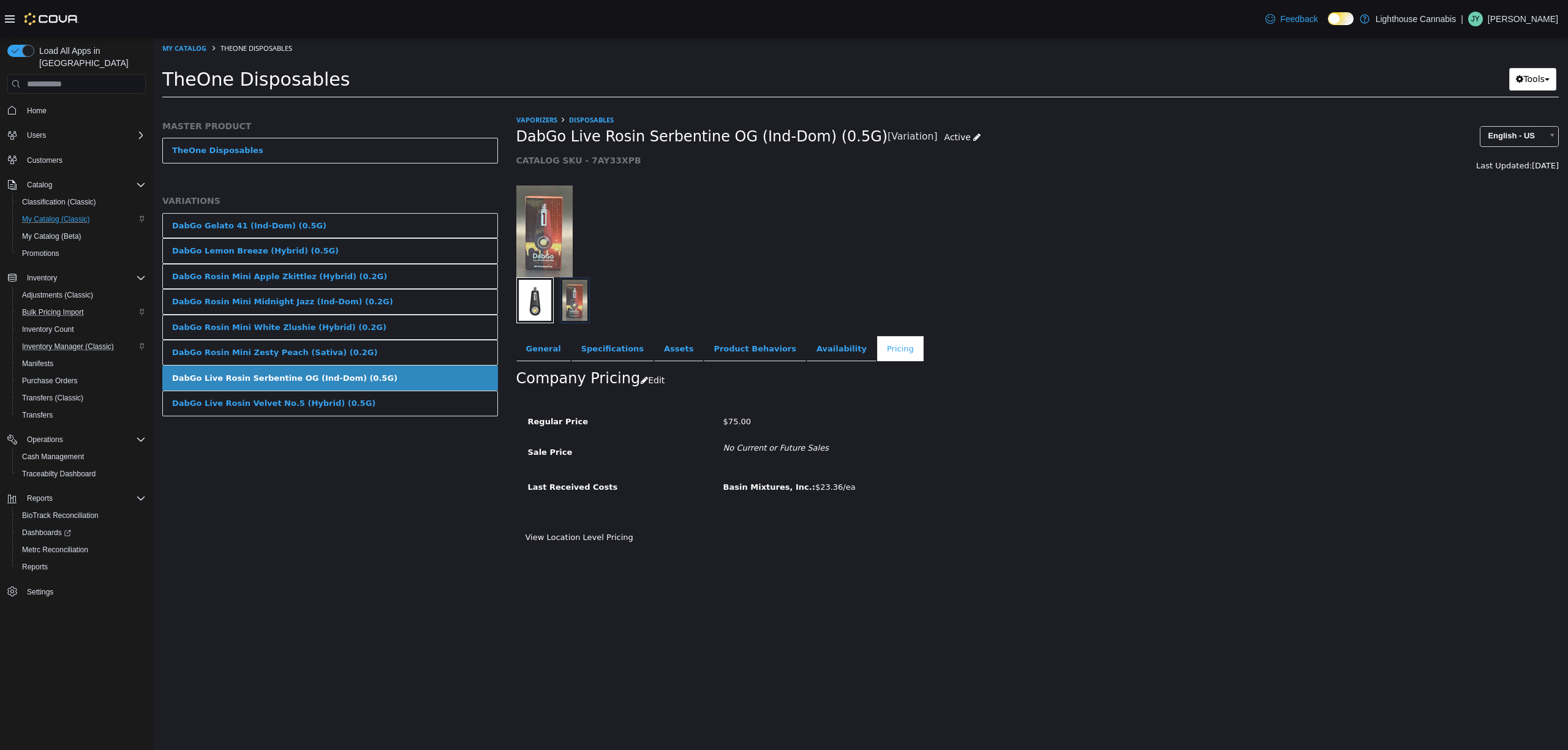
click at [683, 217] on div at bounding box center [683, 231] width 354 height 92
click at [415, 224] on link "DabGo Gelato 41 (Ind-Dom) (0.5G)" at bounding box center [330, 226] width 336 height 26
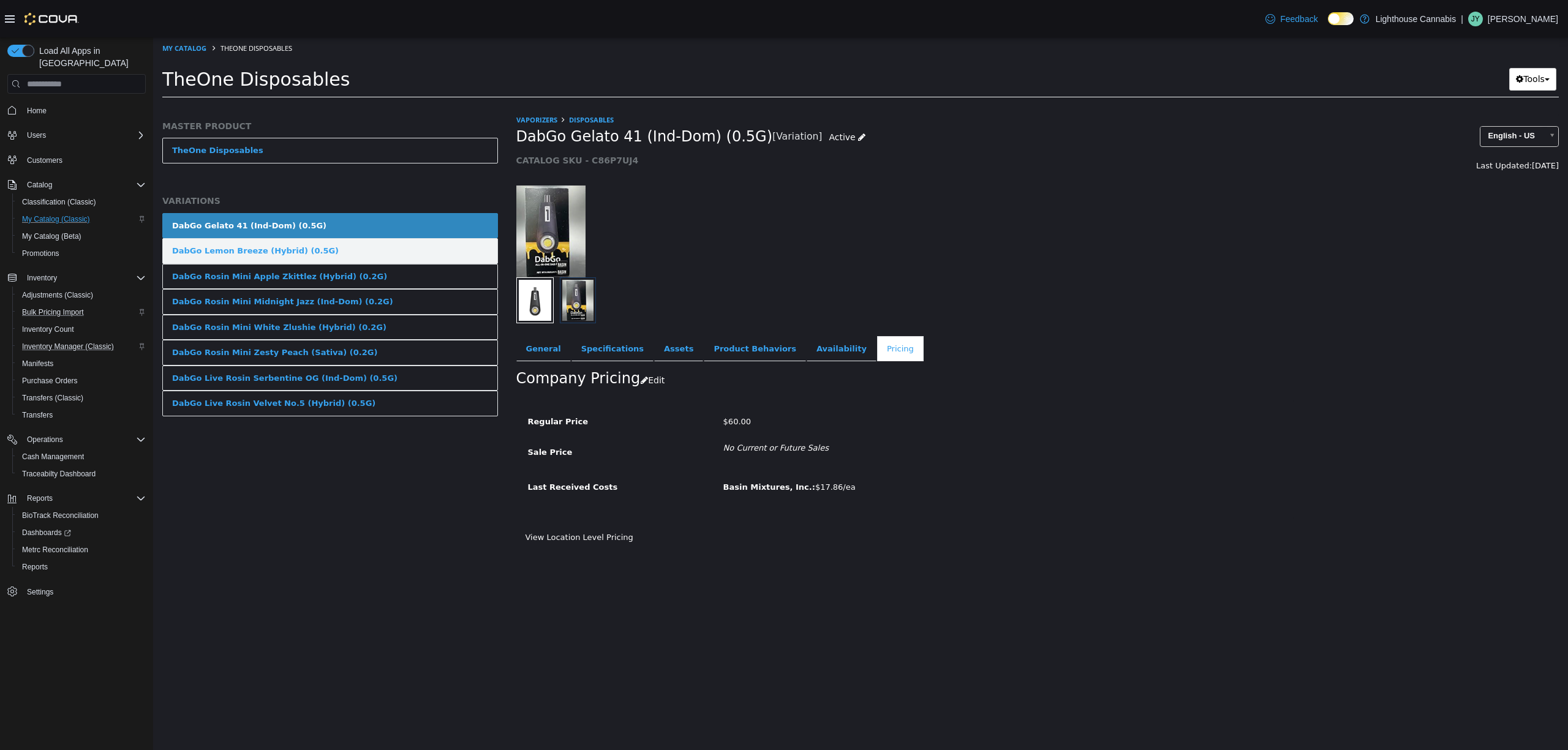
click at [415, 250] on link "DabGo Lemon Breeze (Hybrid) (0.5G)" at bounding box center [330, 251] width 336 height 26
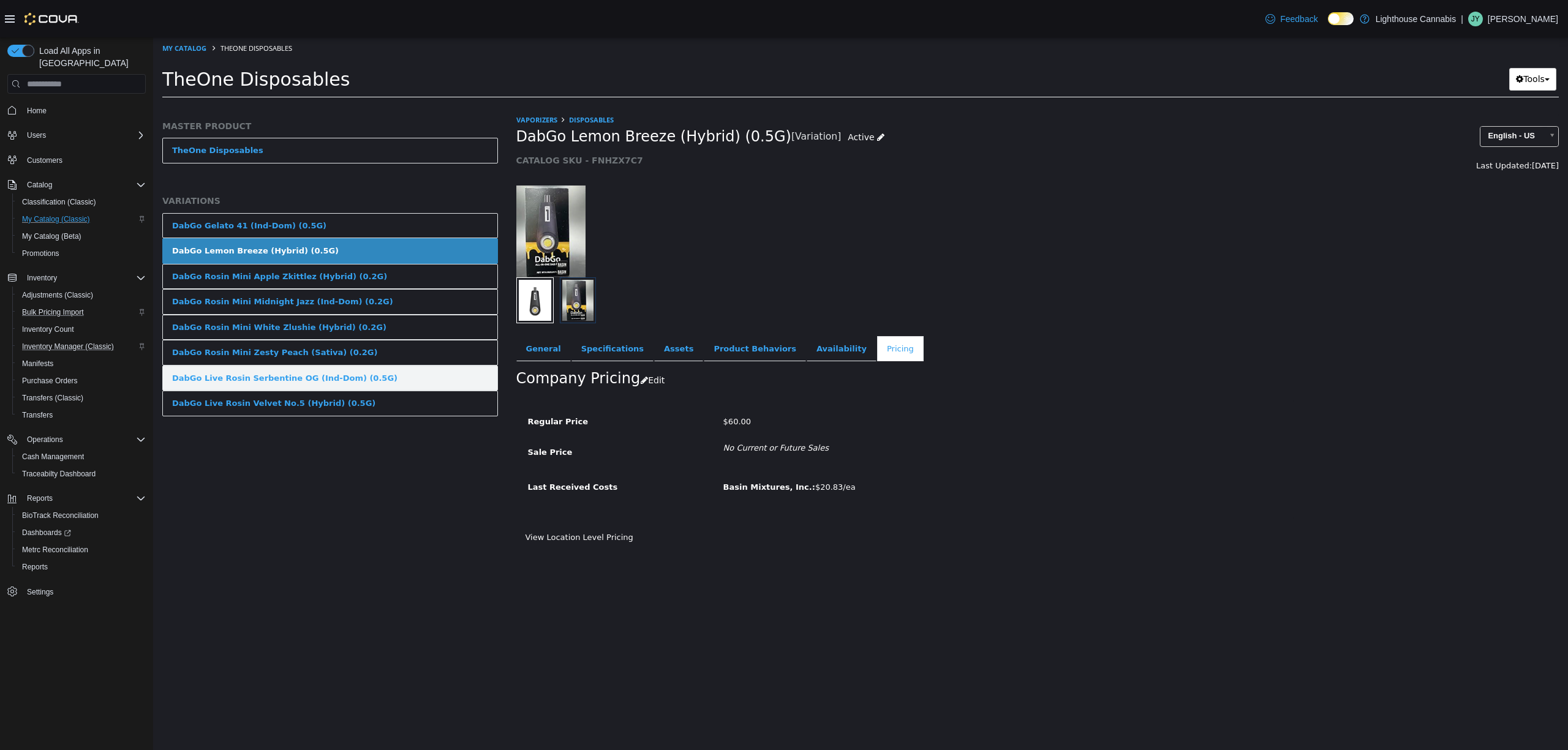
click at [402, 389] on link "DabGo Live Rosin Serbentine OG (Ind-Dom) (0.5G)" at bounding box center [330, 379] width 336 height 26
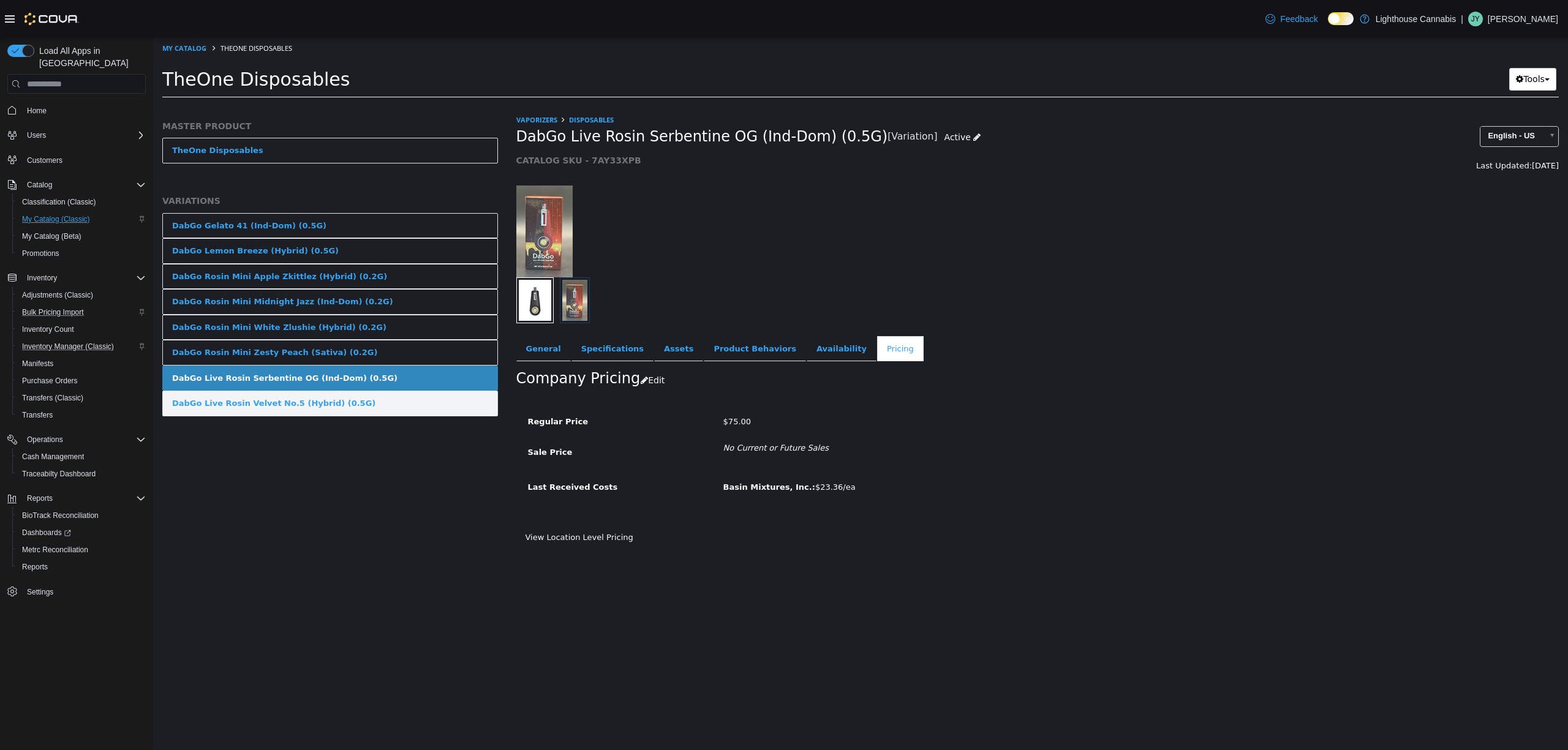
click at [285, 415] on link "DabGo Live Rosin Velvet No.5 (Hybrid) (0.5G)" at bounding box center [330, 403] width 336 height 26
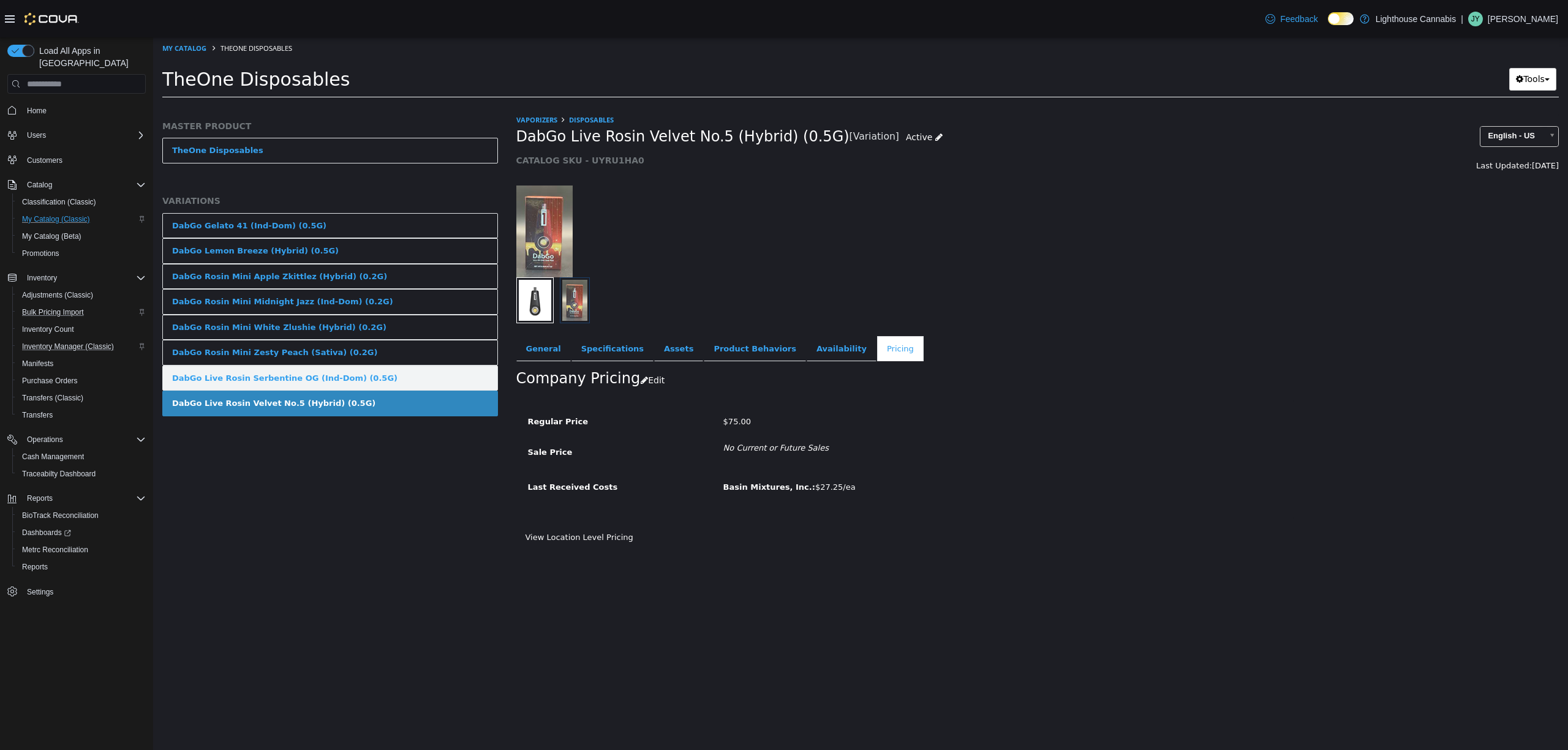
click at [311, 379] on div "DabGo Live Rosin Serbentine OG (Ind-Dom) (0.5G)" at bounding box center [285, 378] width 226 height 12
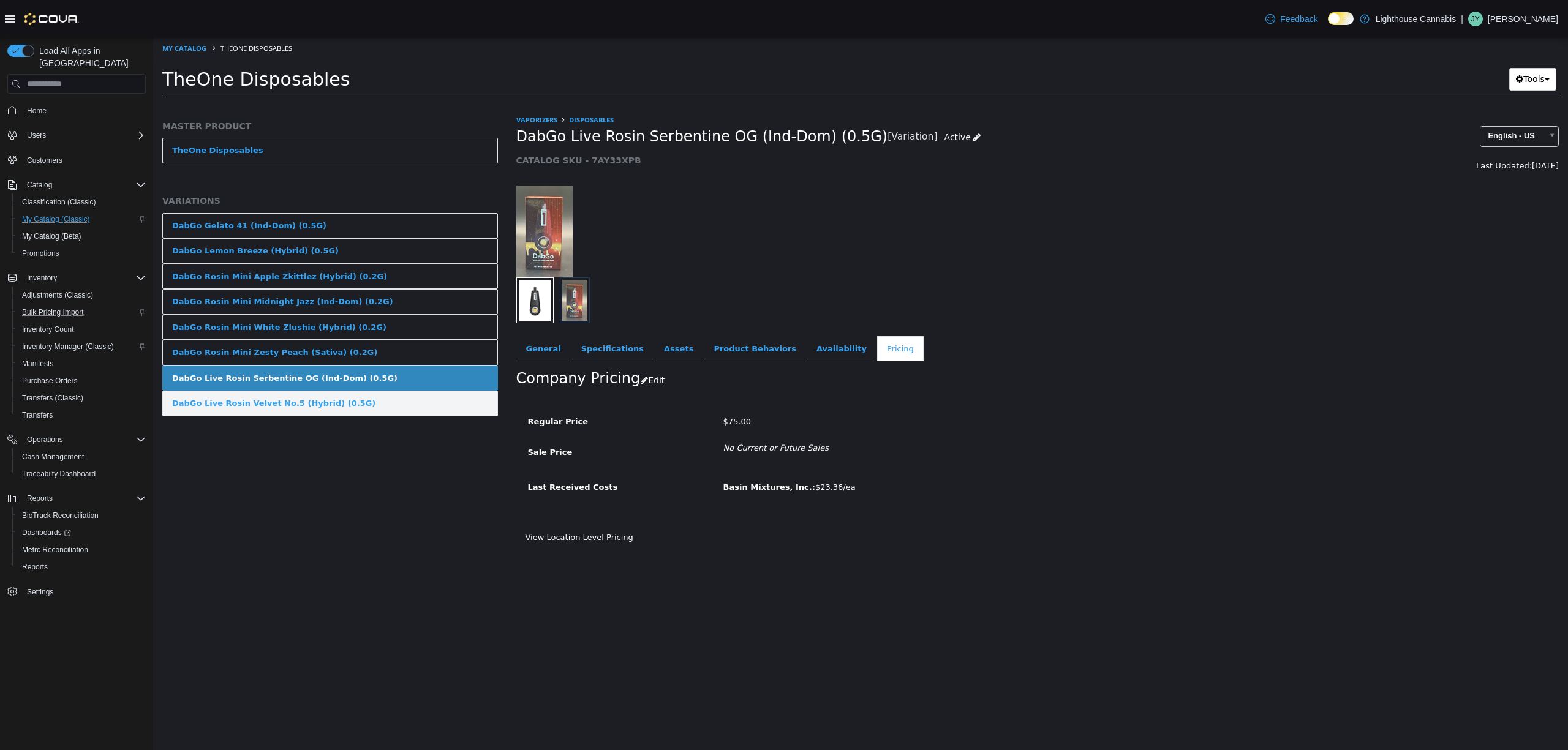
click at [322, 398] on link "DabGo Live Rosin Velvet No.5 (Hybrid) (0.5G)" at bounding box center [330, 403] width 336 height 26
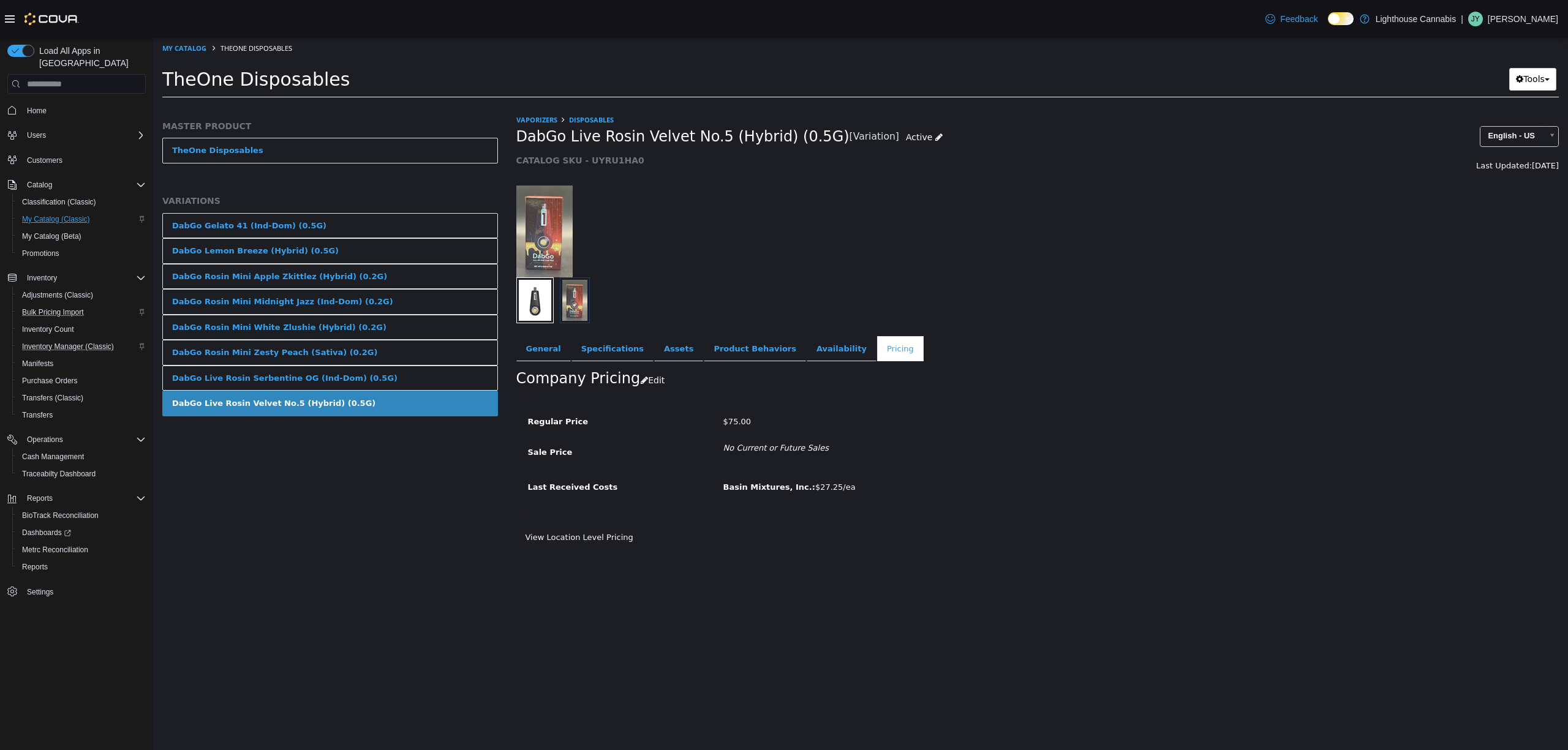
click at [738, 198] on div at bounding box center [683, 231] width 354 height 92
click at [159, 44] on ol "My Catalog TheOne Disposables" at bounding box center [861, 49] width 1415 height 22
click at [164, 40] on ol "My Catalog TheOne Disposables" at bounding box center [861, 49] width 1415 height 22
click at [169, 53] on ol "My Catalog TheOne Disposables" at bounding box center [861, 49] width 1415 height 22
click at [185, 44] on link "My Catalog" at bounding box center [184, 48] width 44 height 9
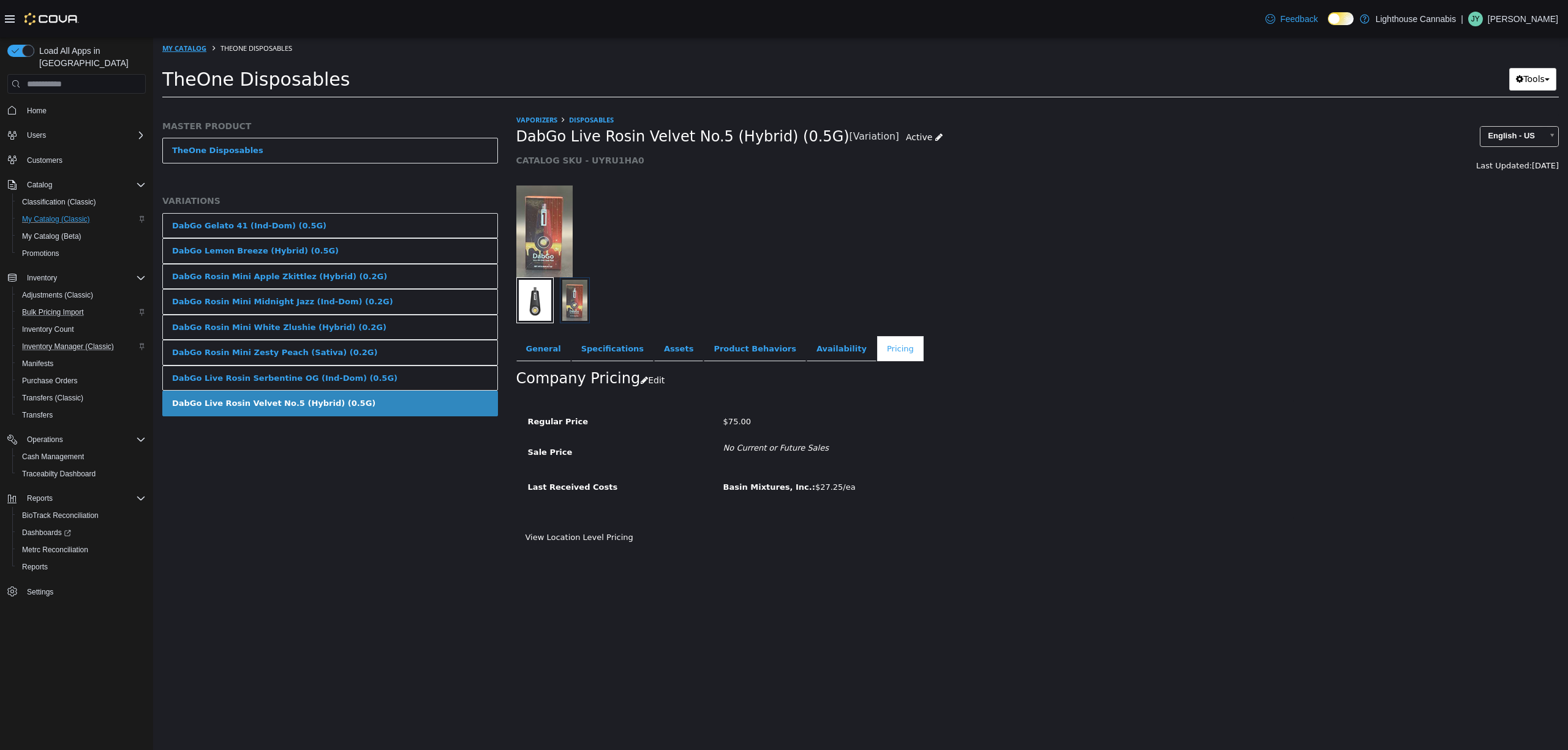
select select "**********"
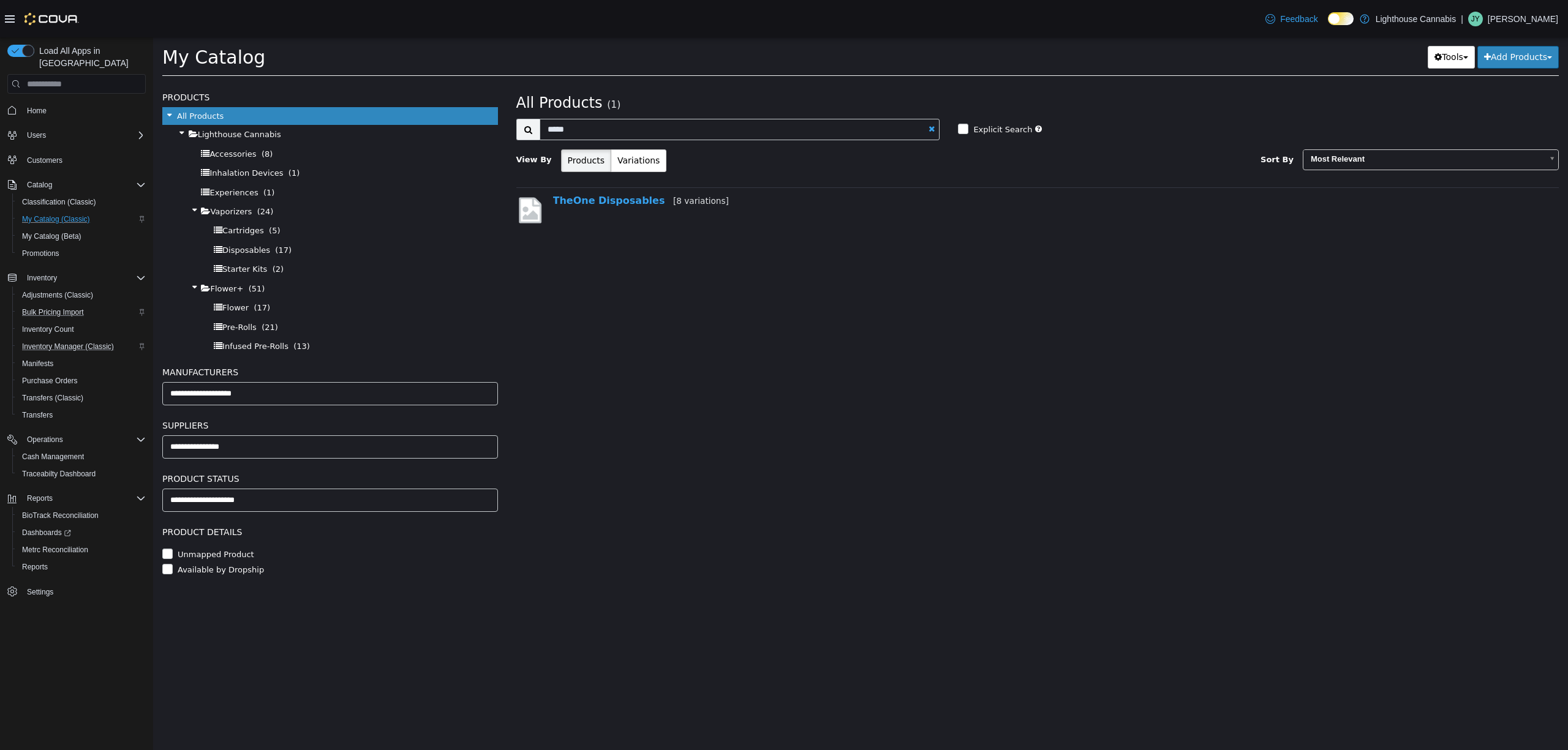
drag, startPoint x: 1138, startPoint y: 351, endPoint x: 1142, endPoint y: 343, distance: 8.9
click at [1140, 347] on div "**********" at bounding box center [1038, 416] width 1062 height 667
drag, startPoint x: 814, startPoint y: 427, endPoint x: 794, endPoint y: 417, distance: 22.4
click at [811, 427] on div "**********" at bounding box center [1038, 416] width 1062 height 667
click at [233, 154] on span "Accessories" at bounding box center [233, 154] width 47 height 10
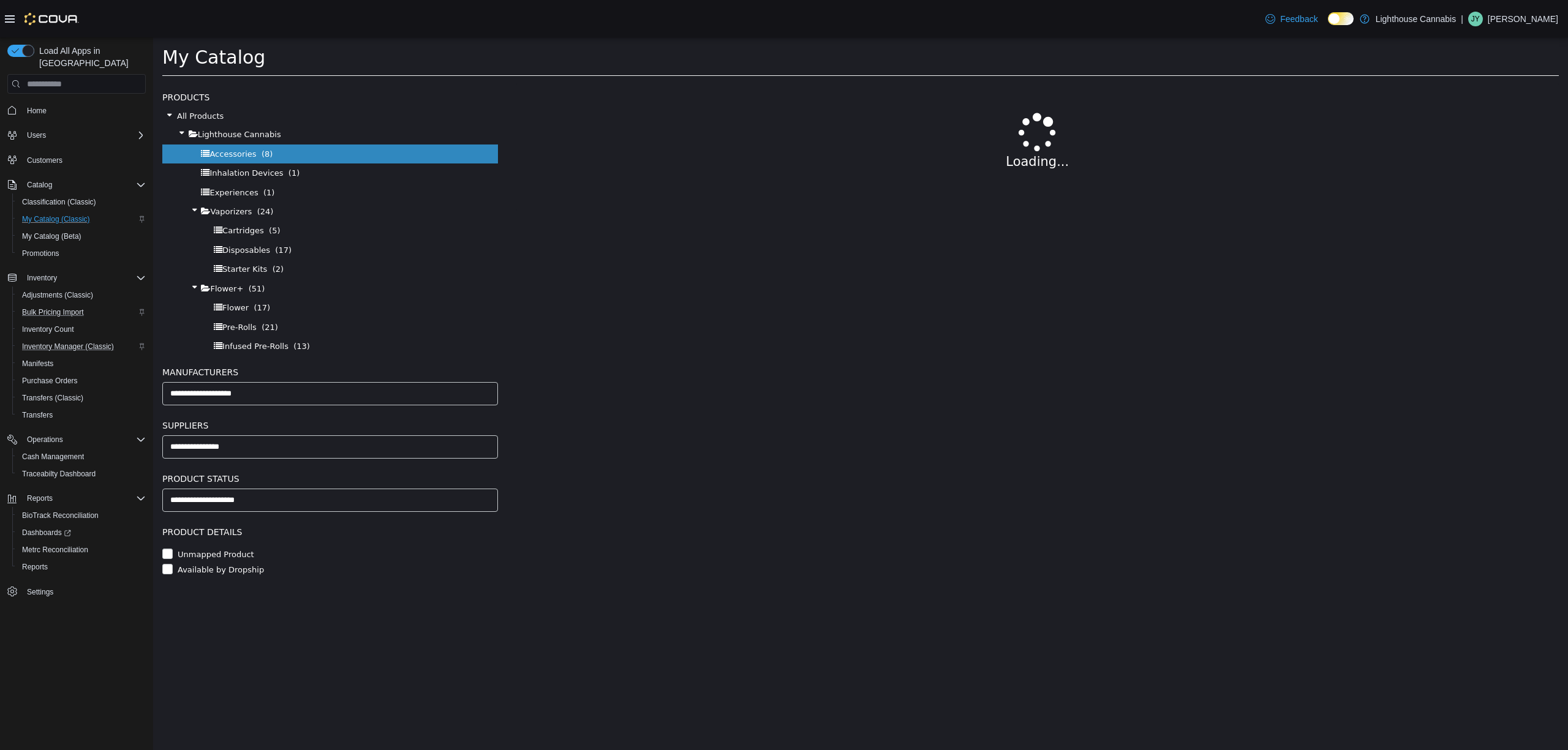
select select "**********"
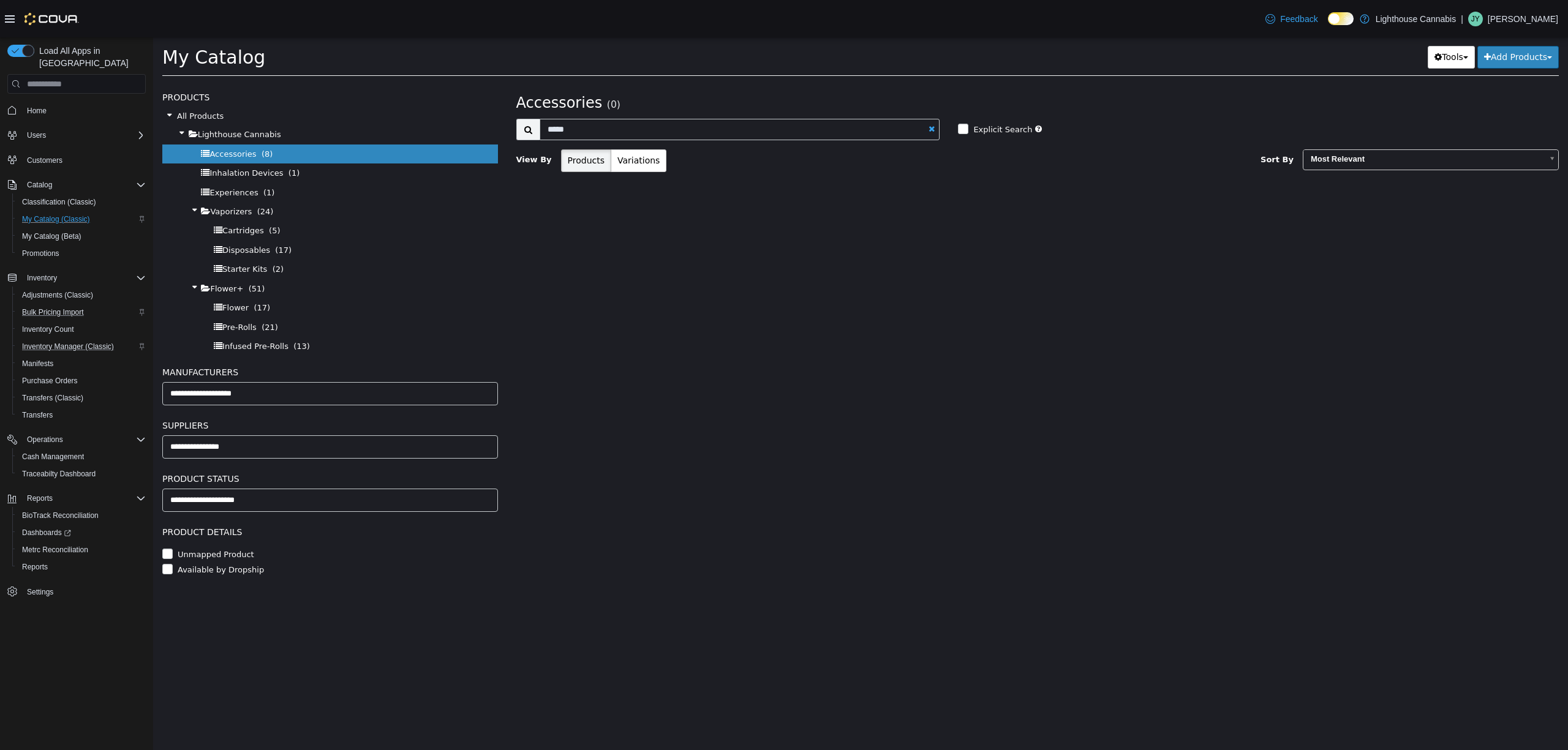
click at [932, 126] on link at bounding box center [931, 129] width 6 height 8
click at [721, 88] on div "**********" at bounding box center [1038, 416] width 1062 height 667
select select "**********"
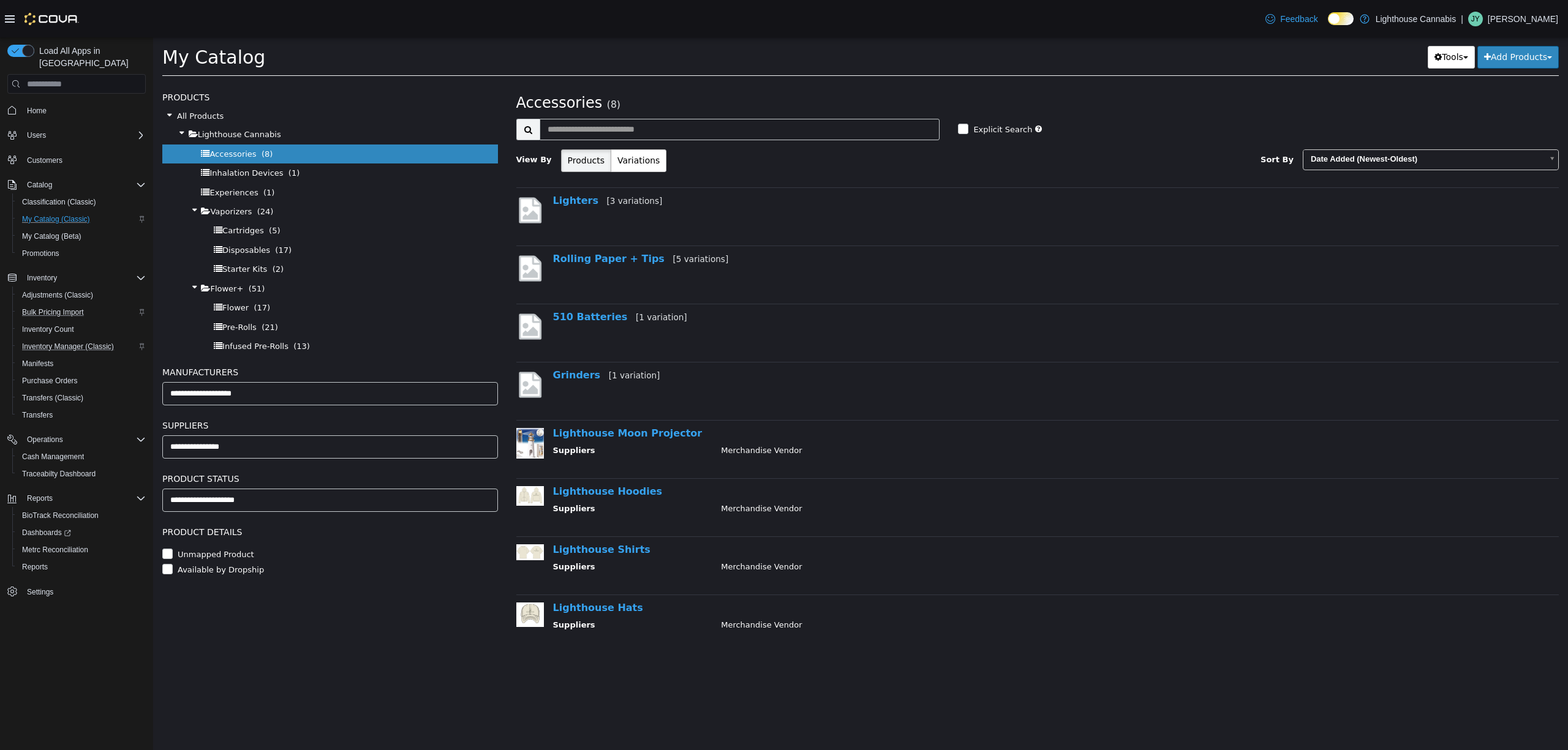
drag, startPoint x: 1292, startPoint y: 126, endPoint x: 976, endPoint y: 133, distance: 316.1
click at [1290, 126] on div "Explicit Search" at bounding box center [1170, 127] width 424 height 17
click at [259, 133] on span "Lighthouse Cannabis" at bounding box center [239, 135] width 83 height 10
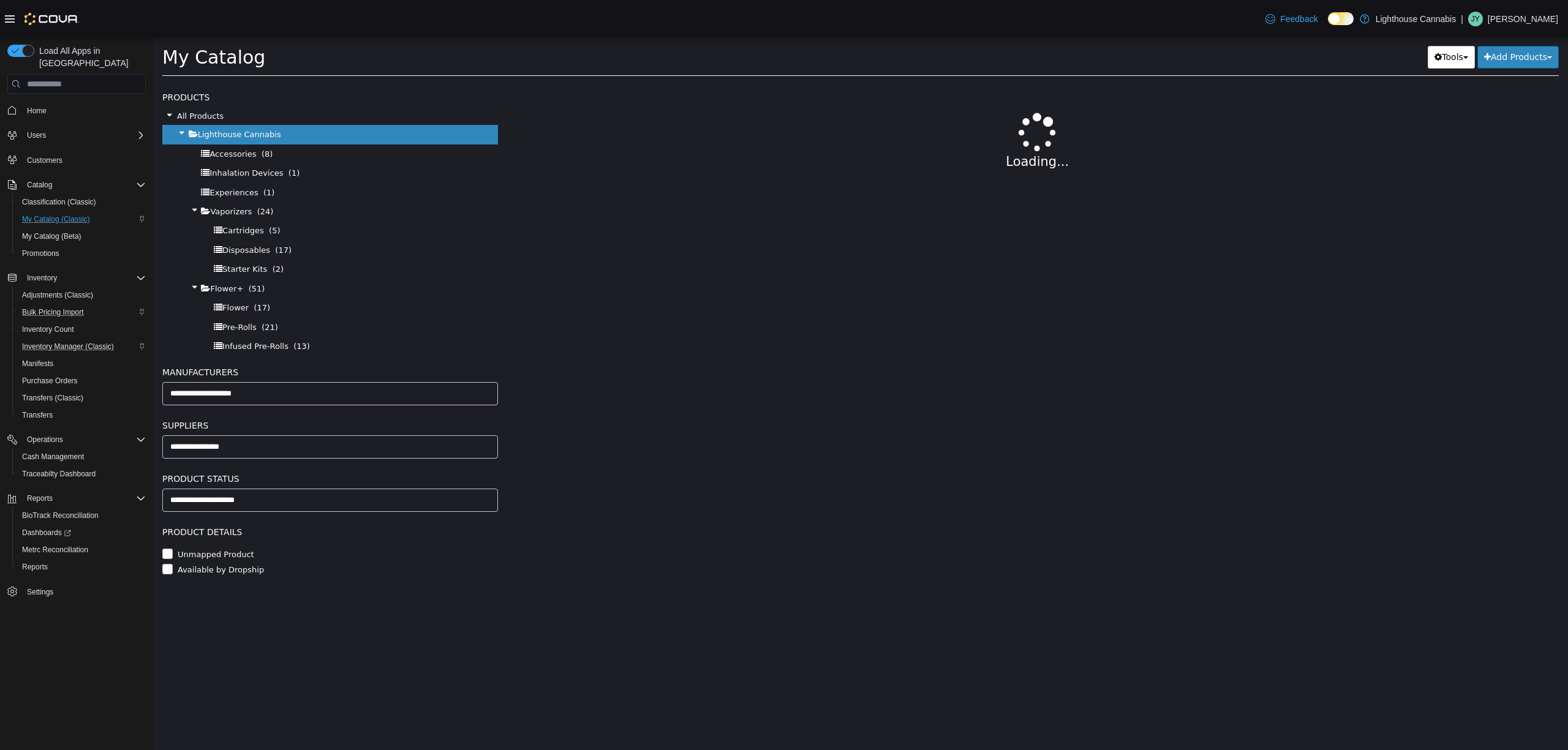
click at [702, 120] on div "Loading..." at bounding box center [1038, 147] width 1043 height 127
select select "**********"
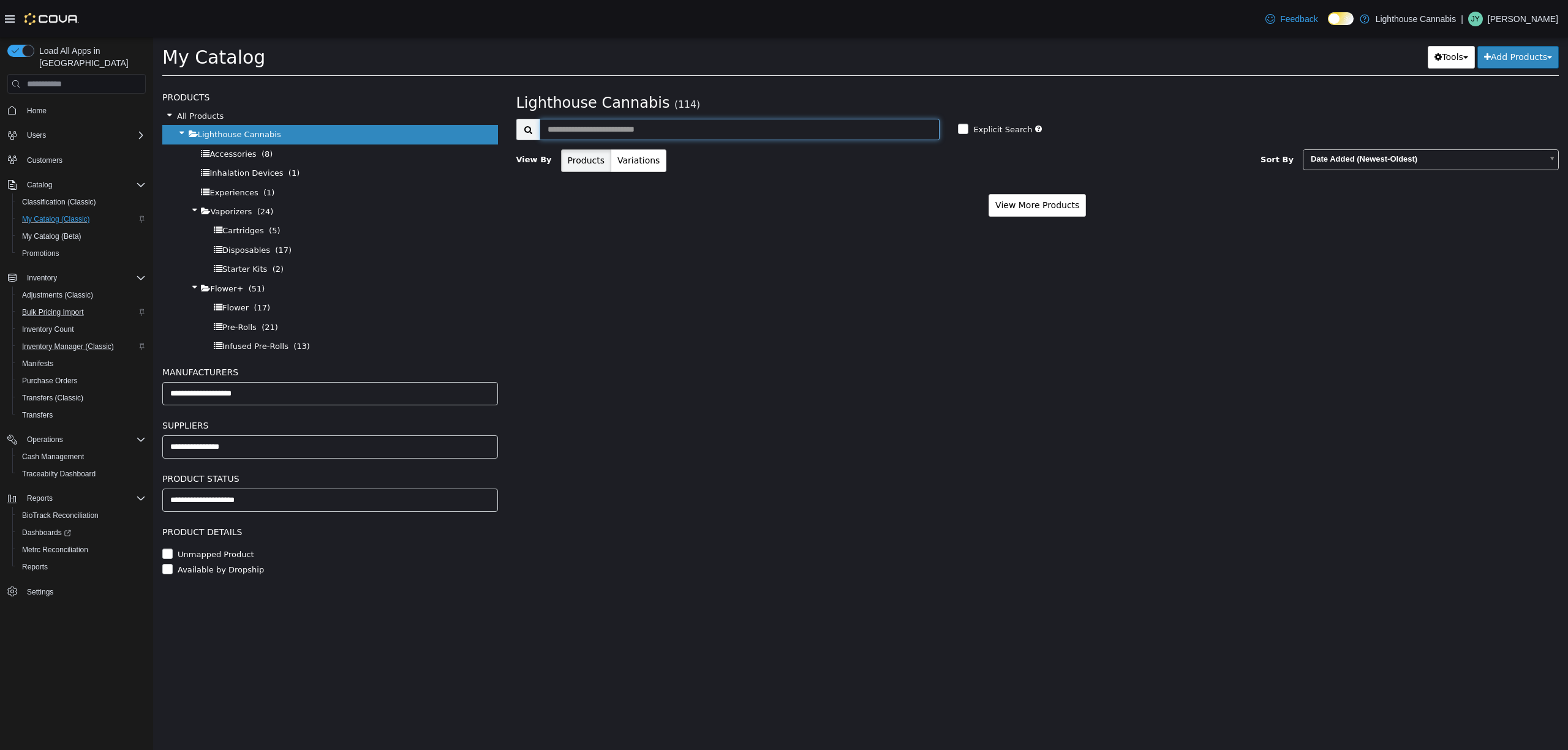
click at [704, 122] on input "text" at bounding box center [740, 129] width 401 height 21
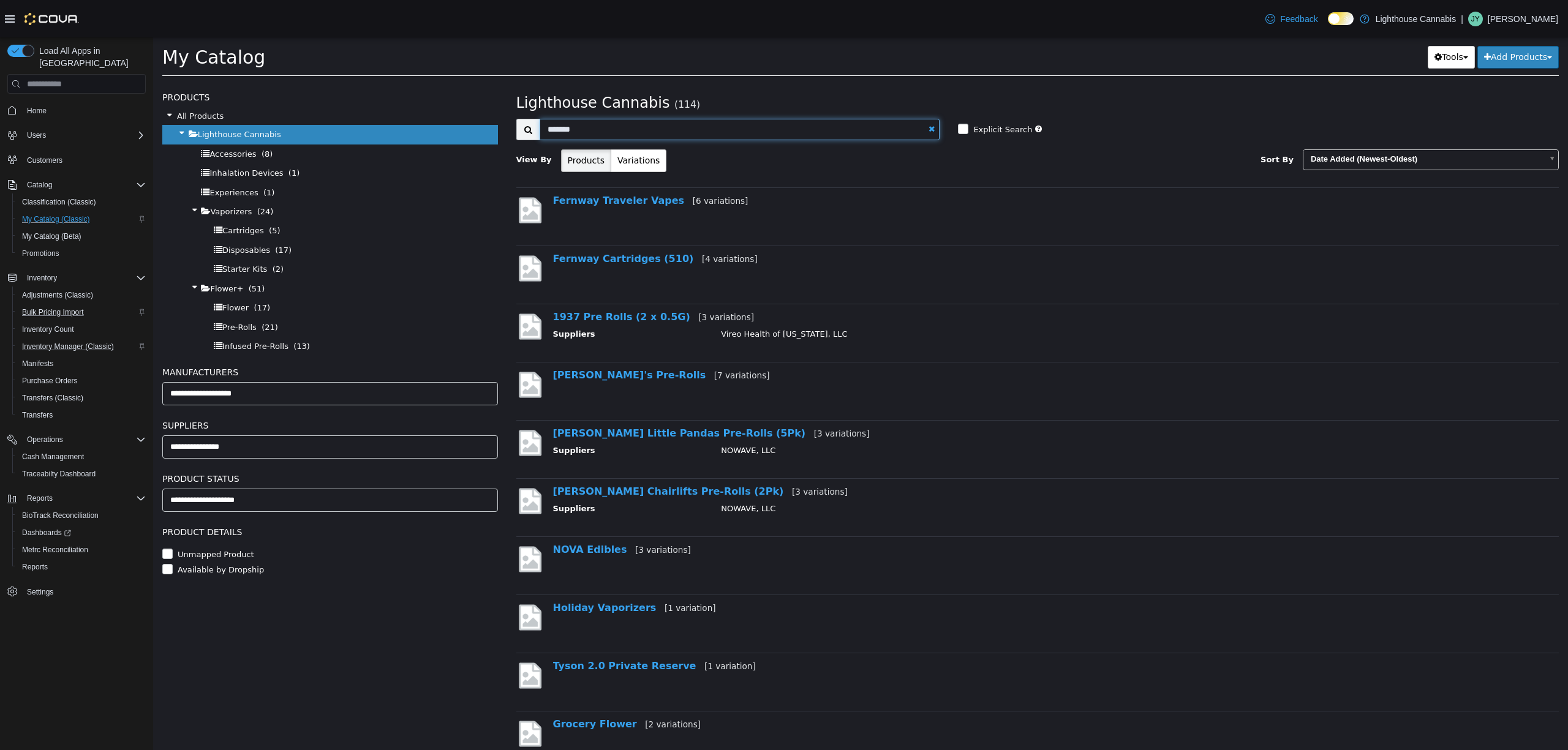
type input "*******"
select select "**********"
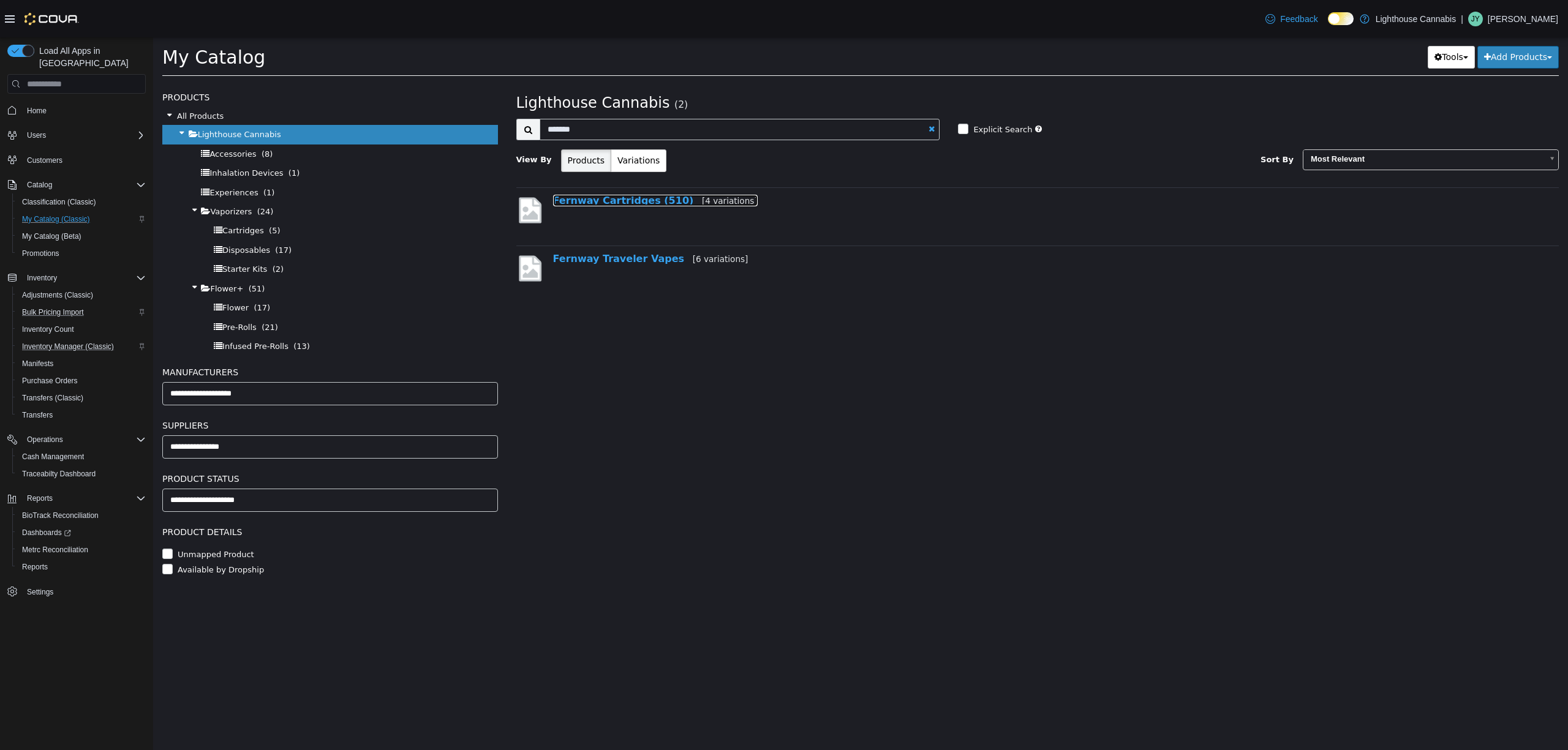
click at [657, 199] on link "Fernway Cartridges (510) [4 variations]" at bounding box center [655, 200] width 205 height 12
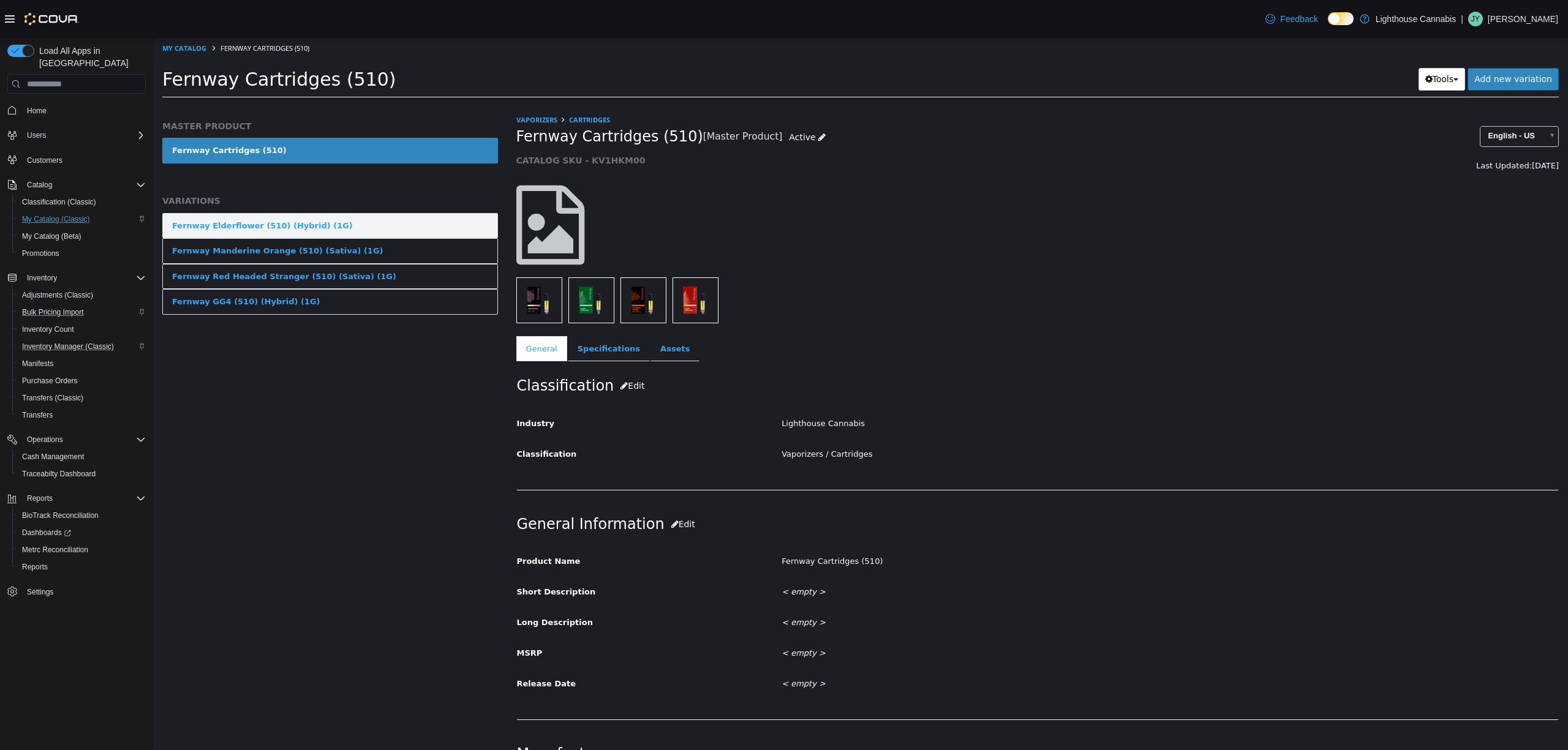
click at [343, 229] on link "Fernway Elderflower (510) (Hybrid) (1G)" at bounding box center [330, 226] width 336 height 26
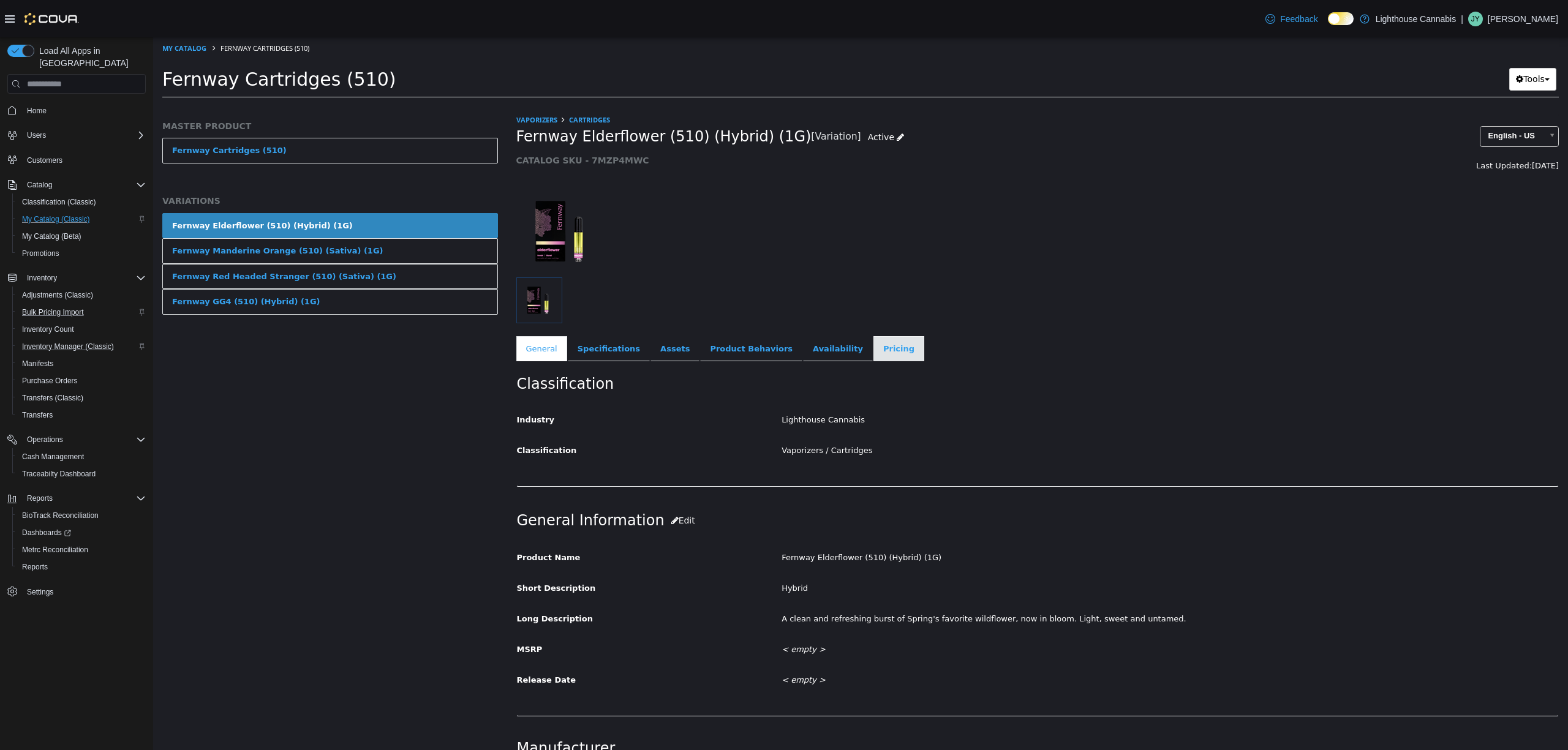
click at [874, 349] on link "Pricing" at bounding box center [899, 349] width 51 height 26
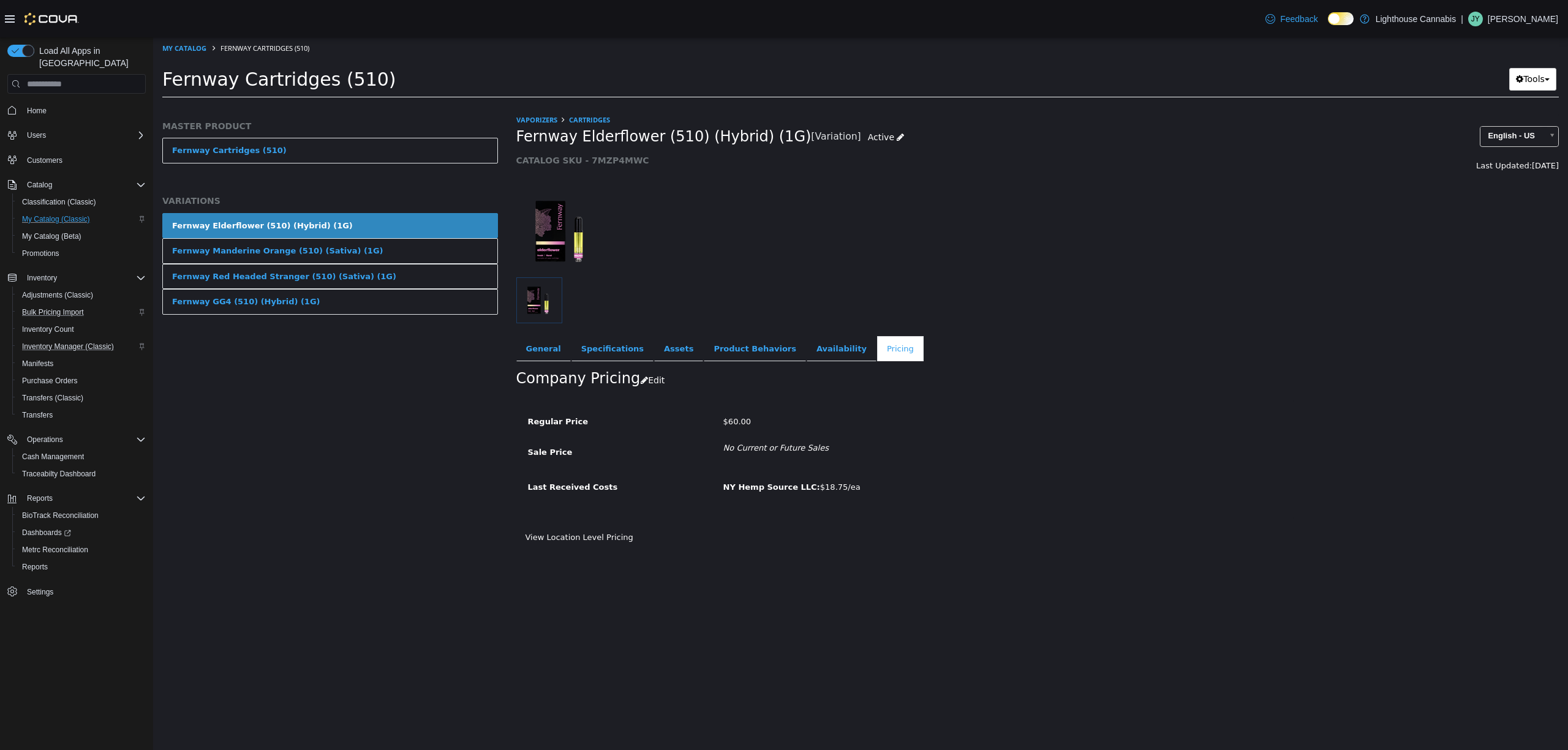
click at [1045, 267] on div at bounding box center [1038, 225] width 1062 height 105
click at [1037, 271] on div at bounding box center [1038, 225] width 1062 height 105
click at [530, 344] on link "General" at bounding box center [544, 349] width 55 height 26
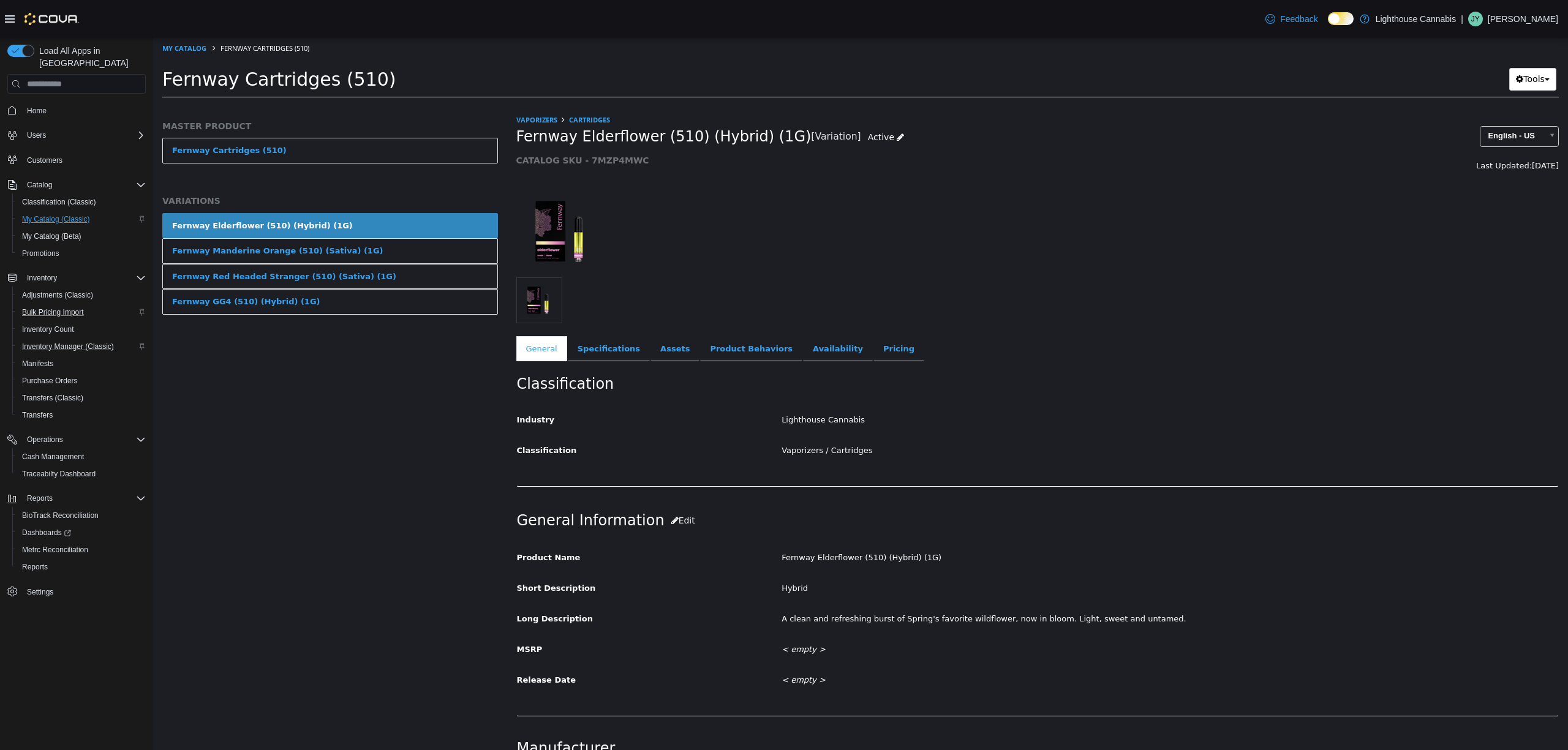
click at [562, 230] on img at bounding box center [562, 231] width 92 height 92
click at [532, 310] on img "button" at bounding box center [539, 300] width 41 height 41
click at [554, 305] on img "button" at bounding box center [539, 300] width 41 height 41
click at [555, 304] on img "button" at bounding box center [539, 300] width 41 height 41
drag, startPoint x: 751, startPoint y: 264, endPoint x: 731, endPoint y: 278, distance: 24.4
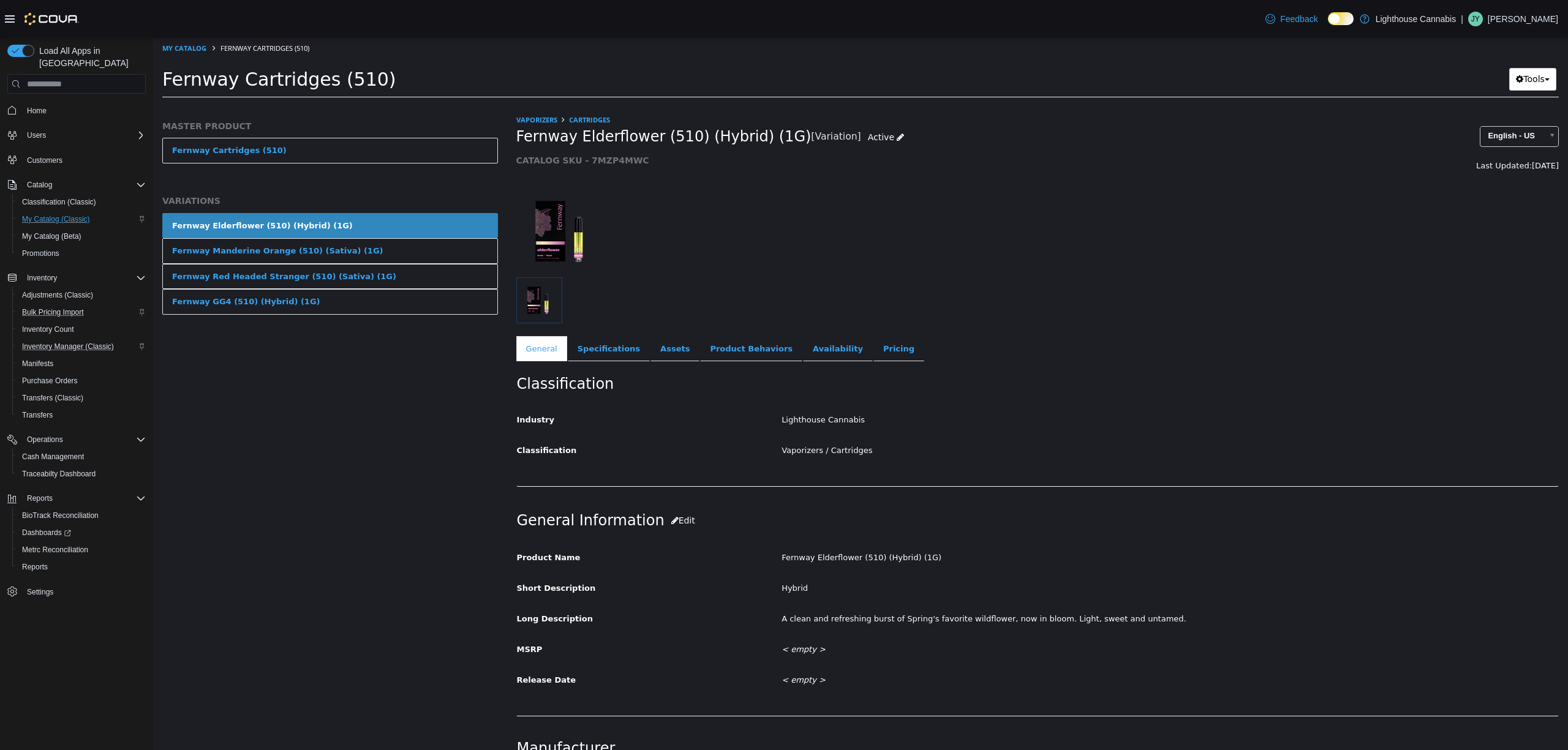
click at [742, 273] on div at bounding box center [683, 231] width 354 height 92
click at [50, 103] on link "Home" at bounding box center [36, 110] width 29 height 14
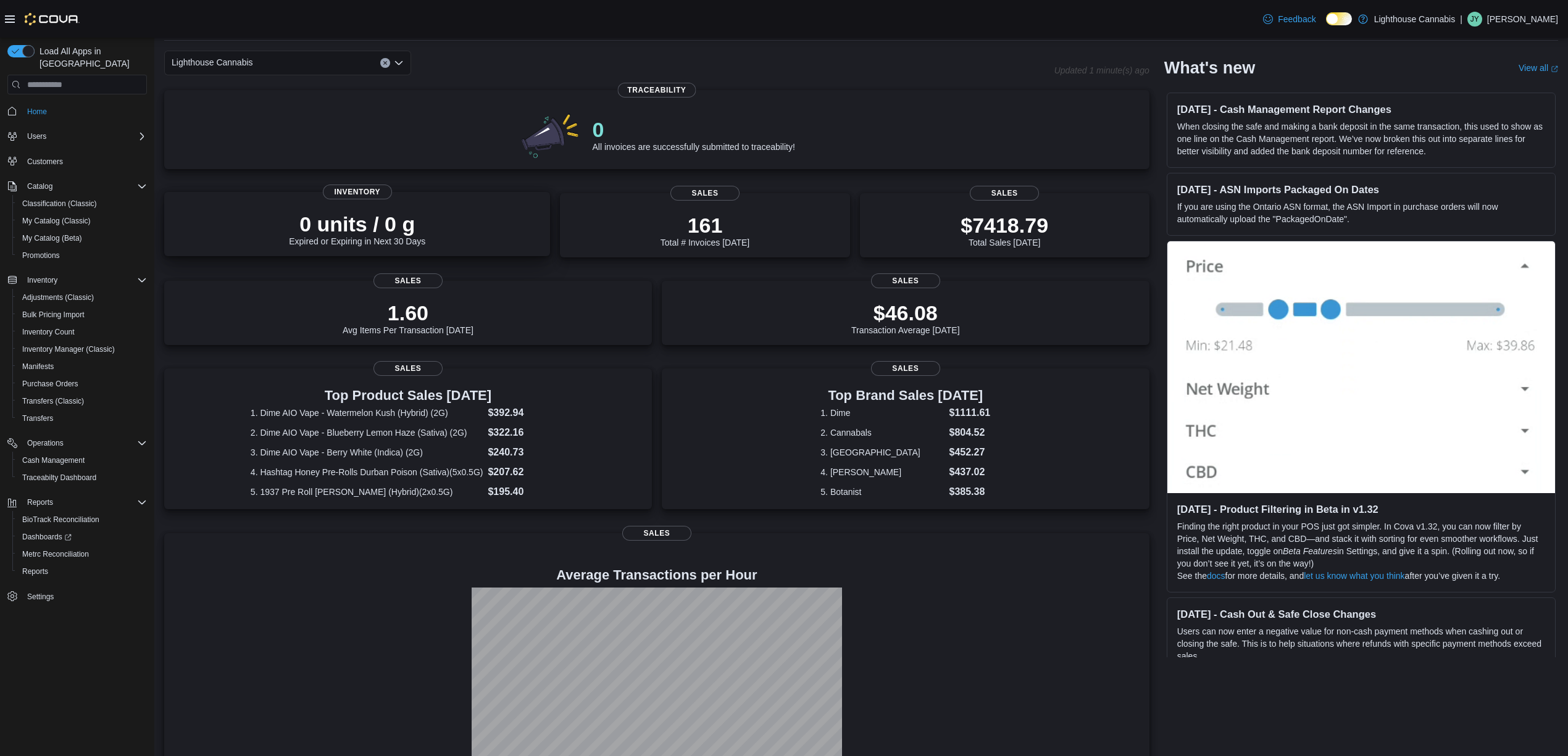
scroll to position [94, 0]
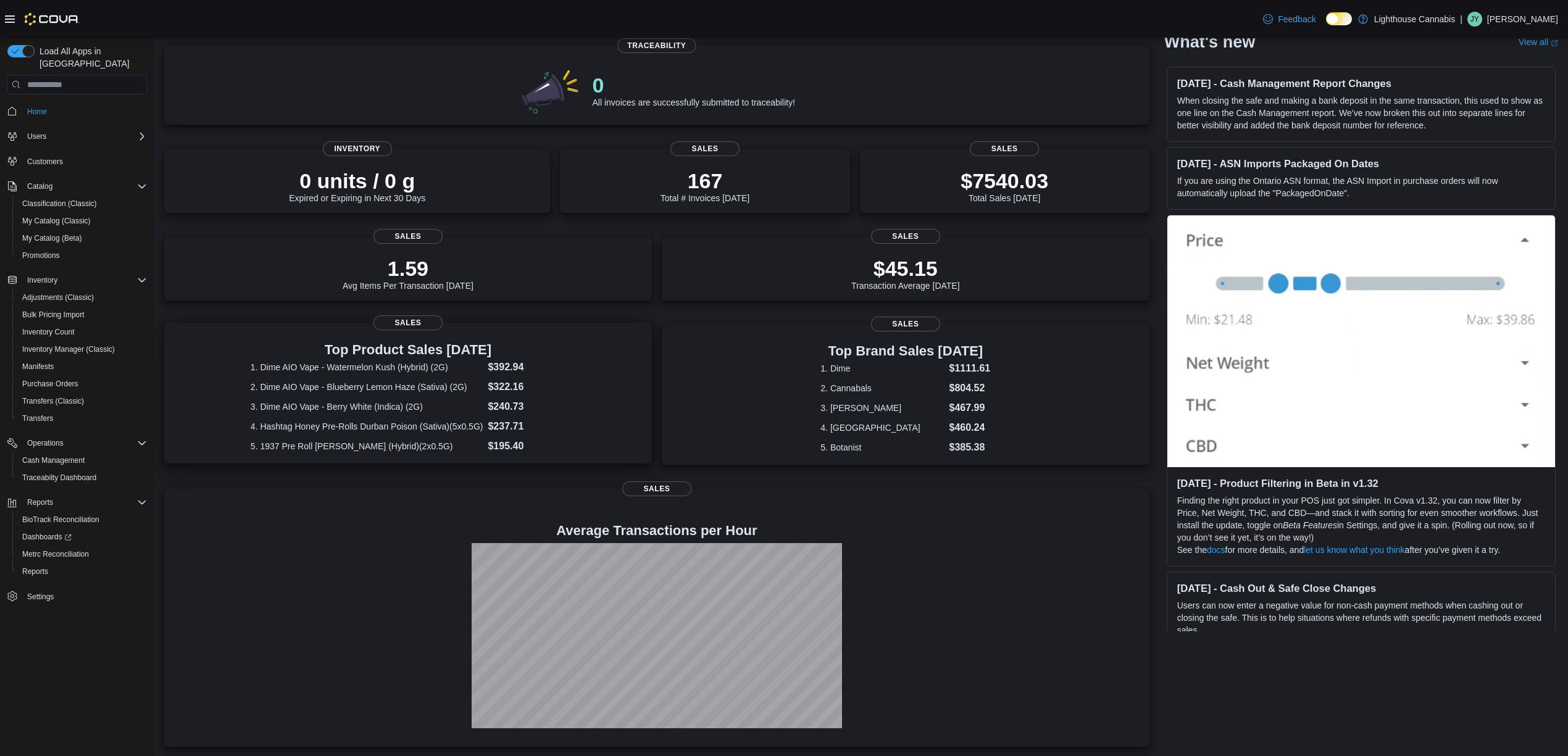
scroll to position [94, 0]
click at [85, 345] on span "Inventory Manager (Classic)" at bounding box center [68, 349] width 92 height 10
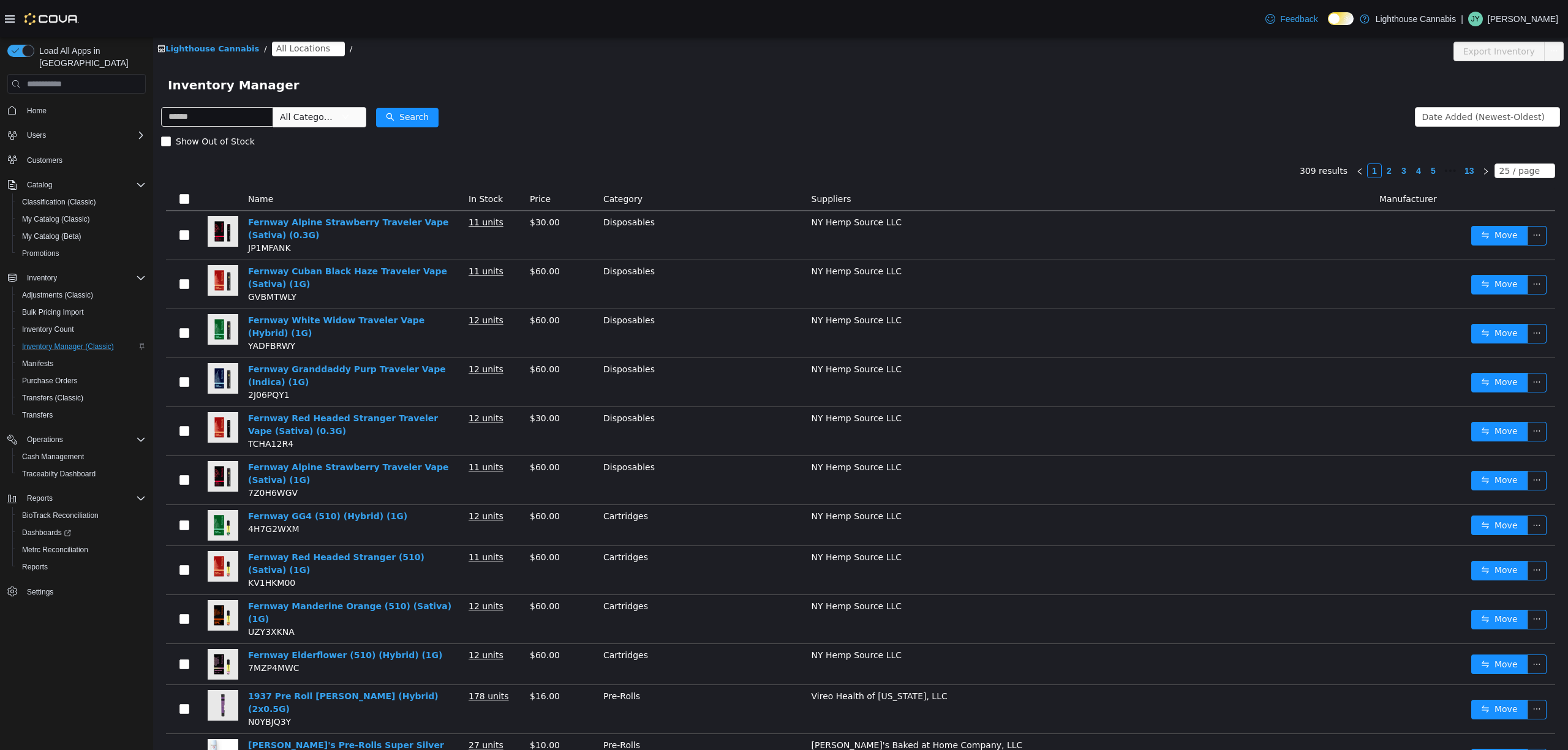
click at [655, 107] on form "All Categories Date Added (Newest-Oldest) Search Show Out of Stock" at bounding box center [861, 129] width 1399 height 49
click at [55, 528] on span "Dashboards" at bounding box center [47, 533] width 49 height 10
click at [62, 103] on span "Home" at bounding box center [83, 110] width 124 height 15
